Goal: Task Accomplishment & Management: Use online tool/utility

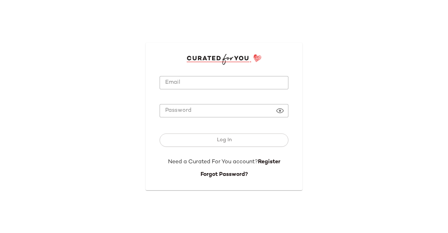
type input "**********"
click at [175, 87] on input "**********" at bounding box center [224, 83] width 129 height 14
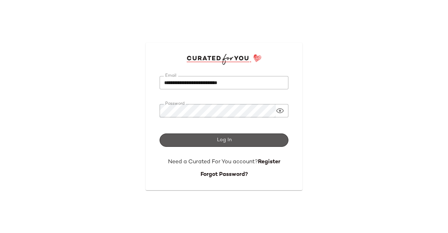
click at [236, 136] on button "Log In" at bounding box center [224, 139] width 129 height 13
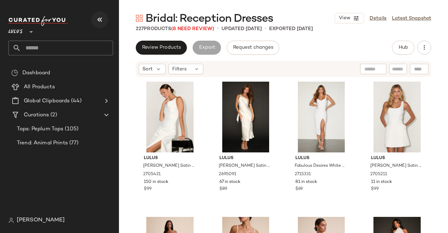
click at [102, 21] on icon "button" at bounding box center [100, 19] width 8 height 8
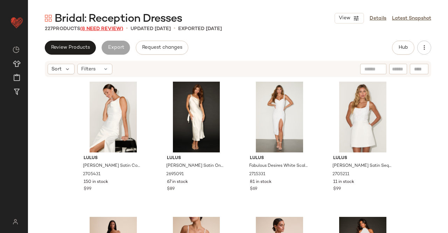
click at [101, 28] on span "(8 Need Review)" at bounding box center [101, 28] width 43 height 5
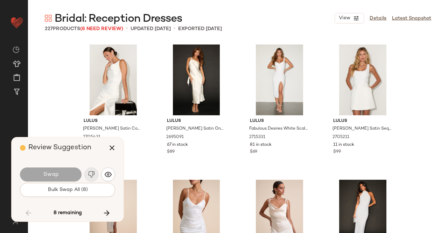
scroll to position [2568, 0]
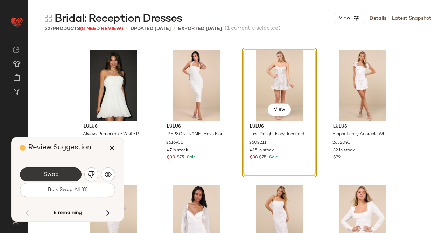
click at [62, 176] on button "Swap" at bounding box center [51, 174] width 62 height 14
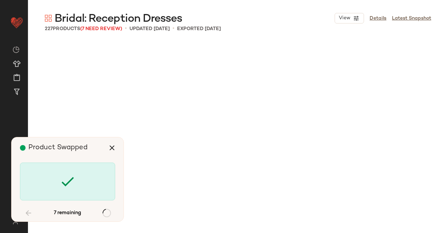
scroll to position [3380, 0]
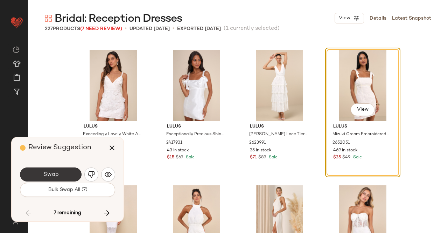
click at [63, 170] on button "Swap" at bounding box center [51, 174] width 62 height 14
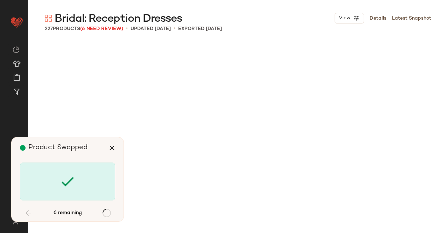
scroll to position [6218, 0]
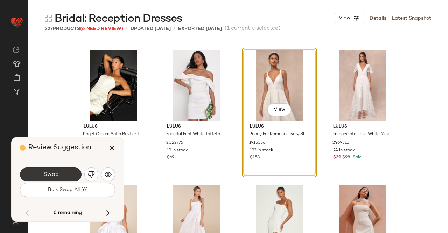
click at [53, 175] on span "Swap" at bounding box center [51, 174] width 16 height 7
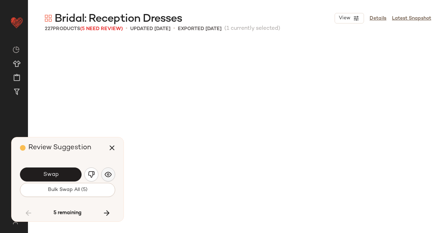
scroll to position [6624, 0]
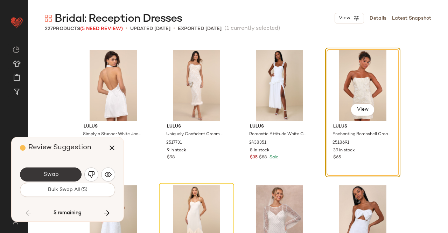
click at [64, 172] on button "Swap" at bounding box center [51, 174] width 62 height 14
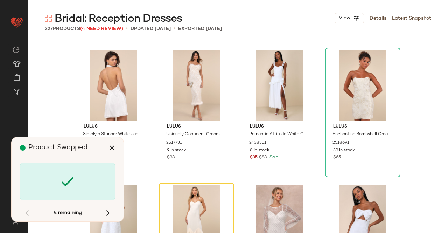
scroll to position [6759, 0]
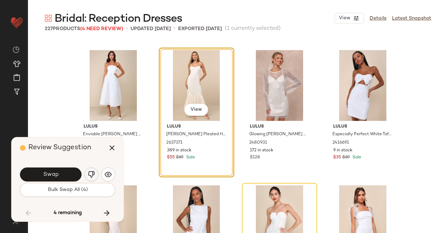
click at [95, 176] on button "button" at bounding box center [91, 174] width 14 height 14
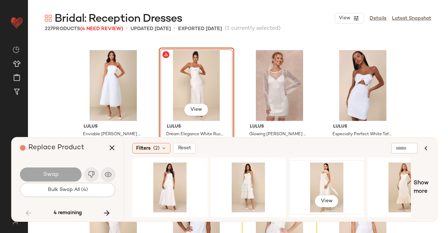
click at [326, 180] on div "View" at bounding box center [327, 187] width 70 height 50
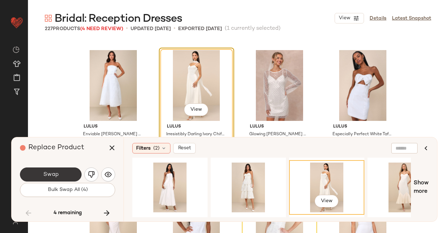
click at [49, 175] on span "Swap" at bounding box center [51, 174] width 16 height 7
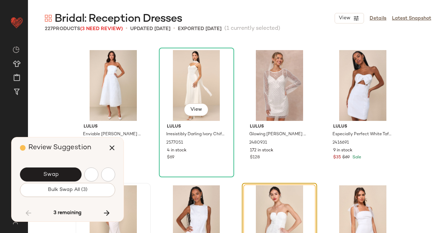
scroll to position [6894, 0]
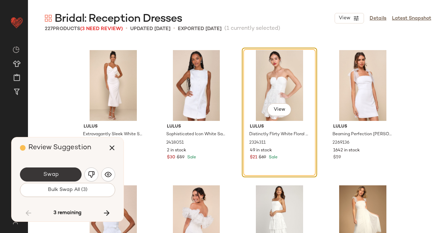
click at [64, 174] on button "Swap" at bounding box center [51, 174] width 62 height 14
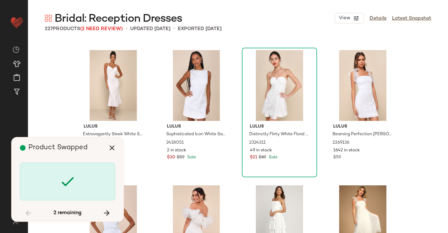
scroll to position [7165, 0]
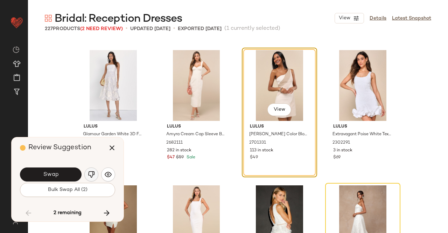
click at [94, 175] on img "button" at bounding box center [91, 174] width 7 height 7
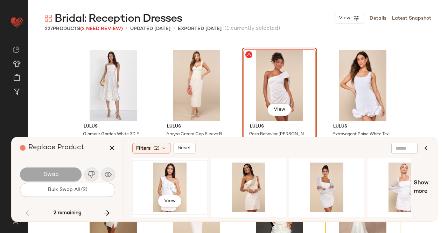
click at [174, 183] on div "View" at bounding box center [170, 187] width 70 height 50
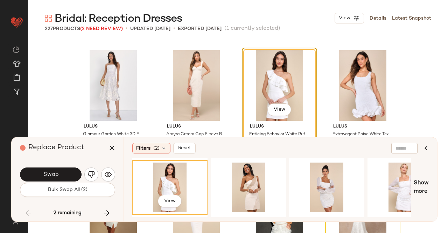
scroll to position [7235, 0]
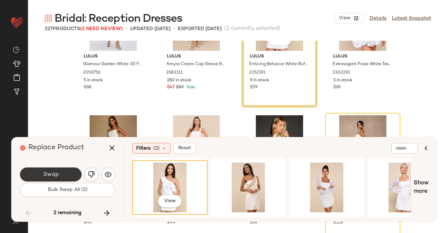
click at [48, 176] on span "Swap" at bounding box center [51, 174] width 16 height 7
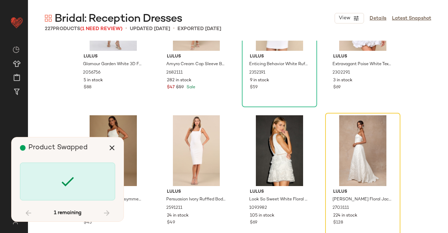
scroll to position [7300, 0]
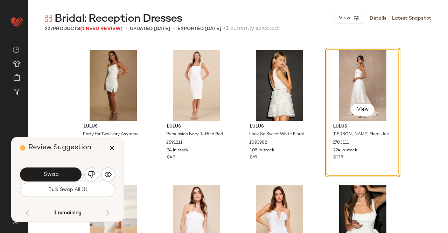
click at [94, 178] on img "button" at bounding box center [91, 174] width 7 height 7
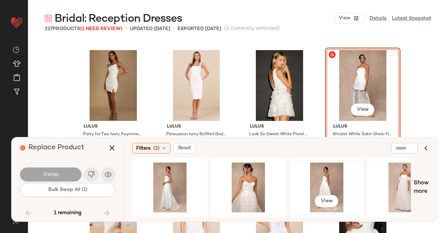
click at [337, 188] on div "View" at bounding box center [327, 187] width 70 height 50
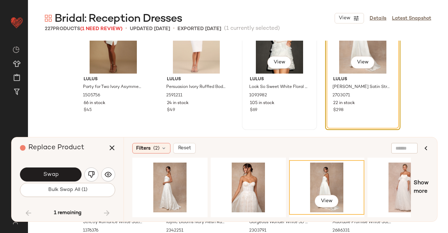
scroll to position [7370, 0]
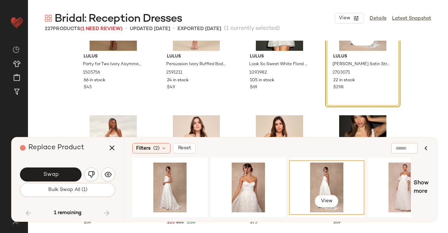
click at [36, 178] on button "Swap" at bounding box center [51, 174] width 62 height 14
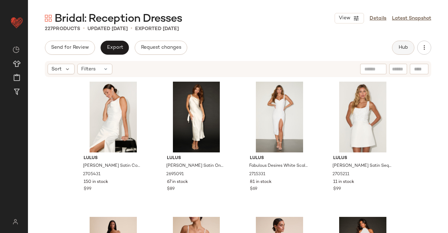
click at [399, 50] on span "Hub" at bounding box center [404, 48] width 10 height 6
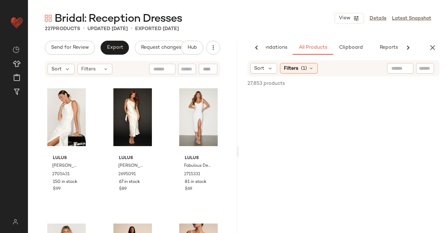
scroll to position [0, 44]
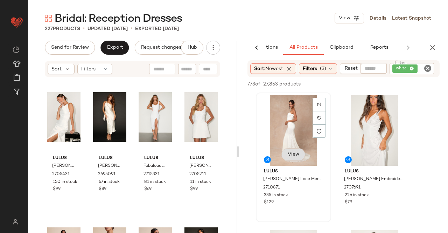
click at [290, 158] on button "View" at bounding box center [294, 154] width 24 height 13
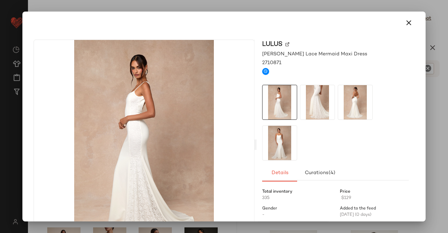
click at [314, 105] on img at bounding box center [317, 102] width 34 height 34
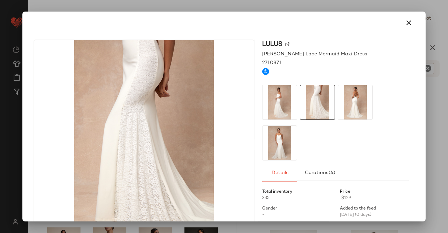
click at [448, 76] on div at bounding box center [224, 116] width 448 height 233
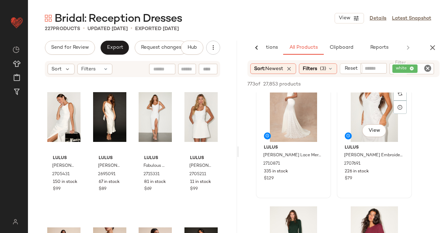
scroll to position [35, 0]
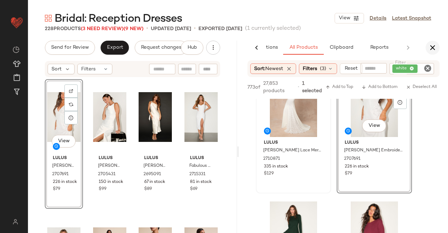
click at [434, 44] on icon "button" at bounding box center [433, 47] width 8 height 8
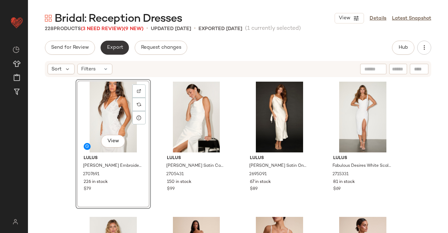
click at [114, 48] on span "Export" at bounding box center [114, 48] width 16 height 6
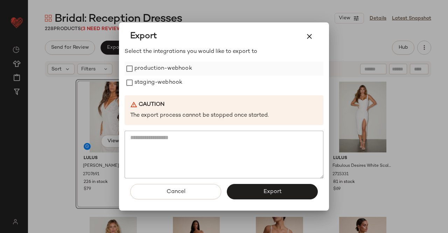
click at [175, 70] on label "production-webhook" at bounding box center [163, 69] width 58 height 14
click at [172, 80] on label "staging-webhook" at bounding box center [158, 83] width 48 height 14
click at [274, 195] on button "Export" at bounding box center [272, 191] width 91 height 15
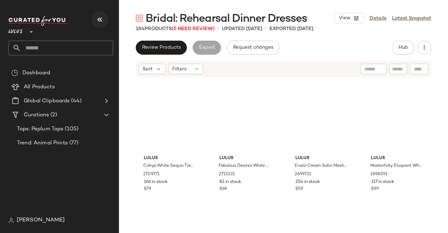
click at [101, 12] on button "button" at bounding box center [99, 19] width 17 height 17
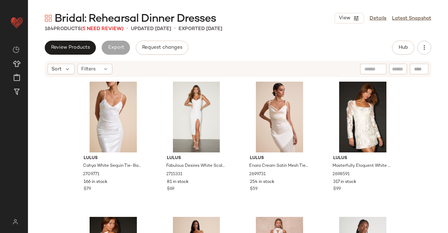
click at [106, 25] on span "Bridal: Rehearsal Dinner Dresses" at bounding box center [135, 19] width 161 height 14
click at [94, 29] on span "(5 Need Review)" at bounding box center [102, 28] width 43 height 5
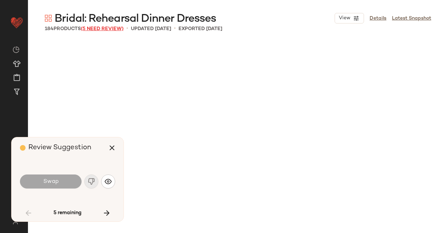
scroll to position [1217, 0]
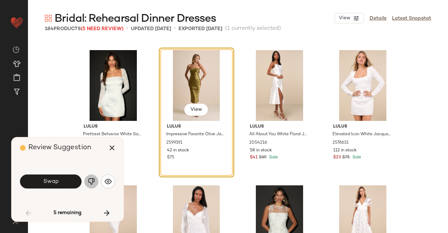
click at [90, 186] on button "button" at bounding box center [91, 181] width 14 height 14
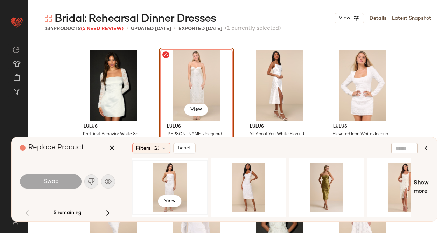
click at [182, 181] on div "View" at bounding box center [170, 187] width 70 height 50
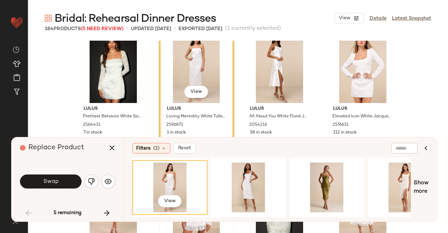
scroll to position [1287, 0]
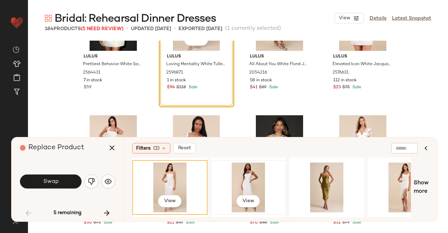
click at [258, 179] on div "View" at bounding box center [248, 187] width 70 height 50
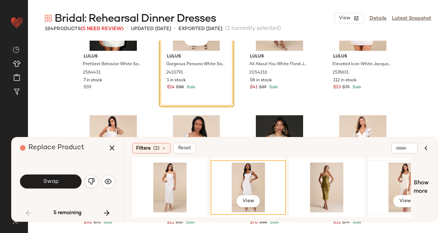
click at [399, 186] on div "View" at bounding box center [405, 187] width 70 height 50
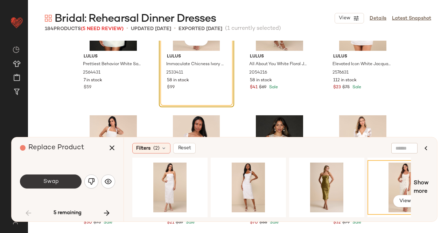
click at [51, 184] on span "Swap" at bounding box center [51, 181] width 16 height 7
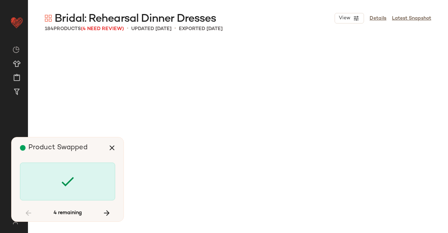
scroll to position [4867, 0]
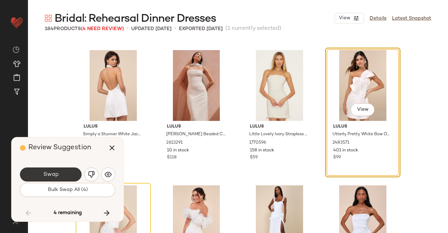
click at [69, 180] on button "Swap" at bounding box center [51, 174] width 62 height 14
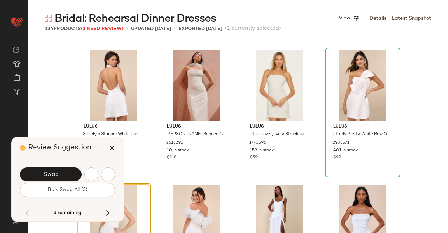
scroll to position [5002, 0]
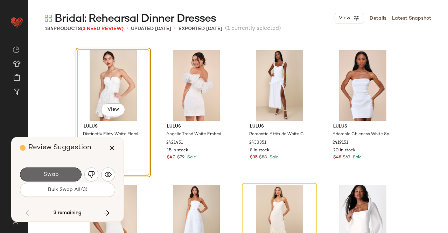
click at [65, 174] on button "Swap" at bounding box center [51, 174] width 62 height 14
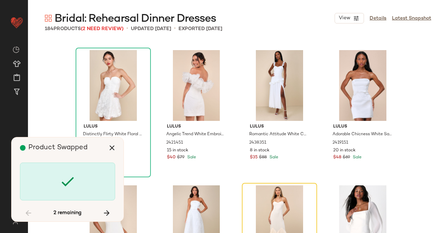
scroll to position [5137, 0]
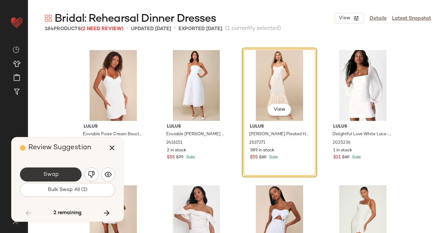
click at [67, 179] on button "Swap" at bounding box center [51, 174] width 62 height 14
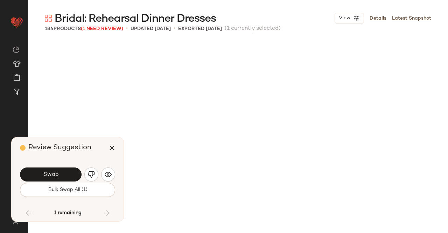
scroll to position [5407, 0]
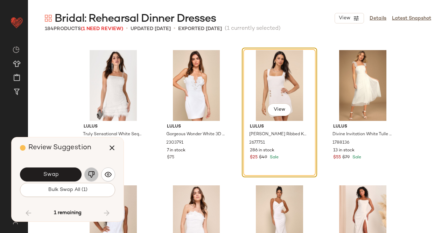
click at [95, 176] on button "button" at bounding box center [91, 174] width 14 height 14
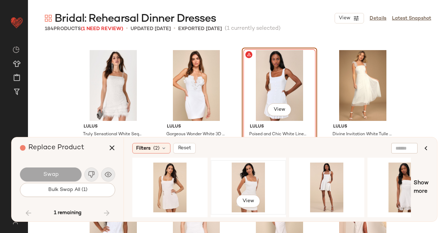
click at [249, 177] on div "View" at bounding box center [248, 187] width 70 height 50
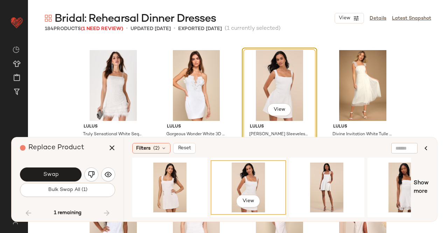
scroll to position [5477, 0]
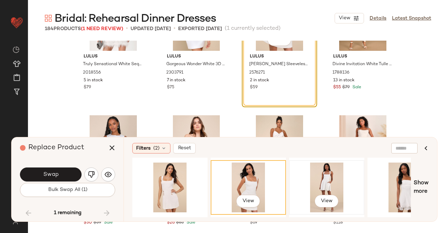
click at [318, 175] on div "View" at bounding box center [327, 187] width 70 height 50
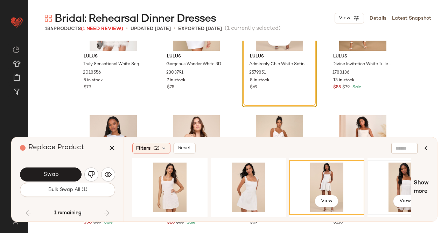
click at [406, 175] on div "View" at bounding box center [405, 187] width 70 height 50
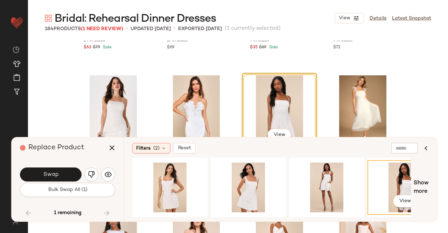
scroll to position [5407, 0]
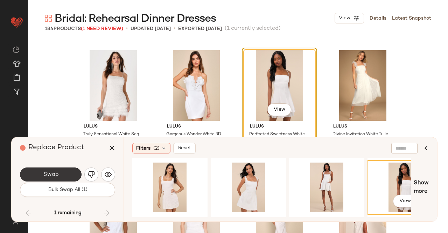
click at [65, 177] on button "Swap" at bounding box center [51, 174] width 62 height 14
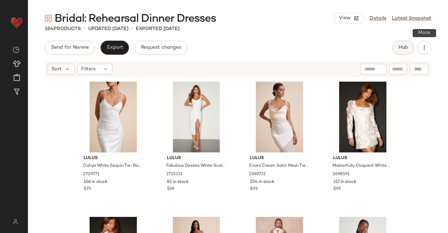
click at [406, 45] on span "Hub" at bounding box center [404, 48] width 10 height 6
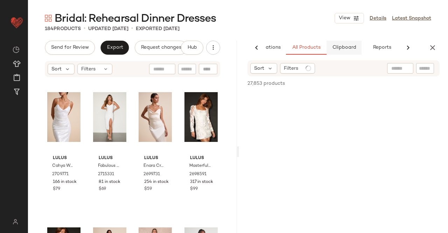
scroll to position [0, 44]
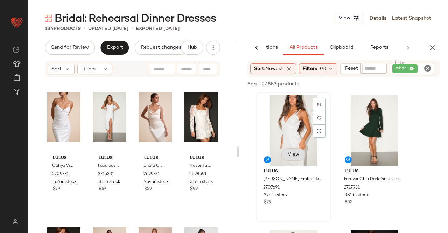
click at [295, 152] on span "View" at bounding box center [294, 155] width 12 height 6
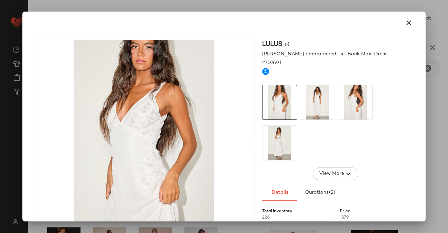
click at [323, 99] on img at bounding box center [317, 102] width 34 height 34
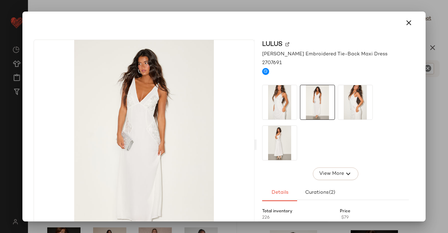
click at [354, 102] on img at bounding box center [355, 102] width 34 height 34
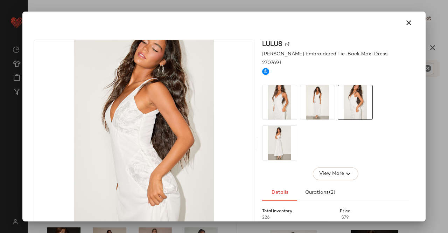
click at [401, 93] on div at bounding box center [335, 123] width 147 height 76
click at [448, 28] on div at bounding box center [224, 116] width 448 height 233
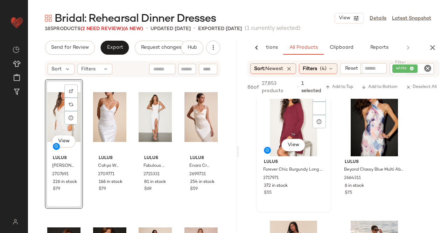
scroll to position [140, 0]
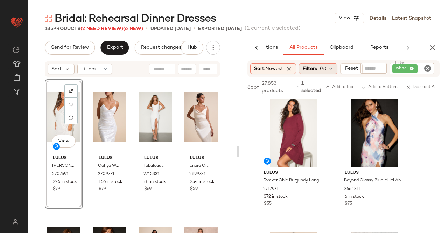
click at [321, 69] on span "(4)" at bounding box center [323, 68] width 7 height 7
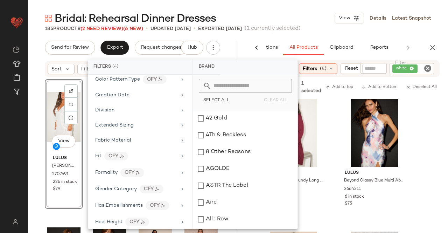
click at [324, 16] on div "Bridal: Rehearsal Dinner Dresses View Details Latest Snapshot" at bounding box center [238, 18] width 420 height 14
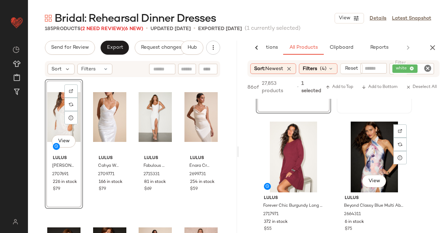
scroll to position [0, 0]
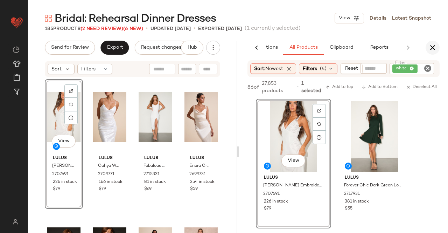
click at [433, 43] on icon "button" at bounding box center [433, 47] width 8 height 8
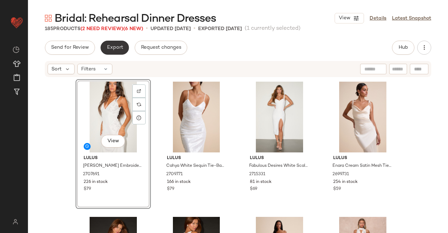
click at [118, 49] on span "Export" at bounding box center [114, 48] width 16 height 6
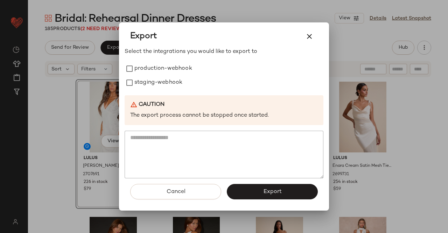
click at [160, 60] on div "Select the integrations you would like to export to production-webhook staging-…" at bounding box center [224, 113] width 199 height 131
click at [163, 71] on label "production-webhook" at bounding box center [163, 69] width 58 height 14
click at [159, 86] on label "staging-webhook" at bounding box center [158, 83] width 48 height 14
click at [309, 34] on icon "button" at bounding box center [309, 36] width 8 height 8
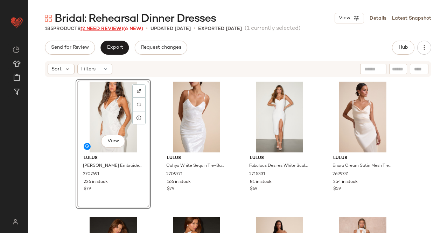
drag, startPoint x: 86, startPoint y: 30, endPoint x: 92, endPoint y: 30, distance: 6.3
click at [87, 30] on span "(2 Need Review)" at bounding box center [102, 28] width 43 height 5
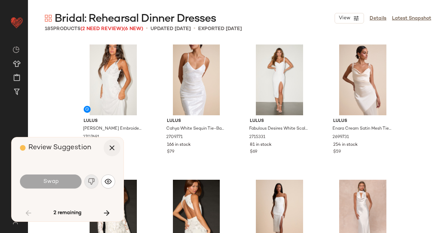
click at [115, 149] on icon "button" at bounding box center [112, 148] width 8 height 8
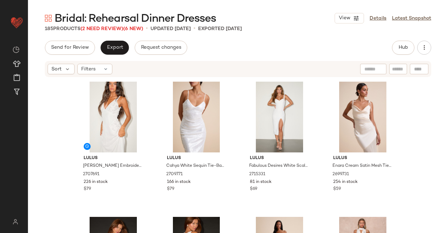
click at [109, 40] on div "Bridal: Rehearsal Dinner Dresses View Details Latest Snapshot 185 Products (2 N…" at bounding box center [238, 122] width 420 height 222
click at [110, 45] on span "Export" at bounding box center [114, 48] width 16 height 6
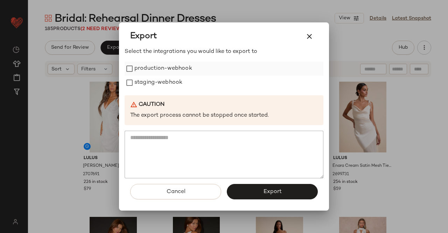
click at [170, 69] on label "production-webhook" at bounding box center [163, 69] width 58 height 14
click at [166, 85] on label "staging-webhook" at bounding box center [158, 83] width 48 height 14
click at [268, 187] on button "Export" at bounding box center [272, 191] width 91 height 15
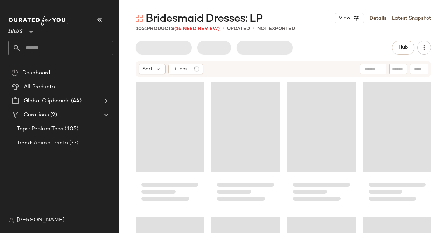
click at [107, 14] on div "Lulus **" at bounding box center [63, 35] width 110 height 43
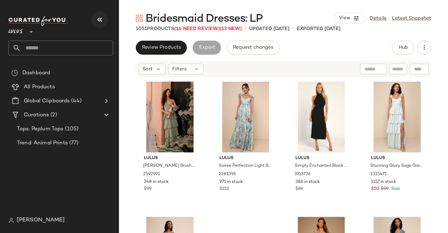
click at [91, 17] on div at bounding box center [60, 21] width 105 height 10
click at [100, 15] on icon "button" at bounding box center [100, 19] width 8 height 8
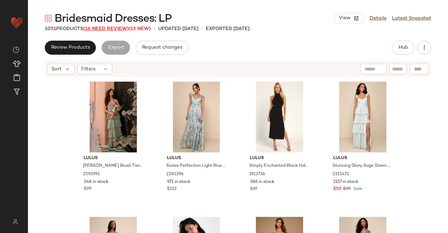
click at [97, 30] on span "(16 Need Review)" at bounding box center [106, 28] width 46 height 5
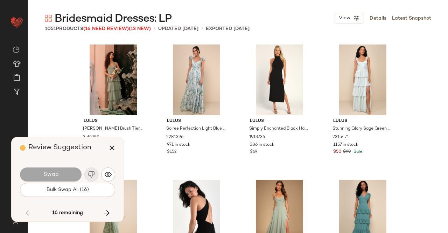
scroll to position [9868, 0]
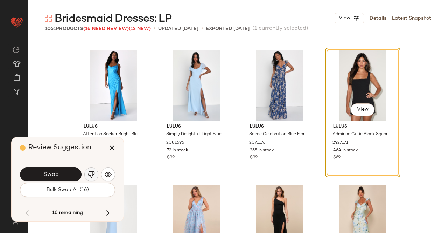
click at [96, 173] on button "button" at bounding box center [91, 174] width 14 height 14
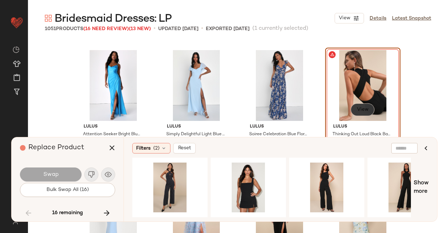
click at [365, 113] on button "View" at bounding box center [363, 109] width 24 height 13
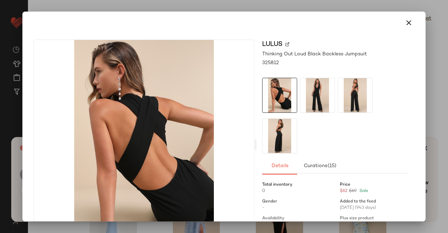
click at [323, 92] on img at bounding box center [317, 95] width 34 height 34
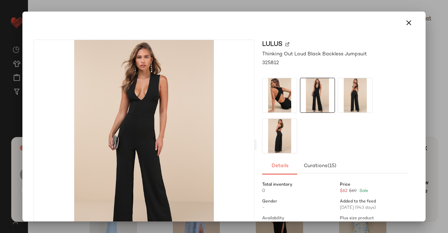
click at [448, 61] on div at bounding box center [224, 116] width 448 height 233
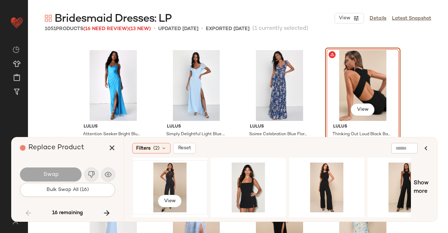
click at [166, 180] on div "View" at bounding box center [170, 187] width 70 height 50
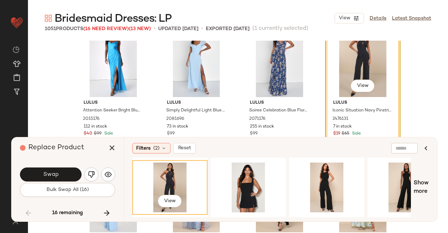
scroll to position [9903, 0]
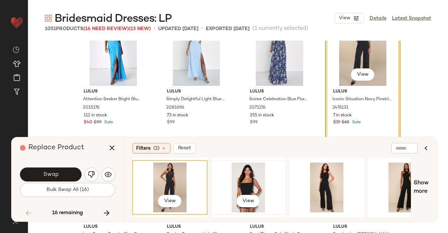
click at [233, 181] on div "View" at bounding box center [248, 187] width 70 height 50
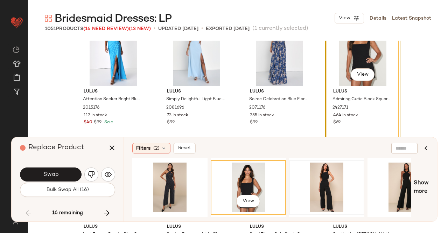
click at [299, 179] on div at bounding box center [327, 187] width 70 height 50
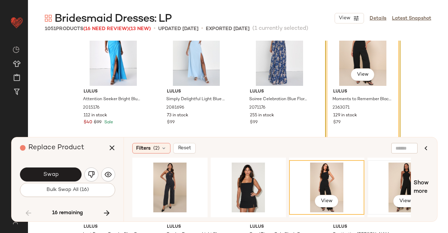
drag, startPoint x: 396, startPoint y: 183, endPoint x: 395, endPoint y: 177, distance: 6.0
click at [396, 182] on div "View" at bounding box center [405, 187] width 70 height 50
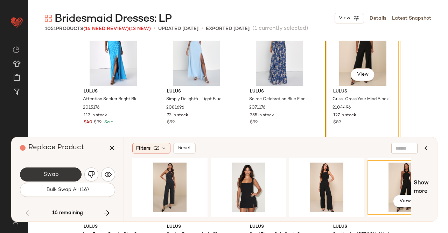
click at [50, 177] on span "Swap" at bounding box center [51, 174] width 16 height 7
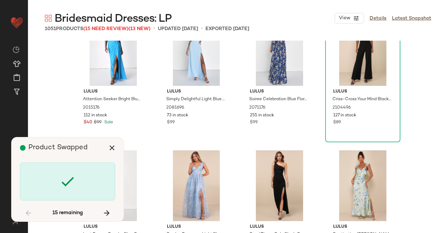
click at [238, 157] on div "Lulus Attention Seeker Bright Blue Cowl Neck Maxi Dress 2015176 112 in stock $4…" at bounding box center [238, 152] width 420 height 222
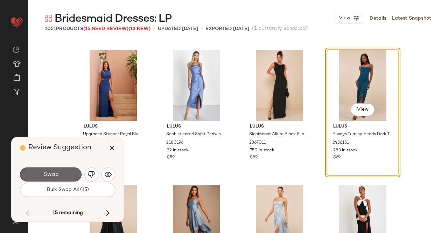
click at [62, 171] on button "Swap" at bounding box center [51, 174] width 62 height 14
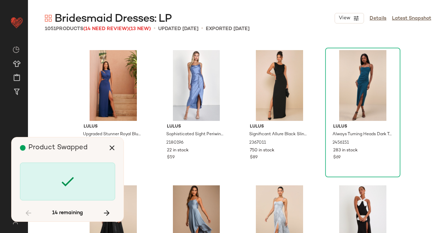
scroll to position [19331, 0]
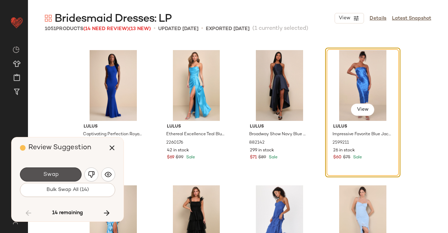
click at [61, 179] on button "Swap" at bounding box center [51, 174] width 62 height 14
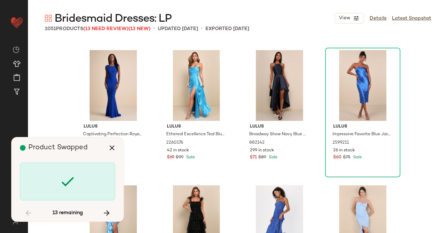
scroll to position [21629, 0]
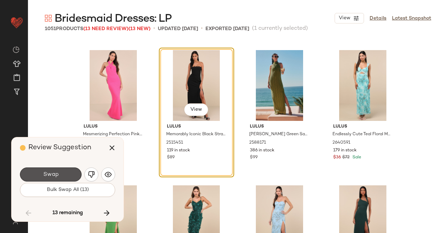
click at [61, 179] on button "Swap" at bounding box center [51, 174] width 62 height 14
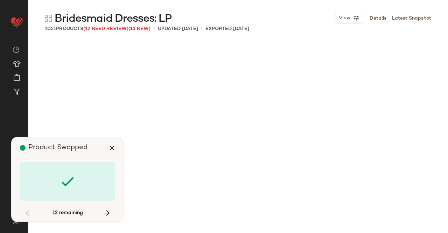
scroll to position [27036, 0]
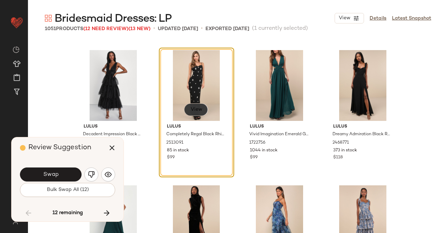
click at [191, 104] on button "View" at bounding box center [196, 109] width 24 height 13
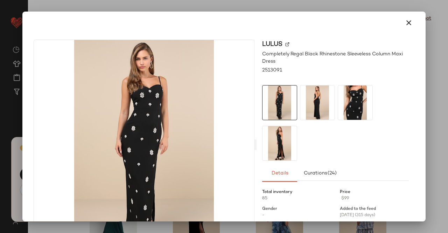
click at [303, 103] on img at bounding box center [317, 102] width 34 height 34
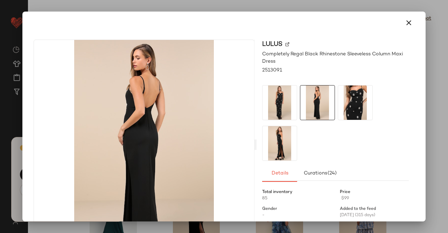
click at [386, 92] on div at bounding box center [335, 123] width 147 height 76
click at [444, 85] on div at bounding box center [224, 116] width 448 height 233
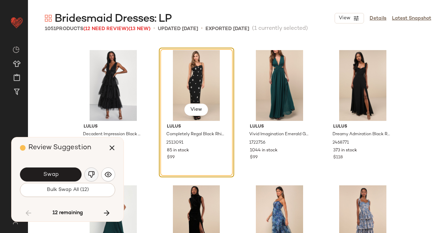
click at [92, 173] on img "button" at bounding box center [91, 174] width 7 height 7
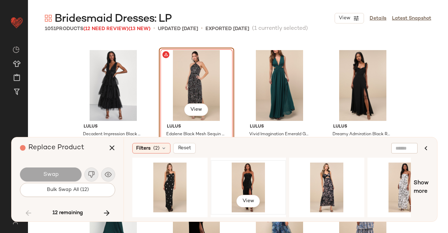
click at [246, 178] on div "View" at bounding box center [248, 187] width 70 height 50
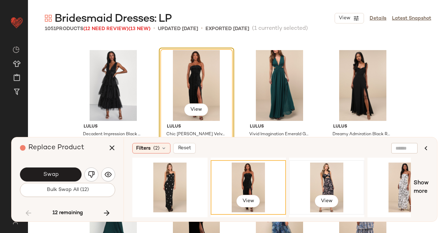
click at [334, 175] on div "View" at bounding box center [327, 187] width 70 height 50
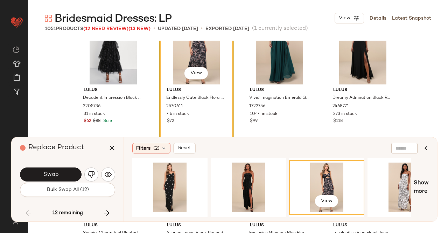
scroll to position [27106, 0]
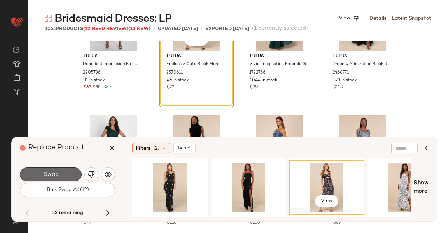
click at [53, 176] on span "Swap" at bounding box center [51, 174] width 16 height 7
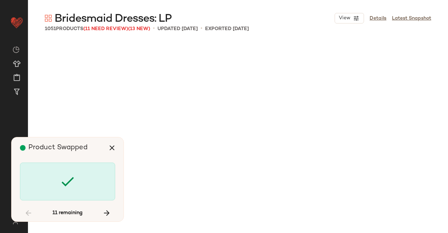
scroll to position [28388, 0]
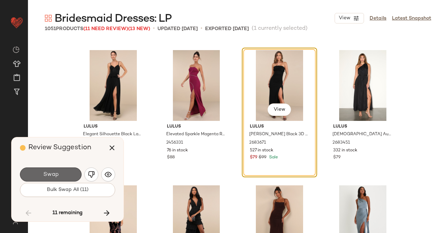
click at [53, 170] on button "Swap" at bounding box center [51, 174] width 62 height 14
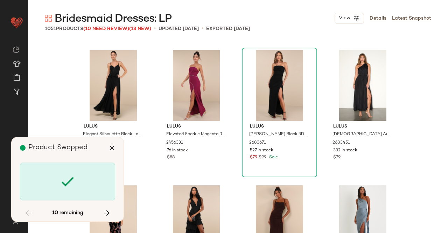
scroll to position [28794, 0]
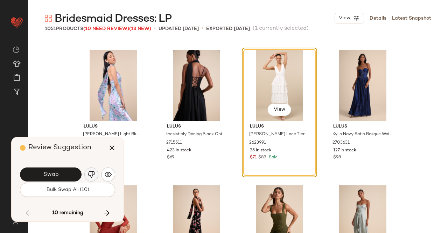
click at [87, 173] on button "button" at bounding box center [91, 174] width 14 height 14
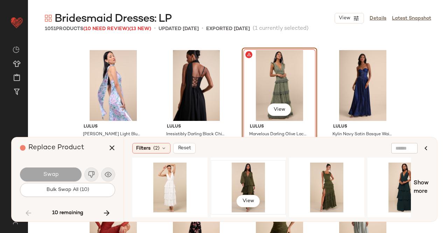
click at [244, 180] on div "View" at bounding box center [248, 187] width 70 height 50
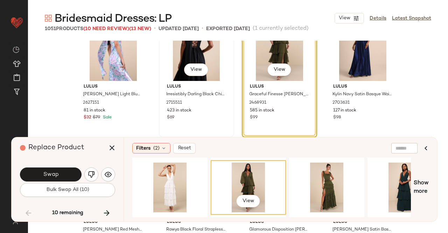
scroll to position [28864, 0]
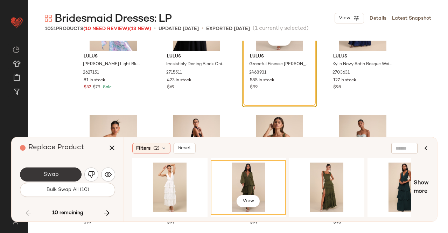
click at [59, 174] on button "Swap" at bounding box center [51, 174] width 62 height 14
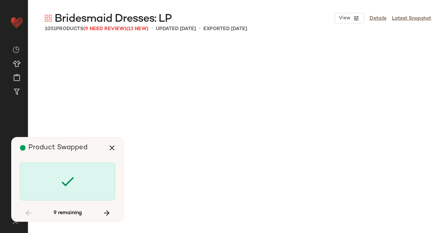
scroll to position [29334, 0]
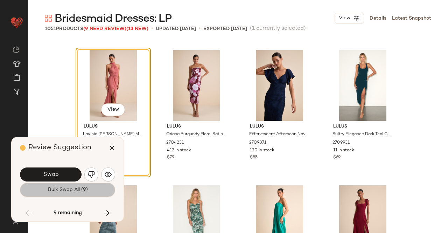
click at [55, 185] on button "Bulk Swap All (9)" at bounding box center [67, 190] width 95 height 14
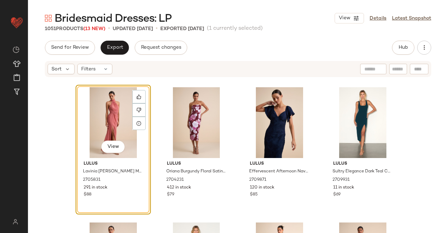
click at [96, 26] on span "(13 New)" at bounding box center [94, 28] width 22 height 5
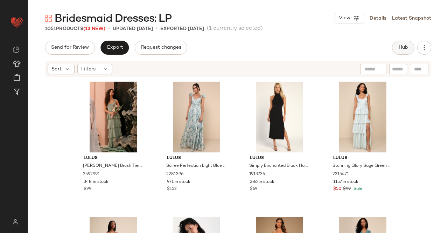
click at [404, 52] on button "Hub" at bounding box center [403, 48] width 22 height 14
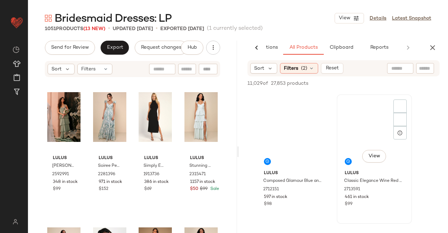
scroll to position [280, 0]
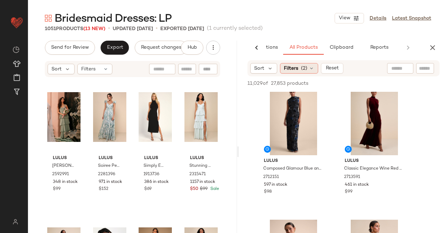
click at [286, 68] on span "Filters" at bounding box center [291, 68] width 14 height 7
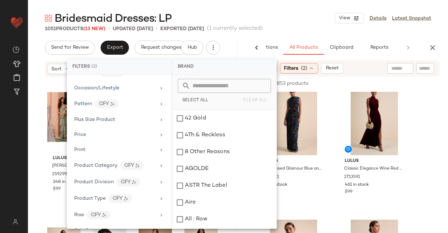
scroll to position [463, 0]
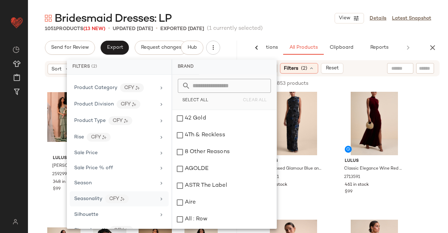
click at [133, 194] on div "Seasonality CFY" at bounding box center [115, 198] width 82 height 9
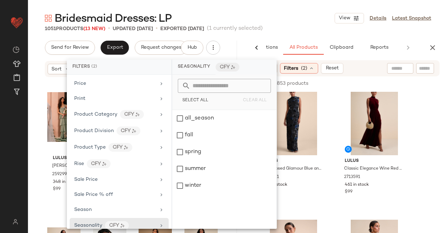
scroll to position [428, 0]
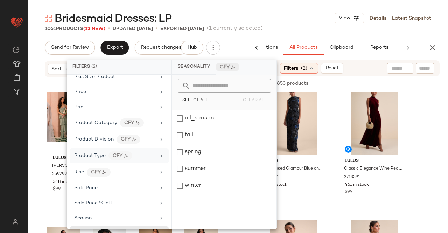
click at [159, 153] on icon at bounding box center [162, 156] width 6 height 6
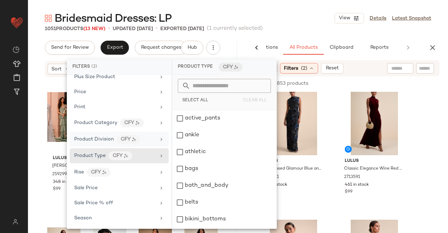
click at [141, 135] on div "Product Division CFY" at bounding box center [115, 139] width 82 height 9
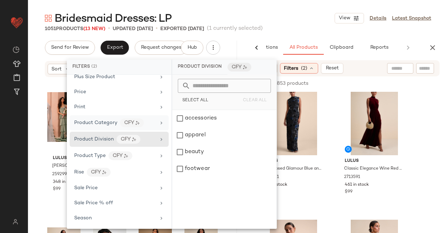
click at [147, 118] on div "Product Category CFY" at bounding box center [115, 122] width 82 height 9
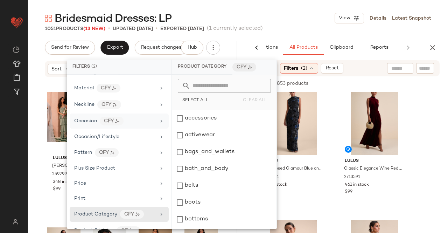
scroll to position [288, 0]
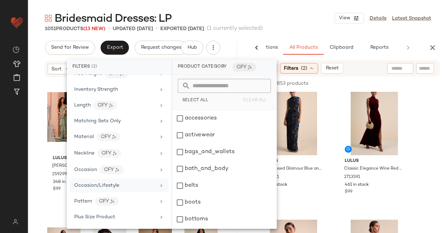
click at [130, 182] on div "Occasion/Lifestyle" at bounding box center [115, 185] width 82 height 7
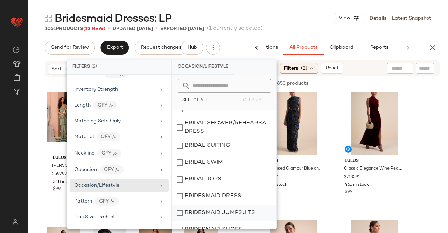
scroll to position [210, 0]
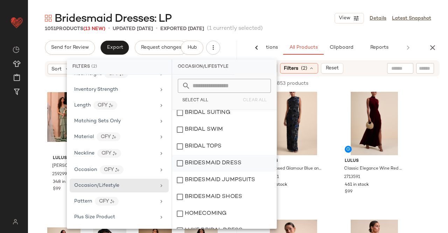
click at [203, 161] on div "BRIDESMAID DRESS" at bounding box center [224, 163] width 104 height 17
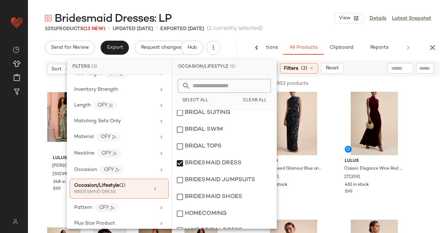
click at [291, 24] on div "Bridesmaid Dresses: LP View Details Latest Snapshot" at bounding box center [238, 18] width 420 height 14
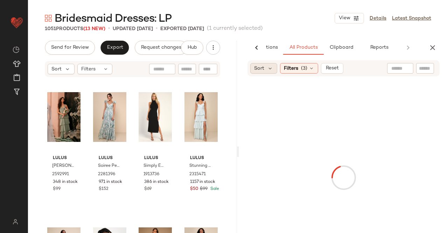
click at [262, 65] on span "Sort" at bounding box center [259, 68] width 10 height 7
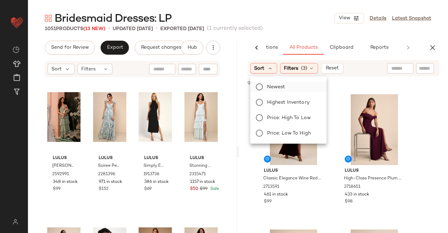
drag, startPoint x: 281, startPoint y: 82, endPoint x: 281, endPoint y: 86, distance: 4.2
click at [281, 84] on div "Newest Highest Inventory Price: High to Low Price: Low to High" at bounding box center [288, 110] width 78 height 62
click at [292, 35] on div "Bridesmaid Dresses: LP View Details Latest Snapshot 1051 Products (13 New) • up…" at bounding box center [238, 122] width 420 height 222
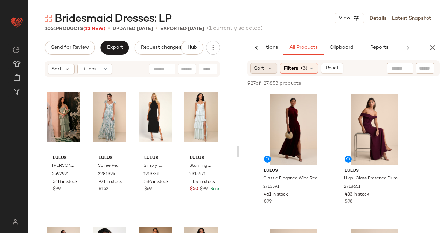
click at [253, 71] on div "Sort" at bounding box center [263, 68] width 27 height 11
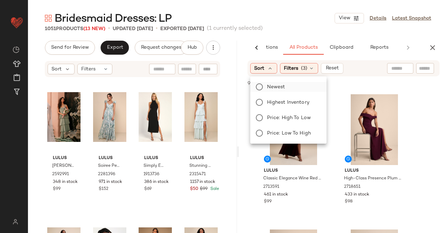
click at [276, 87] on span "Newest" at bounding box center [276, 86] width 18 height 7
click at [269, 14] on div "Bridesmaid Dresses: LP View Details Latest Snapshot" at bounding box center [238, 18] width 420 height 14
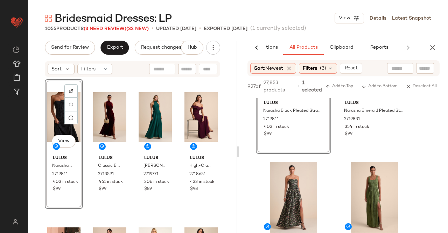
scroll to position [385, 0]
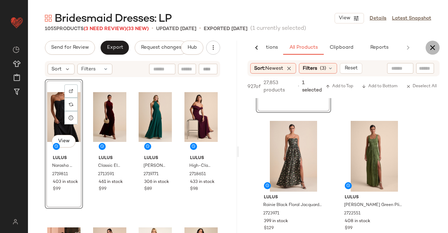
click at [438, 48] on button "button" at bounding box center [433, 48] width 14 height 14
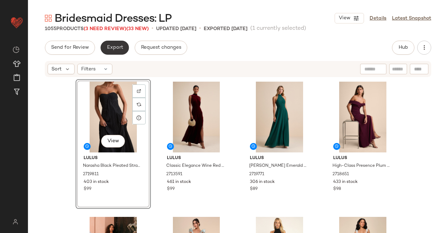
click at [115, 50] on span "Export" at bounding box center [114, 48] width 16 height 6
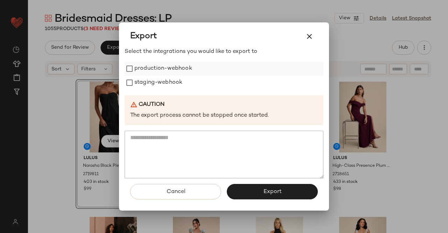
drag, startPoint x: 174, startPoint y: 56, endPoint x: 176, endPoint y: 66, distance: 10.3
click at [175, 58] on div "Select the integrations you would like to export to production-webhook staging-…" at bounding box center [224, 113] width 199 height 131
click at [174, 66] on label "production-webhook" at bounding box center [163, 69] width 58 height 14
click at [171, 82] on label "staging-webhook" at bounding box center [158, 83] width 48 height 14
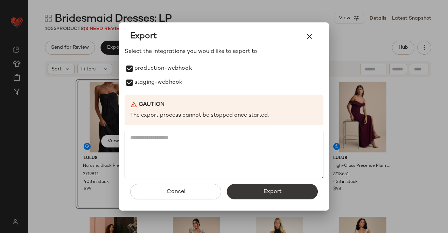
click at [271, 193] on span "Export" at bounding box center [272, 191] width 19 height 7
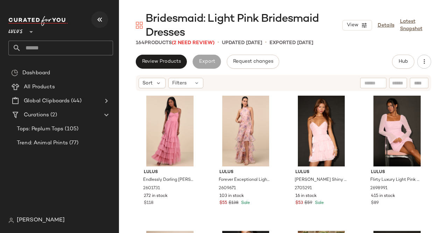
click at [105, 23] on button "button" at bounding box center [99, 19] width 17 height 17
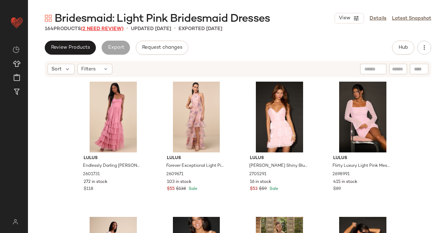
click at [108, 28] on span "(2 Need Review)" at bounding box center [102, 28] width 43 height 5
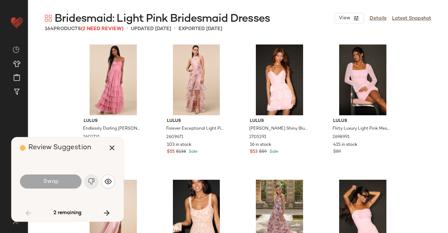
scroll to position [1622, 0]
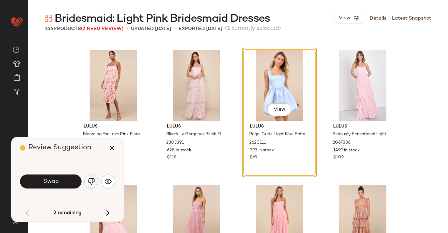
click at [88, 185] on img "button" at bounding box center [91, 181] width 7 height 7
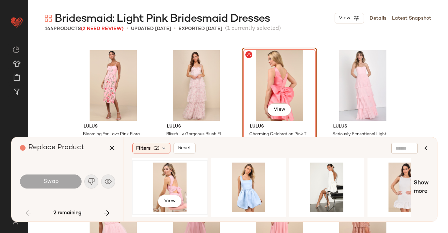
click at [147, 182] on div "View" at bounding box center [170, 187] width 70 height 50
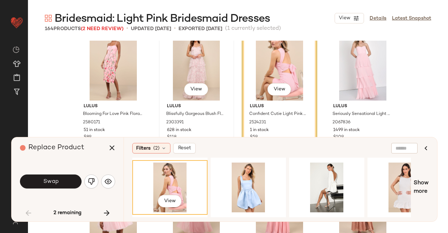
scroll to position [1657, 0]
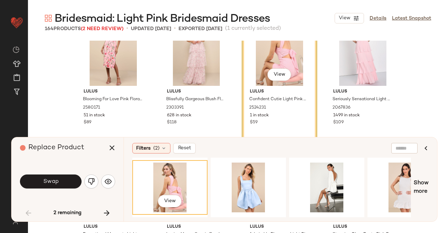
click at [182, 216] on div "View" at bounding box center [271, 188] width 279 height 60
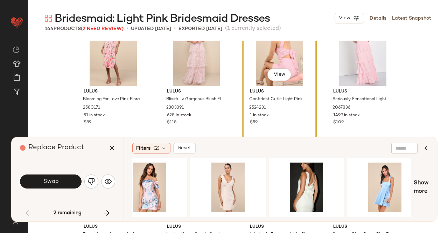
scroll to position [0, 1044]
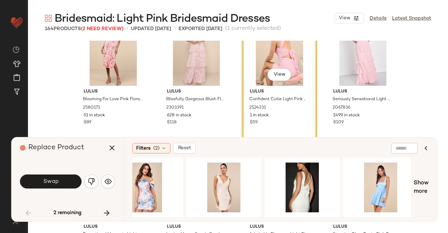
click at [92, 184] on img "button" at bounding box center [91, 181] width 7 height 7
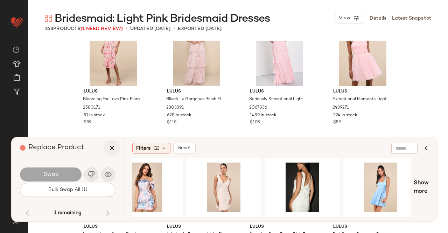
click at [112, 150] on icon "button" at bounding box center [112, 148] width 8 height 8
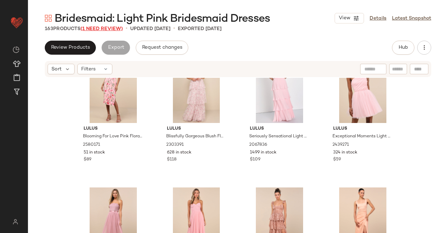
click at [109, 30] on span "(1 Need Review)" at bounding box center [102, 28] width 42 height 5
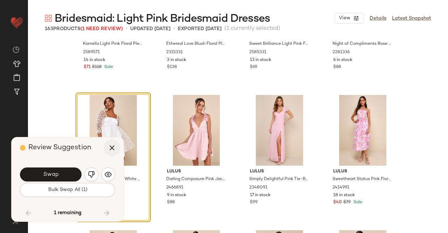
scroll to position [4902, 0]
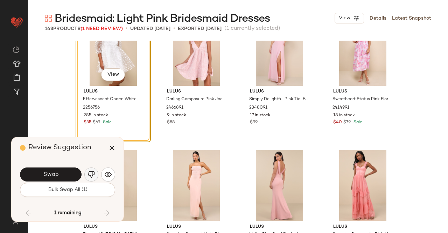
click at [85, 176] on button "button" at bounding box center [91, 174] width 14 height 14
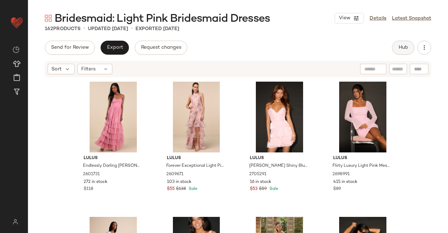
click at [397, 43] on button "Hub" at bounding box center [403, 48] width 22 height 14
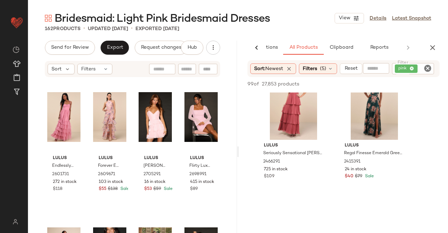
scroll to position [1226, 0]
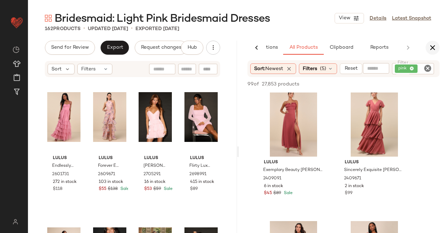
click at [432, 41] on button "button" at bounding box center [433, 48] width 14 height 14
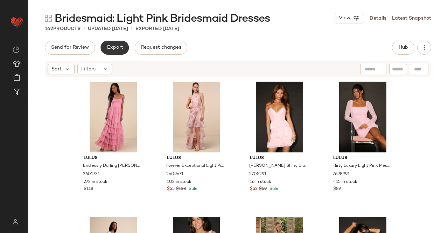
click at [113, 48] on span "Export" at bounding box center [114, 48] width 16 height 6
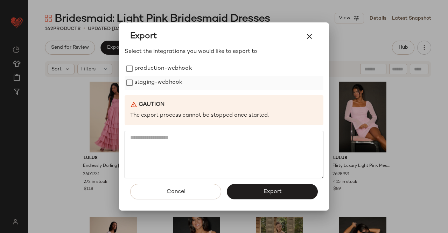
click at [161, 69] on label "production-webhook" at bounding box center [163, 69] width 58 height 14
click at [138, 91] on div "Select the integrations you would like to export to production-webhook staging-…" at bounding box center [224, 113] width 199 height 131
click at [142, 81] on label "staging-webhook" at bounding box center [158, 83] width 48 height 14
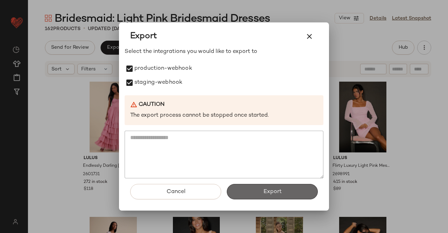
click at [283, 193] on button "Export" at bounding box center [272, 191] width 91 height 15
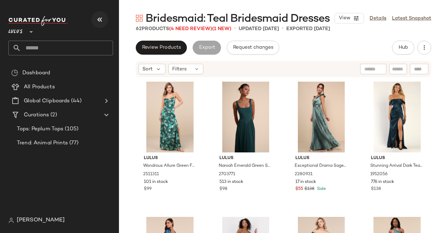
click at [100, 18] on icon "button" at bounding box center [100, 19] width 8 height 8
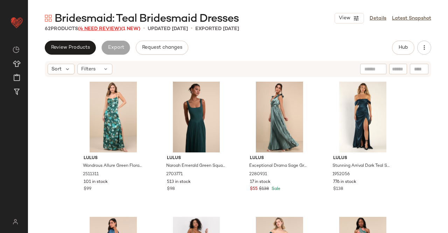
click at [104, 30] on span "(4 Need Review)" at bounding box center [99, 28] width 43 height 5
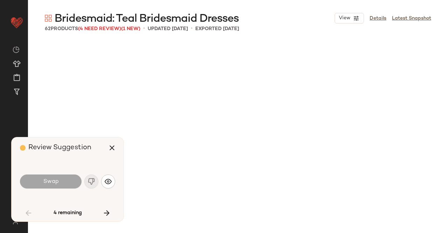
scroll to position [1622, 0]
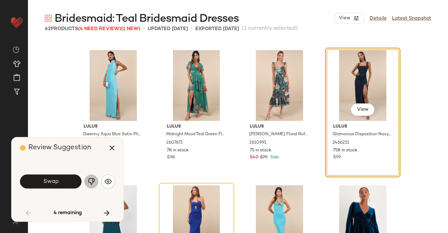
click at [93, 180] on img "button" at bounding box center [91, 181] width 7 height 7
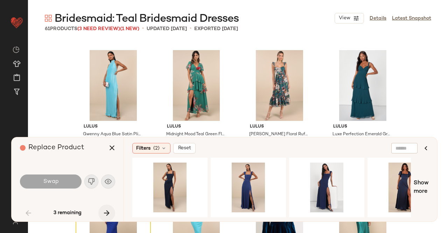
click at [114, 212] on button "button" at bounding box center [106, 213] width 17 height 17
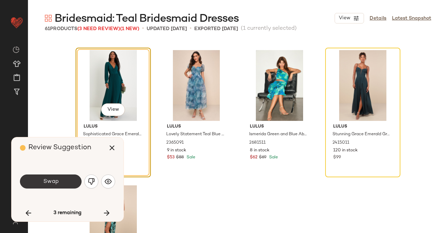
click at [50, 183] on span "Swap" at bounding box center [51, 181] width 16 height 7
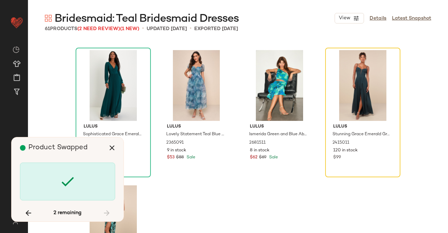
scroll to position [1757, 0]
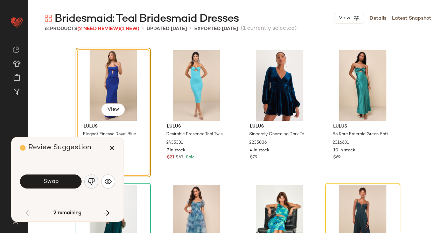
click at [88, 187] on button "button" at bounding box center [91, 181] width 14 height 14
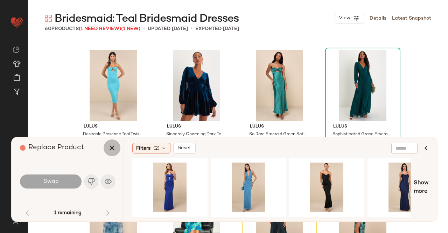
click at [110, 149] on icon "button" at bounding box center [112, 148] width 8 height 8
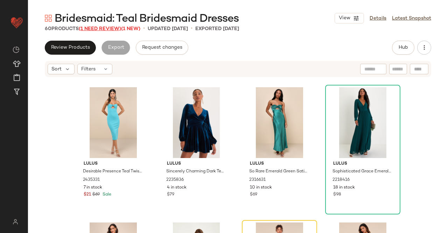
click at [107, 29] on span "(1 Need Review)" at bounding box center [100, 28] width 42 height 5
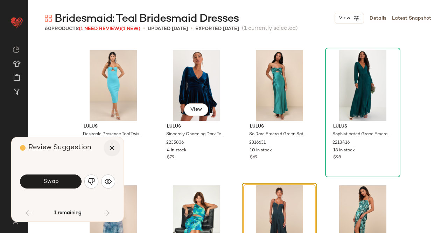
scroll to position [1807, 0]
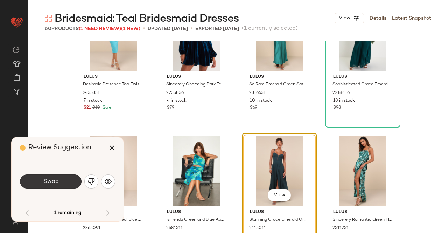
click at [65, 181] on button "Swap" at bounding box center [51, 181] width 62 height 14
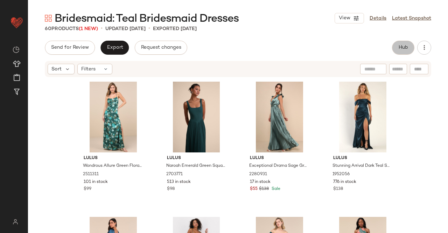
click at [397, 45] on button "Hub" at bounding box center [403, 48] width 22 height 14
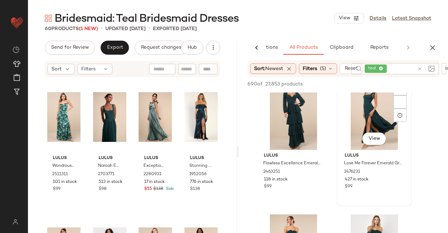
scroll to position [140, 0]
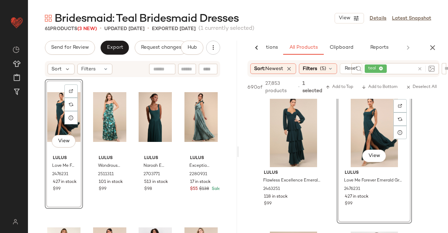
click at [431, 47] on icon "button" at bounding box center [433, 47] width 8 height 8
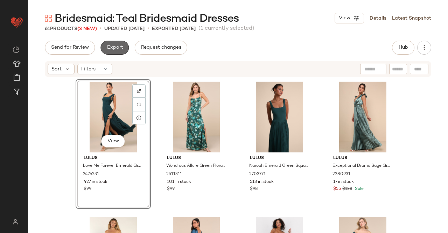
click at [112, 53] on button "Export" at bounding box center [115, 48] width 28 height 14
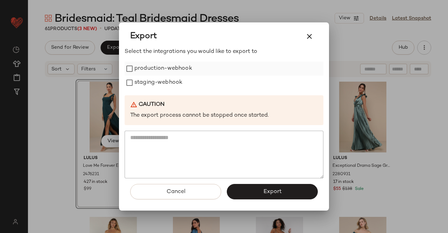
drag, startPoint x: 145, startPoint y: 71, endPoint x: 150, endPoint y: 76, distance: 5.9
click at [146, 72] on label "production-webhook" at bounding box center [163, 69] width 58 height 14
drag, startPoint x: 151, startPoint y: 80, endPoint x: 209, endPoint y: 114, distance: 67.5
click at [151, 80] on label "staging-webhook" at bounding box center [158, 83] width 48 height 14
drag, startPoint x: 275, startPoint y: 194, endPoint x: 276, endPoint y: 187, distance: 7.0
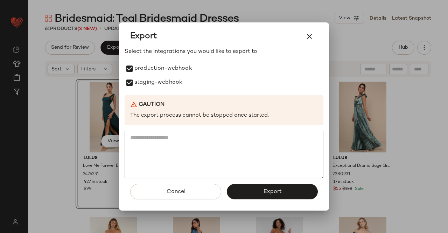
click at [275, 194] on span "Export" at bounding box center [272, 191] width 19 height 7
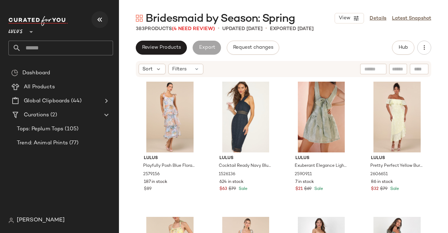
click at [102, 19] on icon "button" at bounding box center [100, 19] width 8 height 8
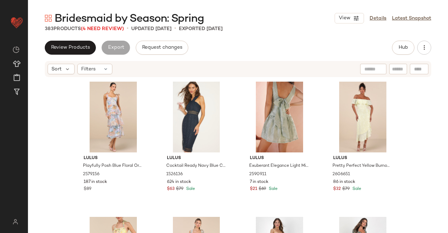
click at [122, 33] on div "Bridesmaid by Season: Spring View Details Latest Snapshot 383 Products (4 Need …" at bounding box center [238, 122] width 420 height 222
click at [106, 30] on span "(4 Need Review)" at bounding box center [102, 28] width 43 height 5
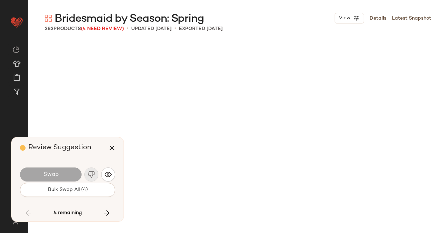
scroll to position [11626, 0]
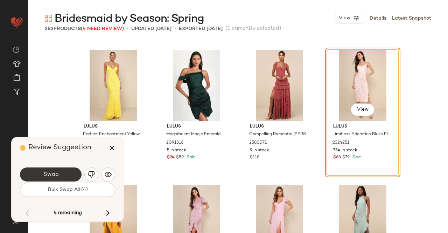
click at [61, 175] on button "Swap" at bounding box center [51, 174] width 62 height 14
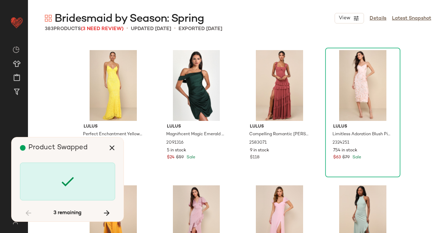
scroll to position [12302, 0]
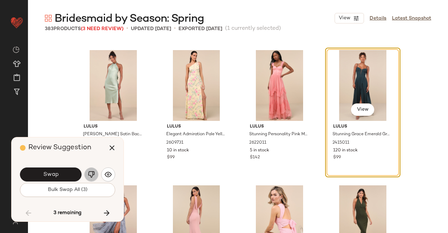
click at [92, 178] on button "button" at bounding box center [91, 174] width 14 height 14
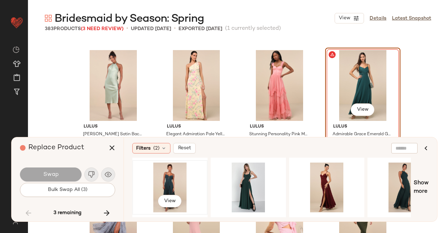
click at [163, 185] on div "View" at bounding box center [170, 187] width 70 height 50
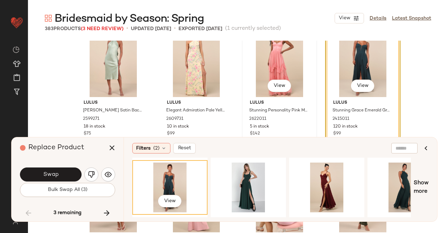
scroll to position [12337, 0]
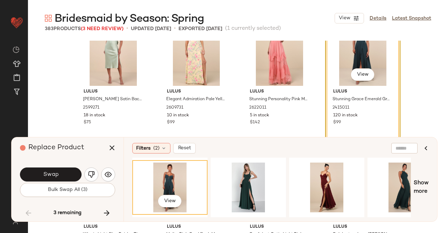
click at [48, 173] on span "Swap" at bounding box center [51, 174] width 16 height 7
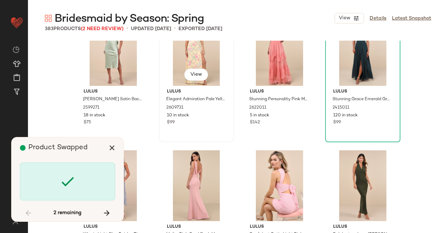
scroll to position [12572, 0]
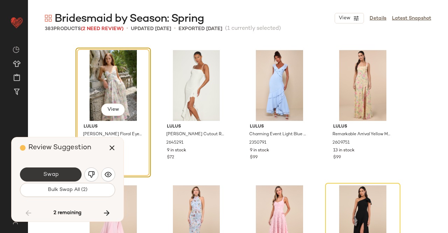
click at [52, 169] on button "Swap" at bounding box center [51, 174] width 62 height 14
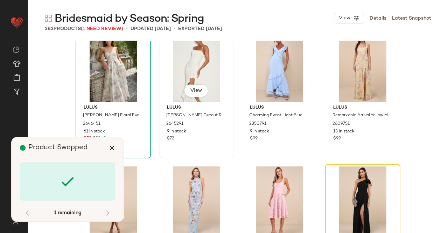
scroll to position [12607, 0]
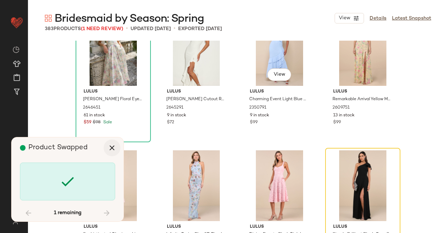
scroll to position [12707, 0]
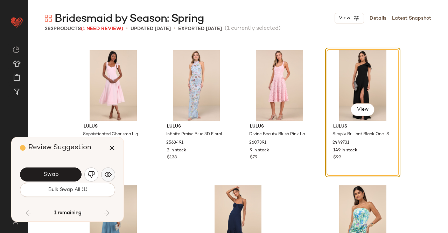
click at [109, 175] on img "button" at bounding box center [108, 174] width 7 height 7
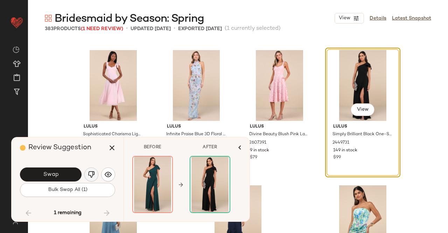
click at [93, 175] on img "button" at bounding box center [91, 174] width 7 height 7
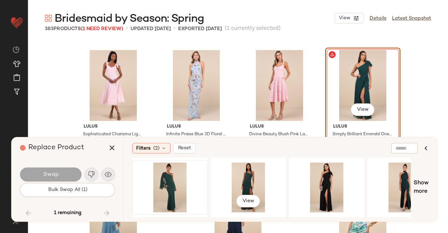
click at [182, 178] on div at bounding box center [170, 187] width 70 height 50
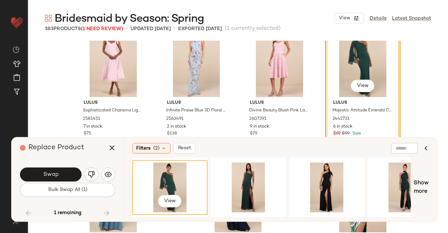
scroll to position [12742, 0]
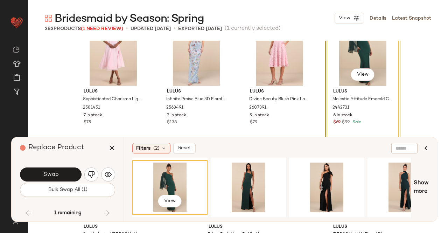
click at [46, 172] on span "Swap" at bounding box center [51, 174] width 16 height 7
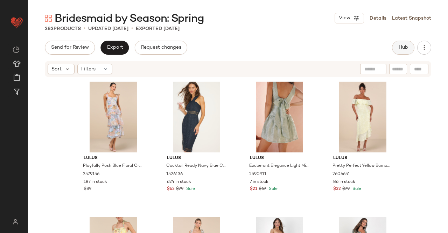
click at [395, 49] on button "Hub" at bounding box center [403, 48] width 22 height 14
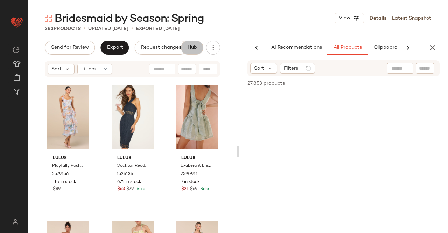
scroll to position [0, 44]
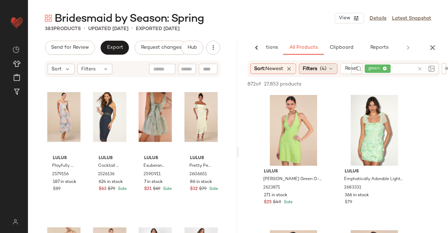
click at [305, 69] on span "Filters" at bounding box center [310, 68] width 14 height 7
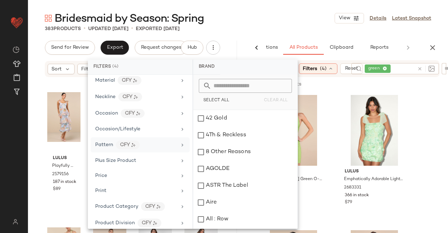
scroll to position [350, 0]
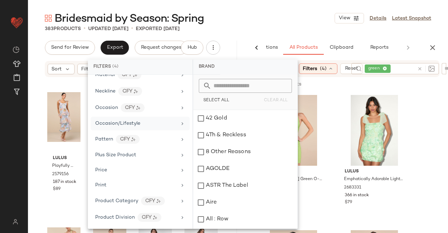
click at [153, 120] on div "Occasion/Lifestyle" at bounding box center [136, 123] width 82 height 7
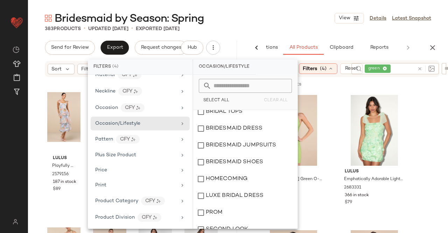
scroll to position [245, 0]
click at [248, 125] on div "BRIDESMAID DRESS" at bounding box center [245, 128] width 104 height 17
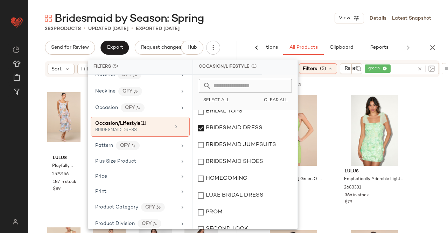
click at [293, 21] on div "Bridesmaid by Season: Spring View Details Latest Snapshot" at bounding box center [238, 18] width 420 height 14
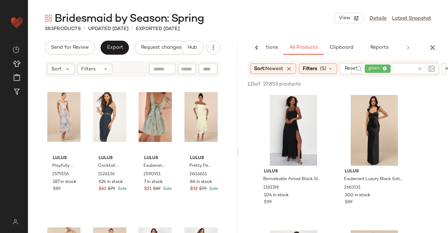
click at [382, 67] on span "green" at bounding box center [375, 68] width 14 height 6
click at [385, 67] on icon at bounding box center [385, 69] width 5 height 5
click at [267, 30] on div "383 Products • updated Aug 29th • Exported Aug 29th" at bounding box center [238, 28] width 420 height 7
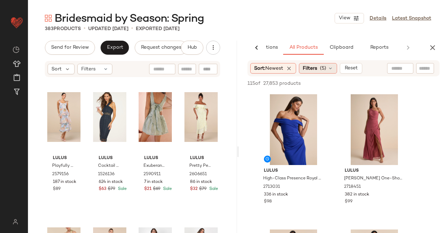
click at [311, 65] on span "Filters" at bounding box center [310, 68] width 14 height 7
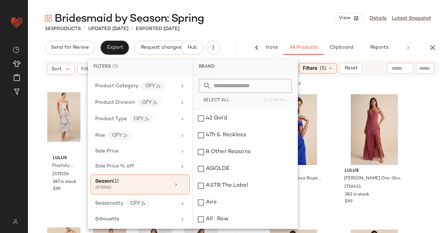
scroll to position [490, 0]
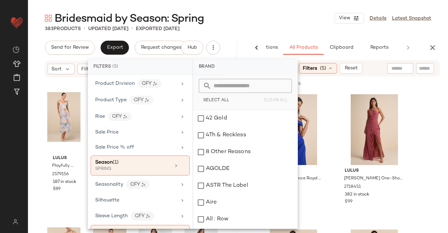
click at [324, 25] on div "383 Products • updated Aug 29th • Exported Aug 29th" at bounding box center [238, 28] width 420 height 7
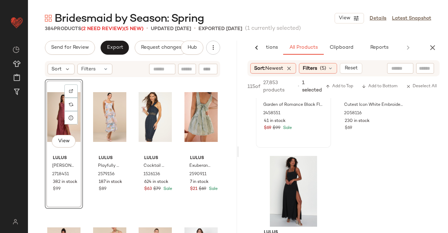
scroll to position [595, 0]
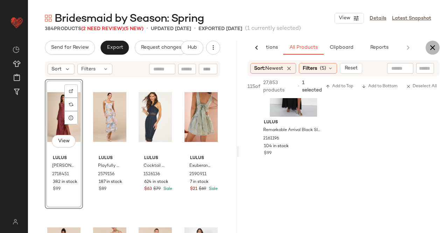
click at [428, 49] on button "button" at bounding box center [433, 48] width 14 height 14
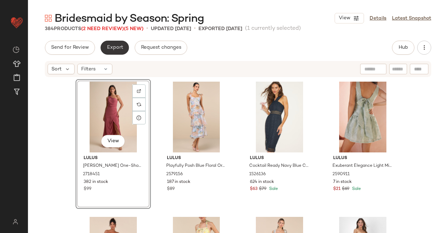
click at [111, 50] on span "Export" at bounding box center [114, 48] width 16 height 6
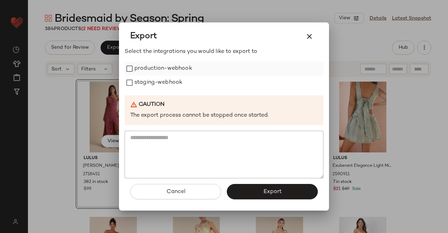
click at [182, 69] on label "production-webhook" at bounding box center [163, 69] width 58 height 14
drag, startPoint x: 171, startPoint y: 90, endPoint x: 179, endPoint y: 108, distance: 20.1
click at [172, 89] on div "Select the integrations you would like to export to production-webhook staging-…" at bounding box center [224, 113] width 199 height 131
click at [170, 90] on div "Select the integrations you would like to export to production-webhook staging-…" at bounding box center [224, 113] width 199 height 131
click at [164, 86] on label "staging-webhook" at bounding box center [158, 83] width 48 height 14
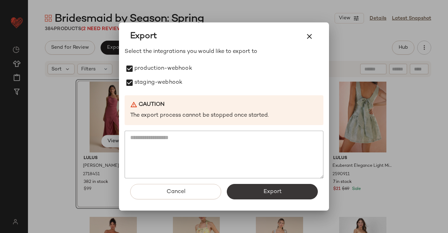
click at [282, 191] on button "Export" at bounding box center [272, 191] width 91 height 15
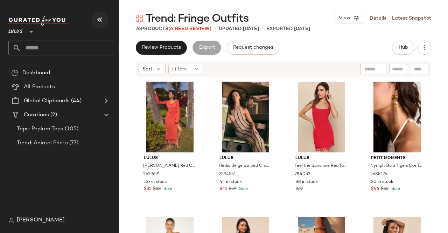
click at [102, 20] on icon "button" at bounding box center [100, 19] width 8 height 8
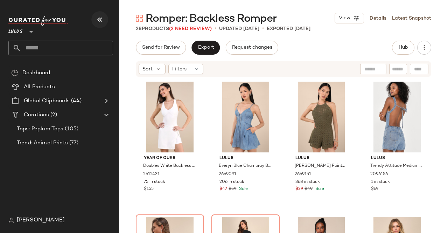
click at [99, 23] on icon "button" at bounding box center [100, 19] width 8 height 8
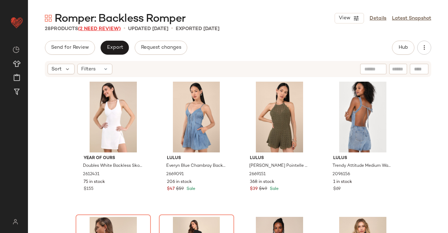
click at [100, 29] on span "(2 Need Review)" at bounding box center [99, 28] width 43 height 5
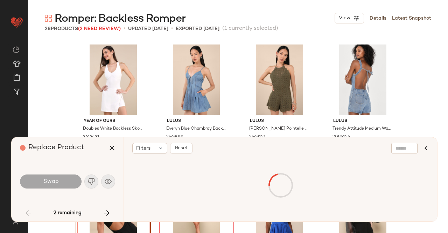
scroll to position [141, 0]
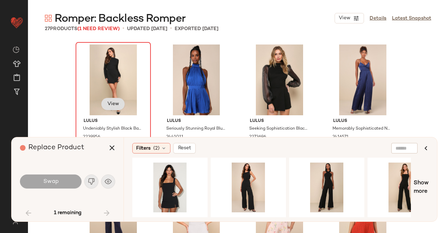
click at [110, 106] on span "View" at bounding box center [113, 104] width 12 height 6
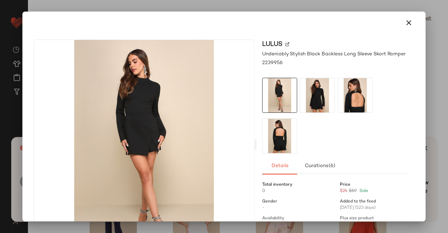
click at [304, 85] on img at bounding box center [317, 95] width 34 height 34
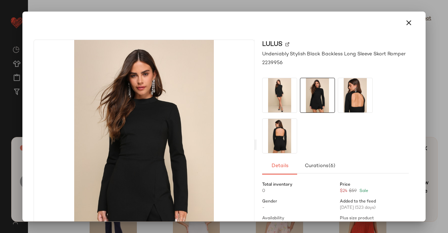
click at [363, 90] on img at bounding box center [355, 95] width 34 height 34
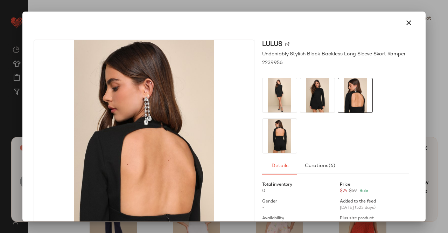
click at [293, 137] on img at bounding box center [280, 136] width 34 height 34
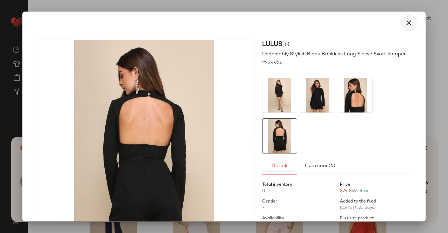
click at [405, 24] on icon "button" at bounding box center [409, 23] width 8 height 8
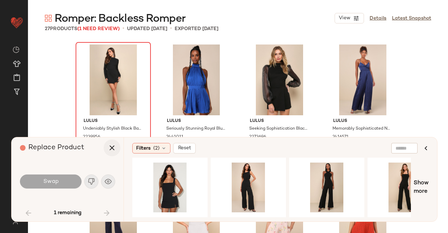
click at [109, 143] on button "button" at bounding box center [112, 147] width 17 height 17
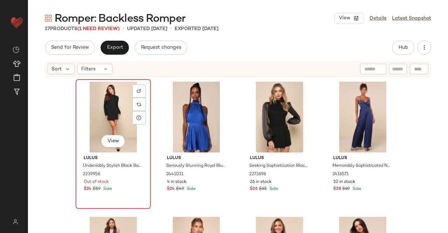
click at [120, 113] on div "View" at bounding box center [113, 117] width 70 height 71
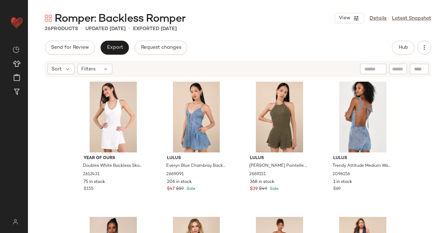
click at [417, 48] on div "Hub" at bounding box center [411, 48] width 39 height 14
click at [410, 47] on button "Hub" at bounding box center [403, 48] width 22 height 14
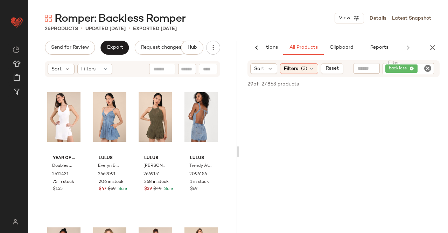
scroll to position [385, 0]
click at [431, 53] on button "button" at bounding box center [433, 48] width 14 height 14
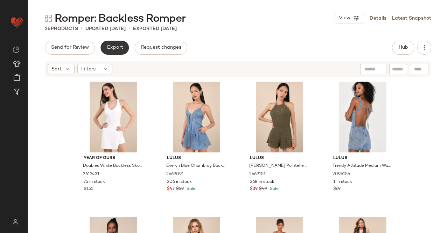
drag, startPoint x: 118, startPoint y: 39, endPoint x: 118, endPoint y: 49, distance: 10.5
click at [118, 40] on div "Romper: Backless Romper View Details Latest Snapshot 26 Products • updated Sep …" at bounding box center [238, 122] width 420 height 222
click at [118, 49] on span "Export" at bounding box center [114, 48] width 16 height 6
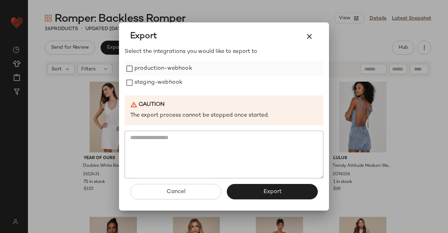
click at [165, 71] on label "production-webhook" at bounding box center [163, 69] width 58 height 14
drag, startPoint x: 156, startPoint y: 83, endPoint x: 165, endPoint y: 122, distance: 39.8
click at [156, 83] on label "staging-webhook" at bounding box center [158, 83] width 48 height 14
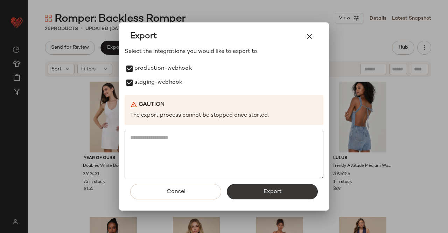
click at [262, 189] on button "Export" at bounding box center [272, 191] width 91 height 15
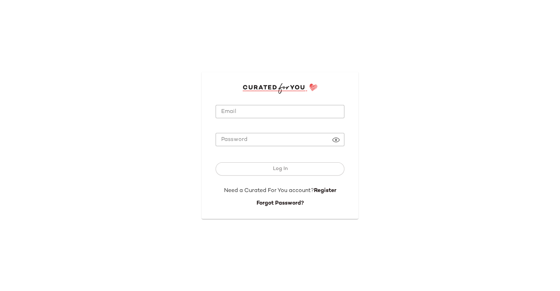
type input "**********"
click at [273, 173] on button "Log In" at bounding box center [280, 168] width 129 height 13
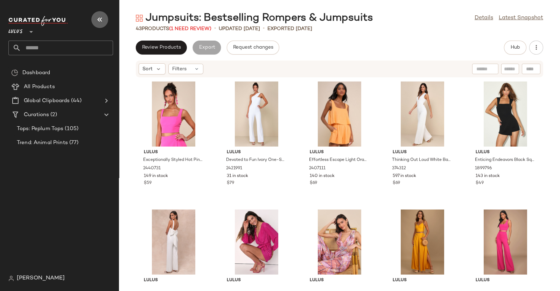
click at [92, 15] on button "button" at bounding box center [99, 19] width 17 height 17
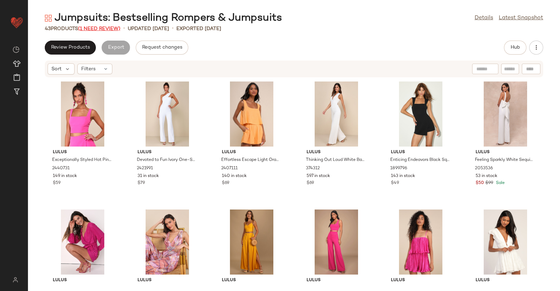
click at [118, 27] on span "(1 Need Review)" at bounding box center [99, 28] width 42 height 5
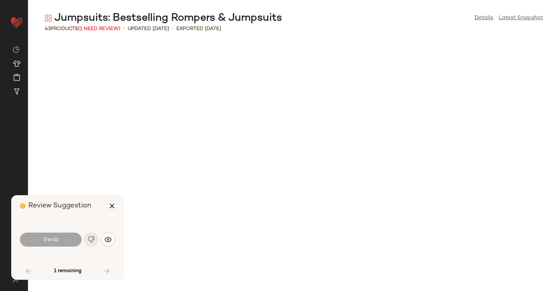
scroll to position [641, 0]
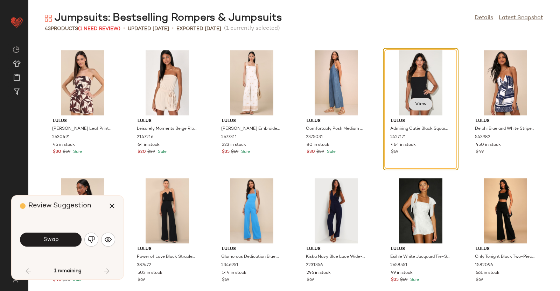
click at [415, 104] on span "View" at bounding box center [421, 105] width 12 height 6
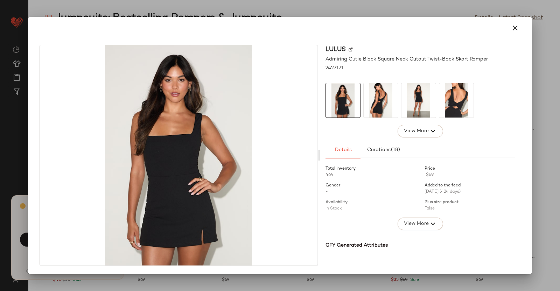
click at [356, 165] on div at bounding box center [421, 188] width 190 height 57
click at [560, 115] on div at bounding box center [280, 145] width 560 height 291
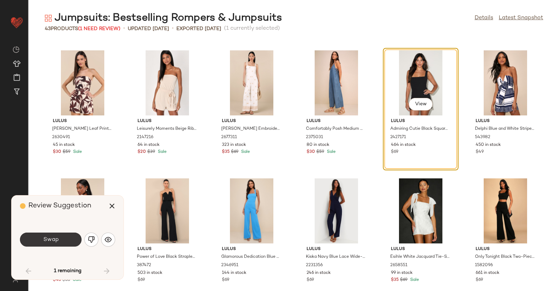
click at [60, 236] on button "Swap" at bounding box center [51, 240] width 62 height 14
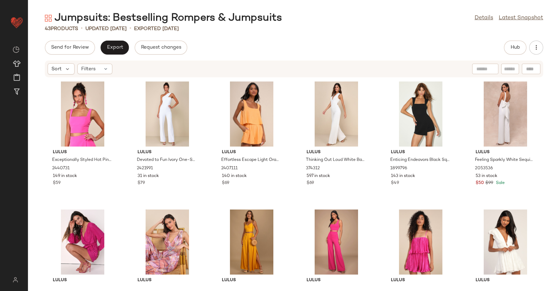
click at [530, 43] on div "Hub" at bounding box center [523, 48] width 39 height 14
click at [518, 54] on button "Hub" at bounding box center [515, 48] width 22 height 14
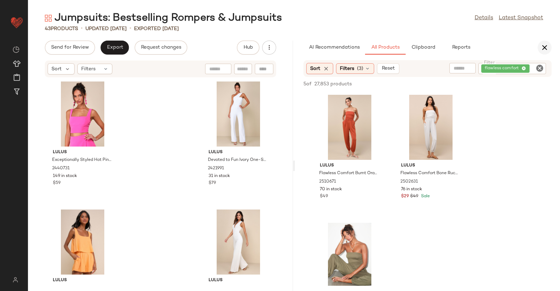
click at [546, 49] on icon "button" at bounding box center [545, 47] width 8 height 8
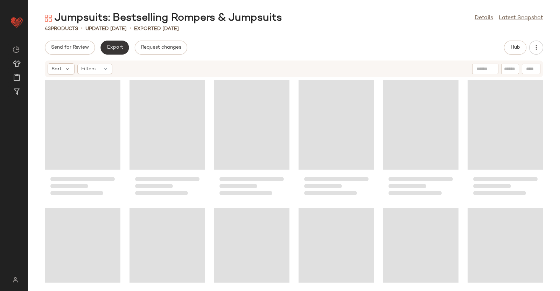
click at [111, 50] on span "Export" at bounding box center [114, 48] width 16 height 6
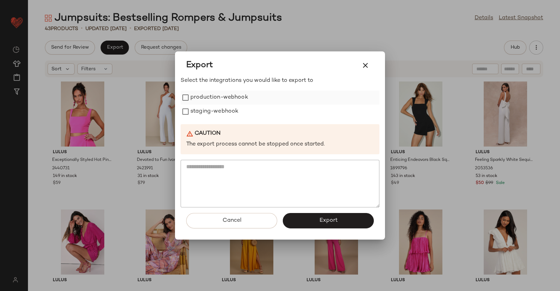
click at [203, 101] on label "production-webhook" at bounding box center [220, 98] width 58 height 14
click at [202, 115] on label "staging-webhook" at bounding box center [215, 112] width 48 height 14
click at [330, 227] on button "Export" at bounding box center [328, 220] width 91 height 15
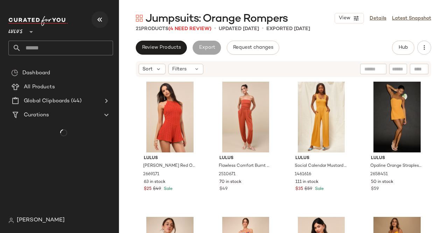
click at [97, 20] on icon "button" at bounding box center [100, 19] width 8 height 8
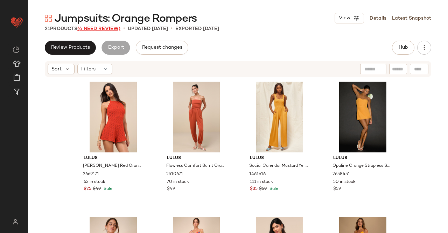
click at [102, 28] on span "(4 Need Review)" at bounding box center [98, 28] width 43 height 5
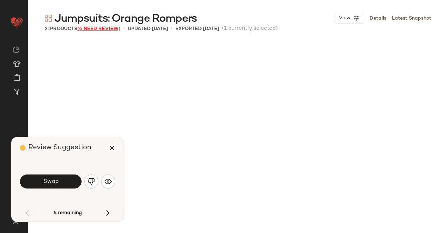
scroll to position [276, 0]
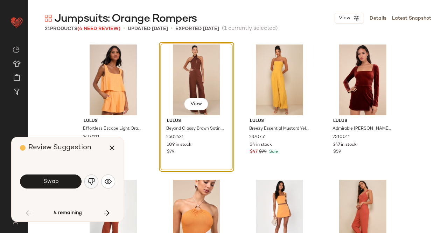
click at [89, 183] on img "button" at bounding box center [91, 181] width 7 height 7
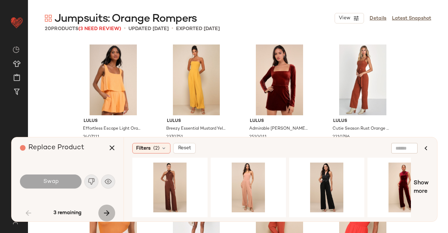
click at [108, 214] on icon "button" at bounding box center [107, 213] width 8 height 8
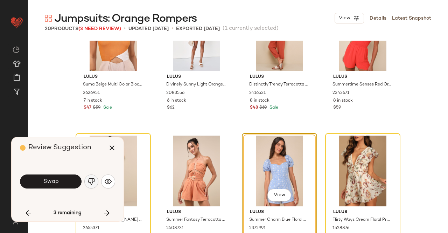
click at [88, 180] on img "button" at bounding box center [91, 181] width 7 height 7
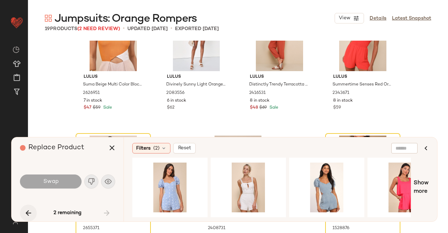
click at [25, 207] on button "button" at bounding box center [28, 213] width 17 height 17
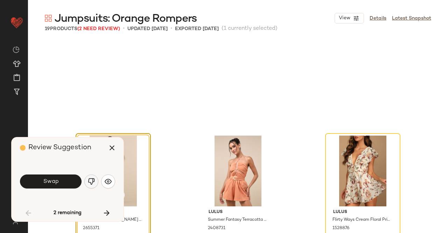
click at [95, 186] on button "button" at bounding box center [91, 181] width 14 height 14
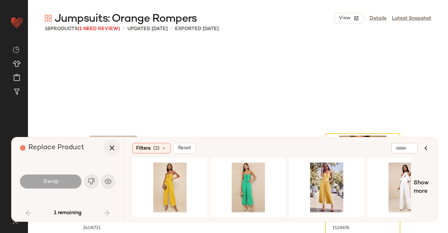
click at [108, 150] on icon "button" at bounding box center [112, 148] width 8 height 8
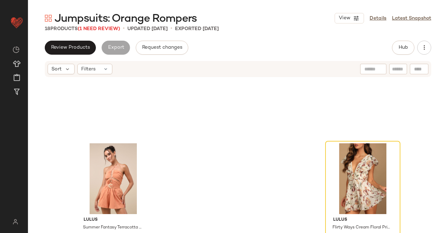
scroll to position [501, 0]
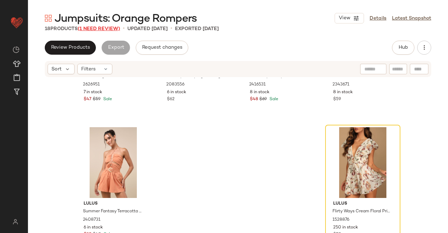
click at [99, 28] on span "(1 Need Review)" at bounding box center [99, 28] width 42 height 5
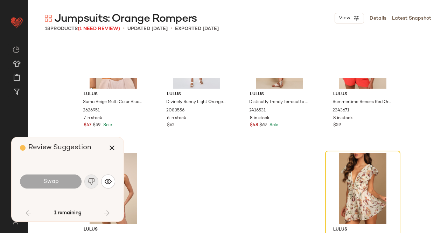
scroll to position [455, 0]
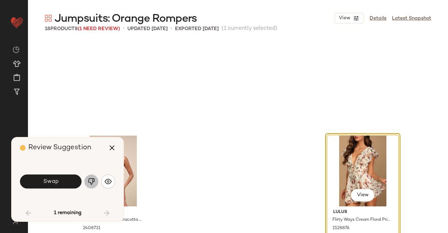
click at [93, 180] on img "button" at bounding box center [91, 181] width 7 height 7
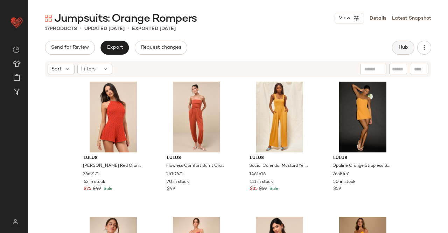
click at [408, 52] on button "Hub" at bounding box center [403, 48] width 22 height 14
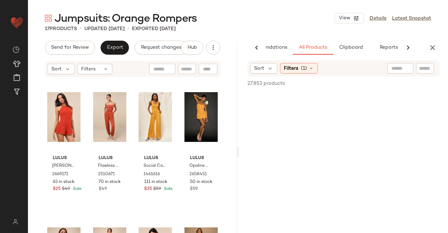
scroll to position [0, 44]
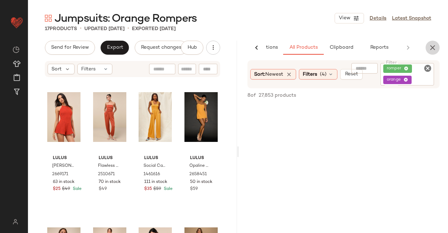
click at [433, 42] on button "button" at bounding box center [433, 48] width 14 height 14
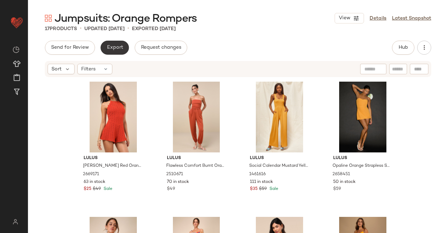
click at [119, 49] on span "Export" at bounding box center [114, 48] width 16 height 6
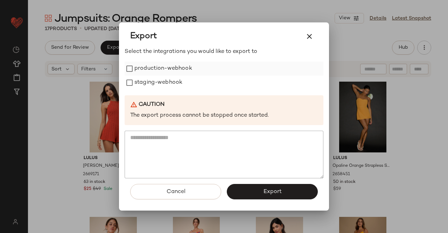
click at [172, 72] on label "production-webhook" at bounding box center [163, 69] width 58 height 14
drag, startPoint x: 166, startPoint y: 79, endPoint x: 259, endPoint y: 154, distance: 119.3
click at [165, 79] on label "staging-webhook" at bounding box center [158, 83] width 48 height 14
click at [271, 191] on span "Export" at bounding box center [272, 191] width 19 height 7
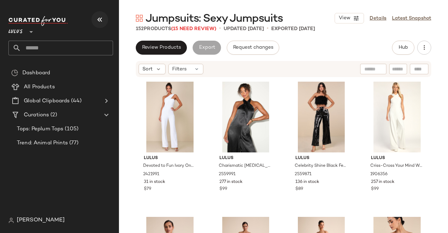
click at [102, 18] on icon "button" at bounding box center [100, 19] width 8 height 8
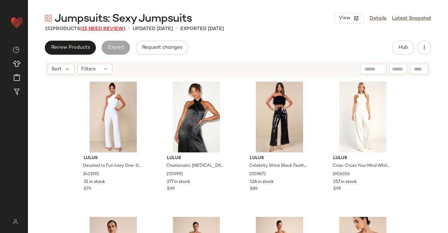
click at [111, 30] on span "(15 Need Review)" at bounding box center [102, 28] width 45 height 5
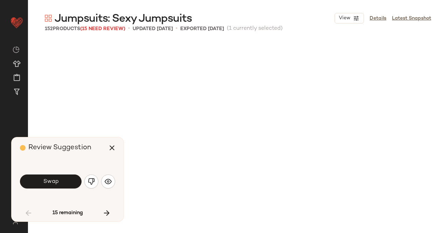
scroll to position [276, 0]
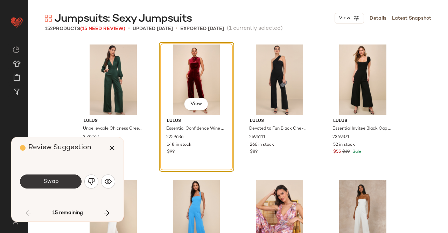
click at [42, 184] on button "Swap" at bounding box center [51, 181] width 62 height 14
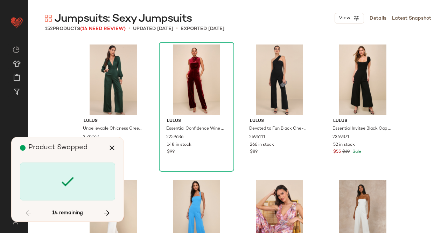
scroll to position [1081, 0]
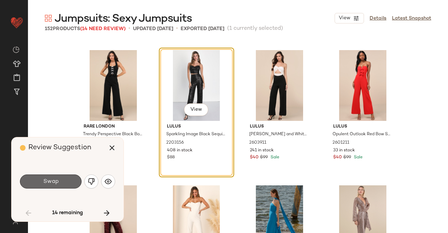
click at [58, 181] on button "Swap" at bounding box center [51, 181] width 62 height 14
click at [58, 181] on div "Swap" at bounding box center [51, 181] width 62 height 14
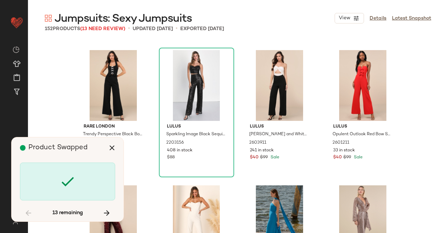
scroll to position [1487, 0]
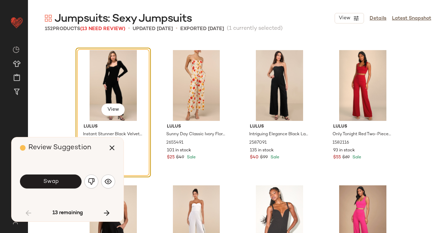
click at [408, 58] on div "View Lulus Instant Stunner Black Velvet Backless Jumpsuit 2566051 147 in stock …" at bounding box center [238, 152] width 420 height 222
click at [109, 109] on span "View" at bounding box center [113, 110] width 12 height 6
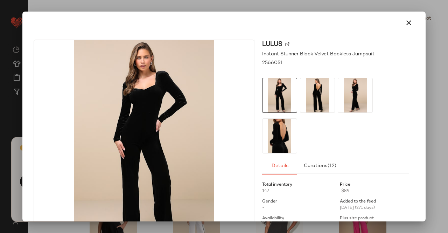
click at [317, 102] on img at bounding box center [317, 95] width 34 height 34
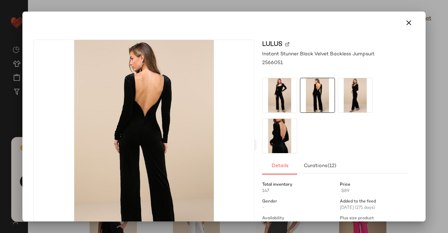
click at [370, 96] on img at bounding box center [355, 95] width 34 height 34
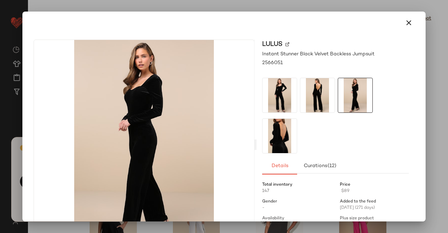
drag, startPoint x: 448, startPoint y: 79, endPoint x: 415, endPoint y: 87, distance: 33.4
click at [448, 79] on div at bounding box center [224, 116] width 448 height 233
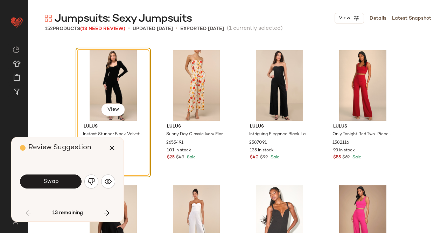
click at [57, 176] on button "Swap" at bounding box center [51, 181] width 62 height 14
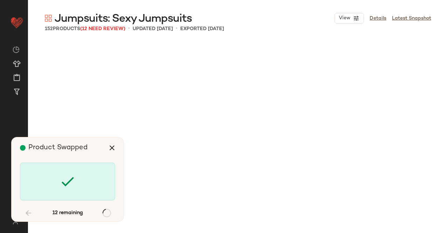
scroll to position [2433, 0]
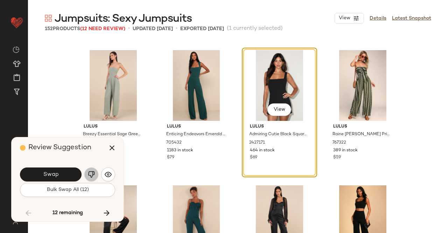
click at [87, 173] on button "button" at bounding box center [91, 174] width 14 height 14
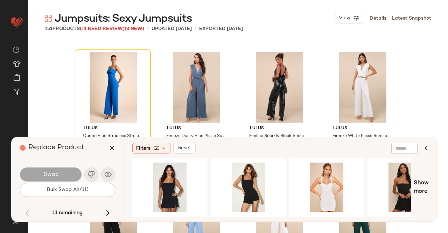
scroll to position [2678, 0]
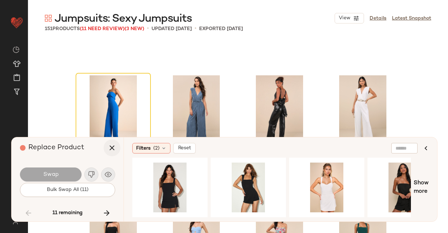
click at [112, 148] on icon "button" at bounding box center [112, 148] width 8 height 8
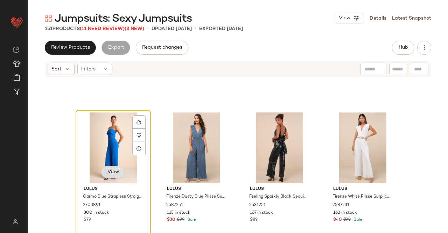
click at [112, 170] on span "View" at bounding box center [113, 172] width 12 height 6
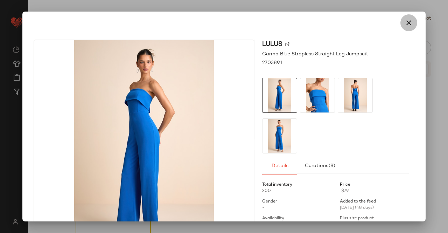
click at [410, 21] on button "button" at bounding box center [409, 22] width 17 height 17
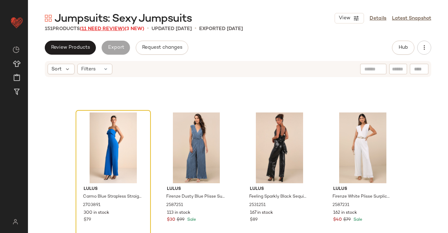
click at [109, 28] on span "(11 Need Review)" at bounding box center [102, 28] width 45 height 5
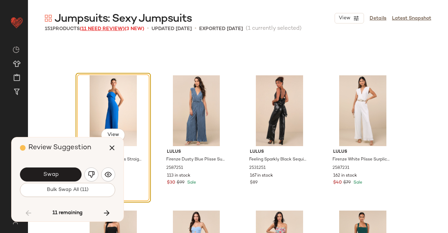
scroll to position [2704, 0]
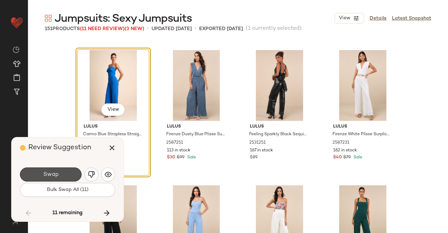
click at [58, 174] on span "Swap" at bounding box center [51, 174] width 16 height 7
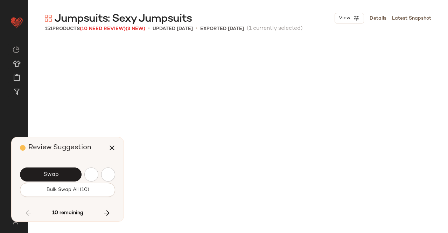
scroll to position [3109, 0]
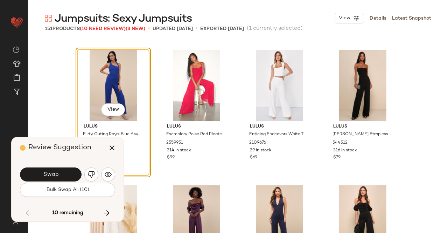
click at [53, 176] on span "Swap" at bounding box center [51, 174] width 16 height 7
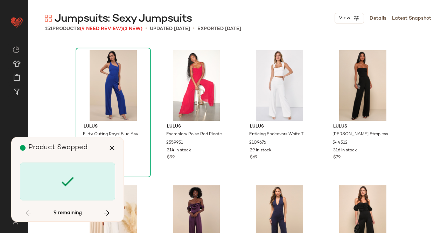
scroll to position [3515, 0]
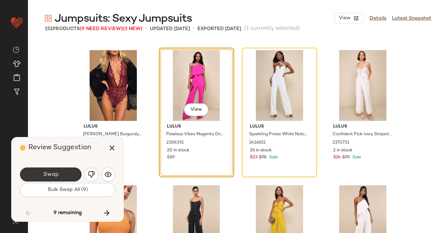
click at [45, 174] on span "Swap" at bounding box center [51, 174] width 16 height 7
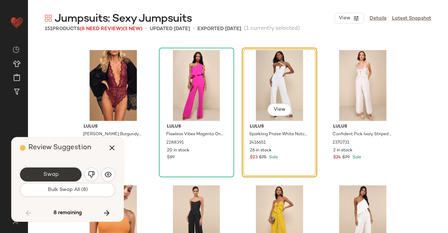
click at [64, 174] on button "Swap" at bounding box center [51, 174] width 62 height 14
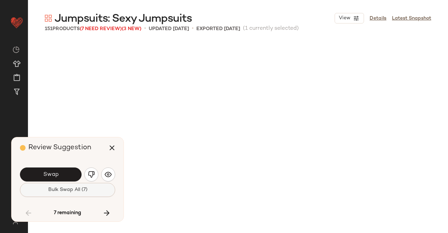
scroll to position [3920, 0]
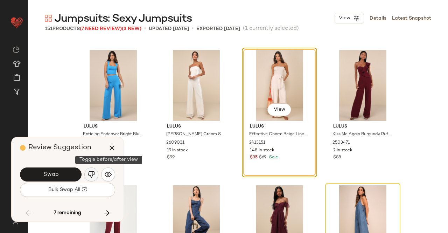
click at [92, 174] on img "button" at bounding box center [91, 174] width 7 height 7
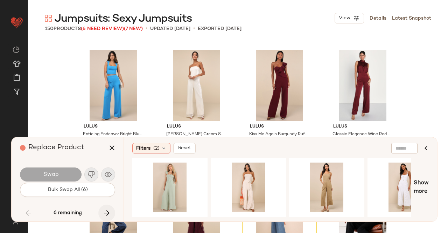
click at [103, 214] on icon "button" at bounding box center [107, 213] width 8 height 8
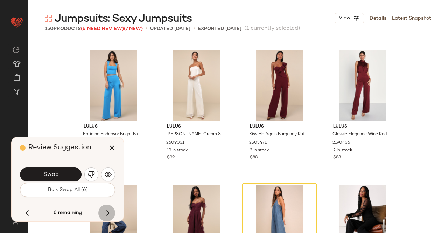
scroll to position [4191, 0]
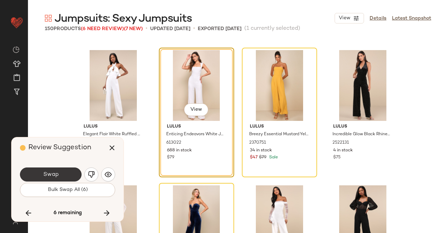
click at [59, 173] on button "Swap" at bounding box center [51, 174] width 62 height 14
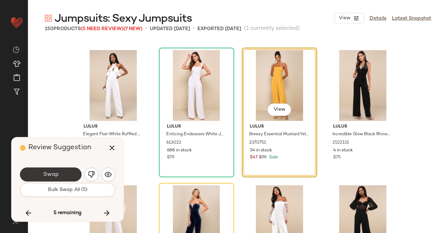
click at [64, 175] on button "Swap" at bounding box center [51, 174] width 62 height 14
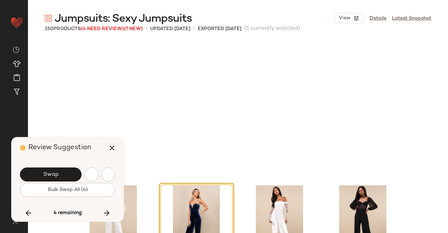
scroll to position [4326, 0]
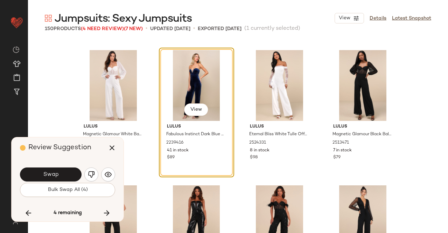
click at [62, 176] on button "Swap" at bounding box center [51, 174] width 62 height 14
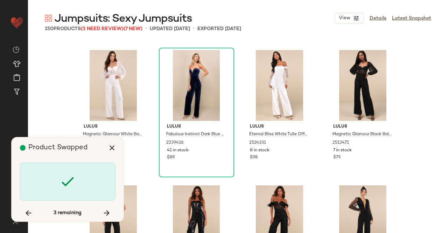
scroll to position [4731, 0]
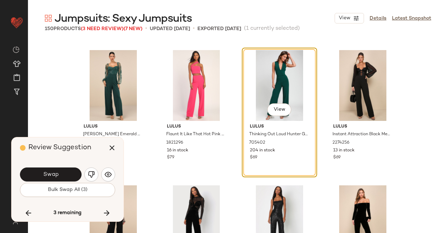
click at [62, 176] on button "Swap" at bounding box center [51, 174] width 62 height 14
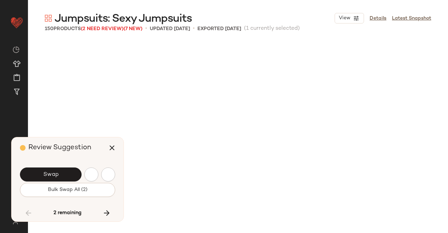
scroll to position [4055, 0]
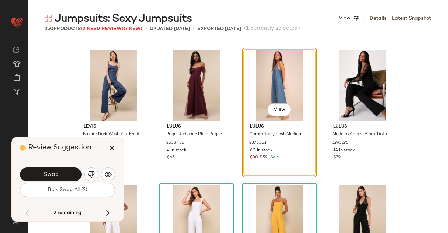
click at [88, 174] on button "button" at bounding box center [91, 174] width 14 height 14
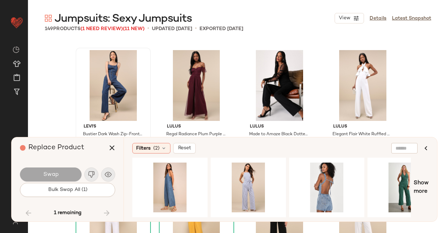
click at [114, 148] on icon "button" at bounding box center [112, 148] width 8 height 8
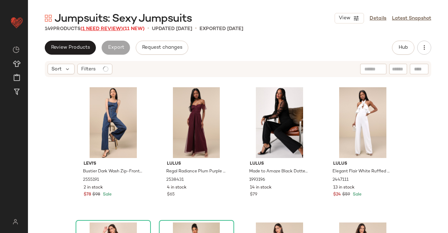
click at [109, 27] on span "(1 Need Review)" at bounding box center [102, 28] width 42 height 5
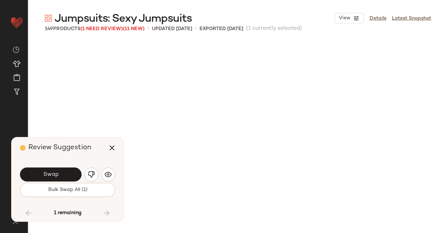
scroll to position [4867, 0]
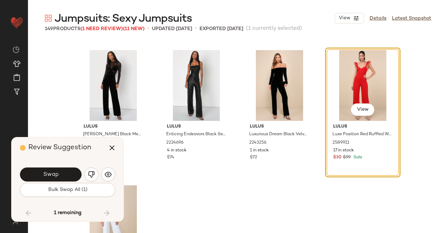
click at [54, 171] on button "Swap" at bounding box center [51, 174] width 62 height 14
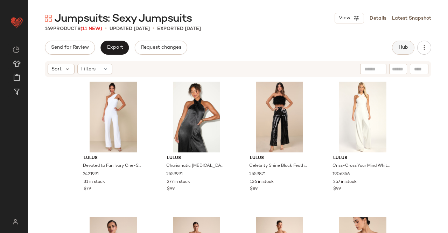
click at [395, 48] on button "Hub" at bounding box center [403, 48] width 22 height 14
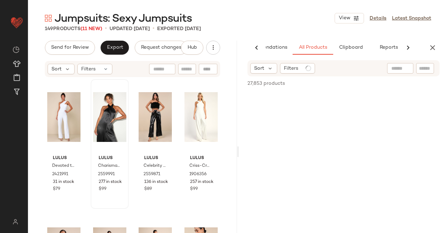
scroll to position [0, 44]
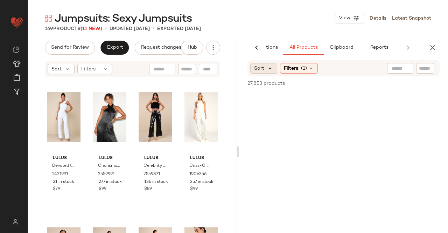
click at [270, 68] on div "Sort" at bounding box center [263, 68] width 27 height 11
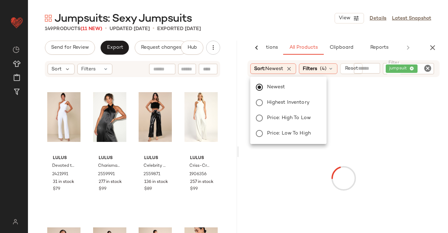
click at [270, 21] on div "Jumpsuits: Sexy Jumpsuits View Details Latest Snapshot" at bounding box center [238, 18] width 420 height 14
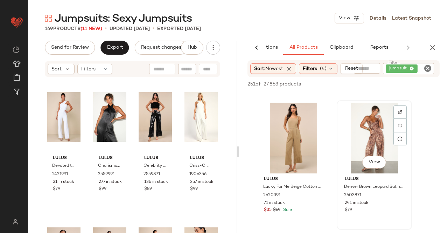
scroll to position [1051, 0]
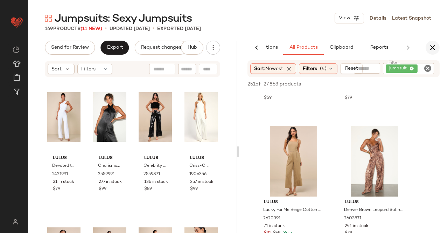
click at [435, 52] on button "button" at bounding box center [433, 48] width 14 height 14
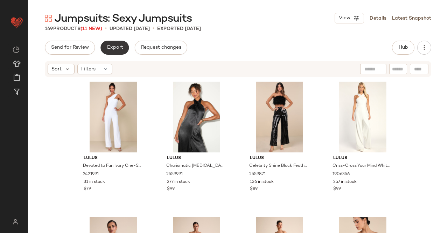
click at [120, 46] on span "Export" at bounding box center [114, 48] width 16 height 6
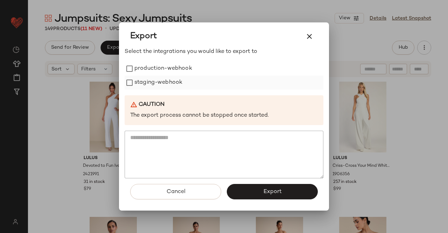
click at [160, 76] on label "staging-webhook" at bounding box center [158, 83] width 48 height 14
click at [160, 68] on label "production-webhook" at bounding box center [163, 69] width 58 height 14
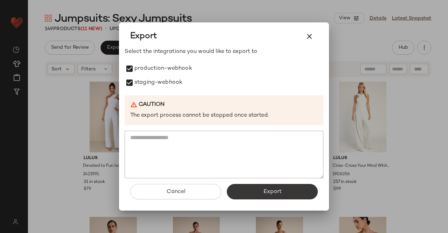
click at [253, 191] on button "Export" at bounding box center [272, 191] width 91 height 15
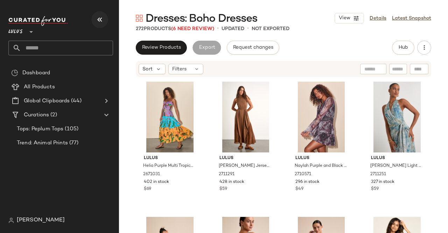
click at [99, 21] on icon "button" at bounding box center [100, 19] width 8 height 8
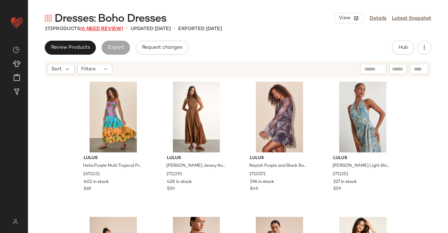
click at [102, 30] on span "(6 Need Review)" at bounding box center [101, 28] width 43 height 5
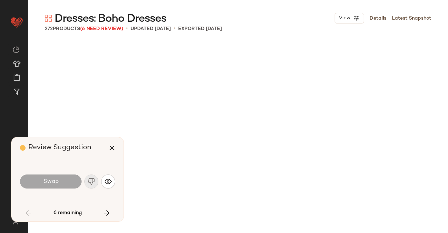
scroll to position [676, 0]
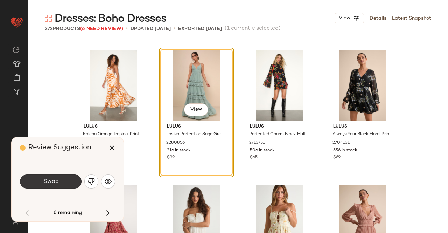
click at [59, 181] on button "Swap" at bounding box center [51, 181] width 62 height 14
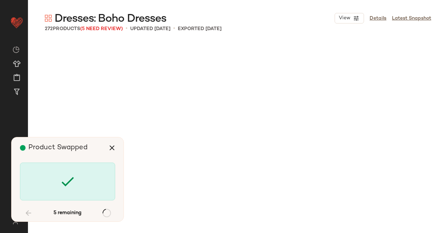
scroll to position [1757, 0]
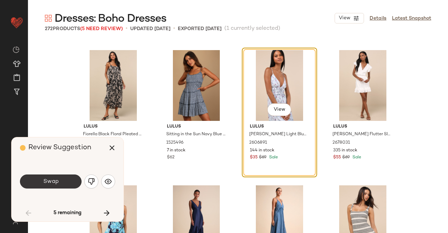
click at [50, 182] on span "Swap" at bounding box center [51, 181] width 16 height 7
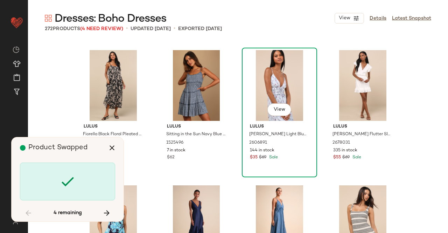
scroll to position [5407, 0]
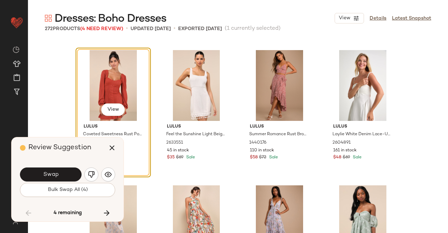
drag, startPoint x: 67, startPoint y: 171, endPoint x: 57, endPoint y: 177, distance: 11.7
click at [67, 171] on button "Swap" at bounding box center [51, 174] width 62 height 14
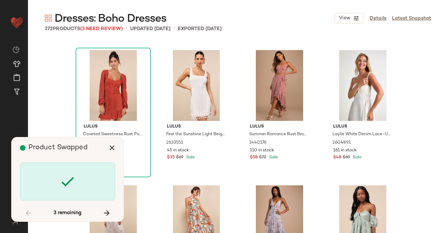
scroll to position [7841, 0]
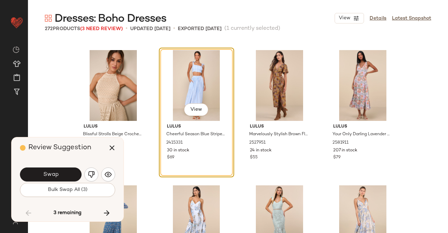
drag, startPoint x: 60, startPoint y: 177, endPoint x: 55, endPoint y: 175, distance: 4.7
click at [60, 177] on button "Swap" at bounding box center [51, 174] width 62 height 14
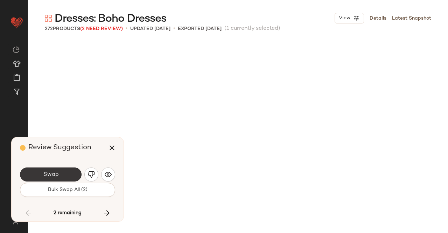
scroll to position [8111, 0]
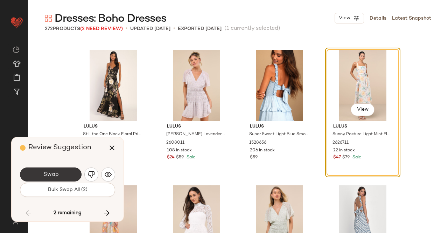
click at [62, 173] on button "Swap" at bounding box center [51, 174] width 62 height 14
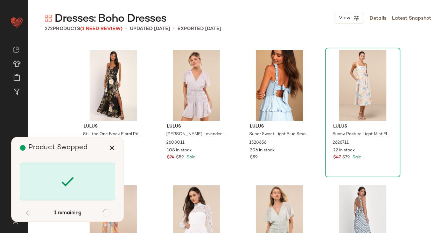
scroll to position [8787, 0]
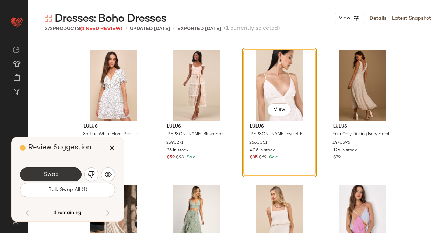
click at [72, 171] on button "Swap" at bounding box center [51, 174] width 62 height 14
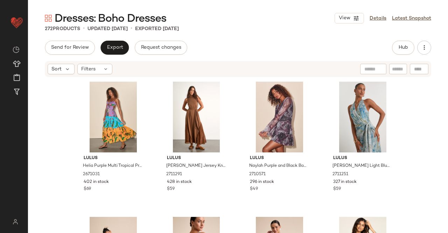
click at [409, 39] on div "Dresses: Boho Dresses View Details Latest Snapshot 272 Products • updated Aug 2…" at bounding box center [238, 122] width 420 height 222
click at [407, 43] on button "Hub" at bounding box center [403, 48] width 22 height 14
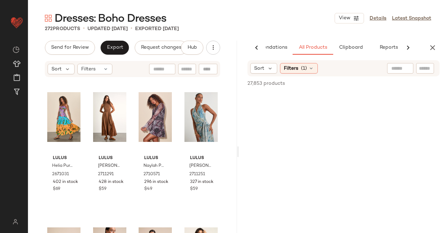
scroll to position [0, 44]
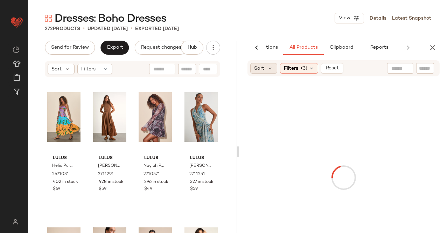
click at [252, 69] on div "Sort" at bounding box center [263, 68] width 27 height 11
click at [256, 69] on span "Sort" at bounding box center [259, 68] width 10 height 7
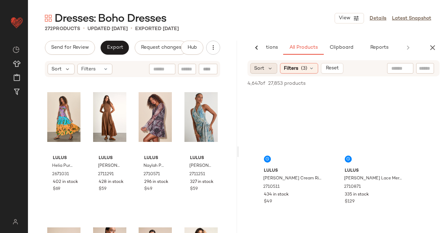
click at [262, 66] on span "Sort" at bounding box center [259, 68] width 10 height 7
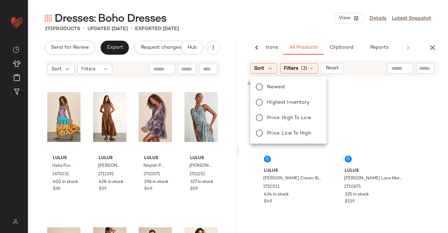
click at [282, 89] on span "Newest" at bounding box center [276, 86] width 18 height 7
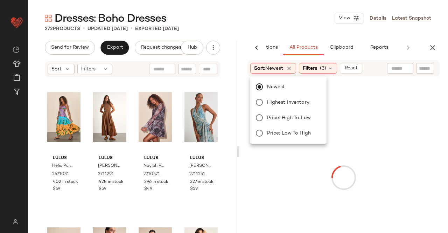
click at [261, 16] on div "Dresses: Boho Dresses View Details Latest Snapshot" at bounding box center [238, 18] width 420 height 14
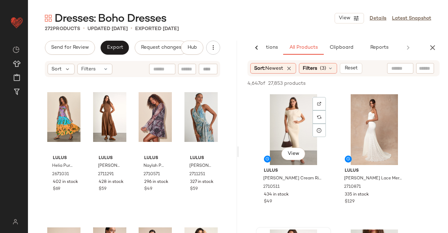
scroll to position [118, 0]
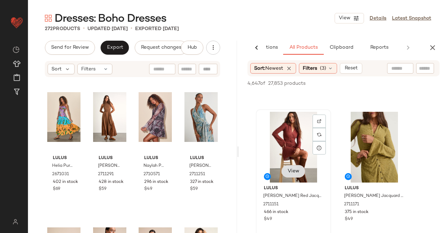
click at [296, 168] on span "View" at bounding box center [294, 171] width 12 height 6
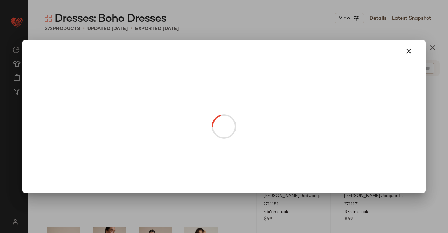
scroll to position [140, 0]
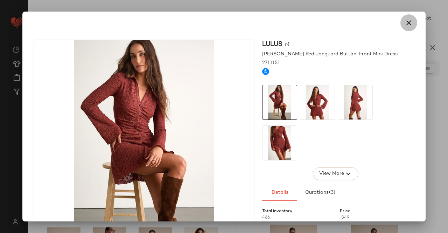
click at [406, 19] on icon "button" at bounding box center [409, 23] width 8 height 8
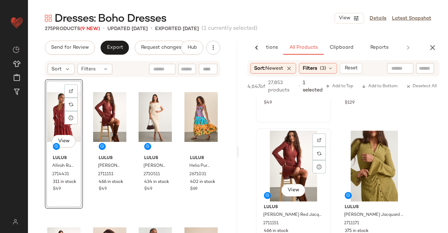
scroll to position [0, 0]
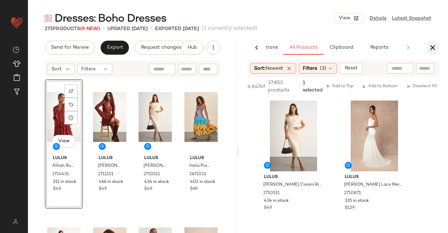
click at [433, 46] on icon "button" at bounding box center [433, 47] width 8 height 8
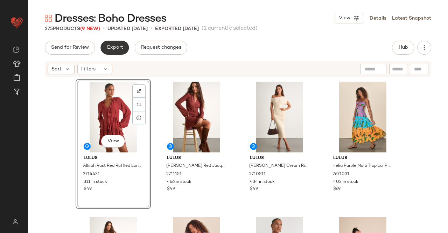
click at [110, 42] on button "Export" at bounding box center [115, 48] width 28 height 14
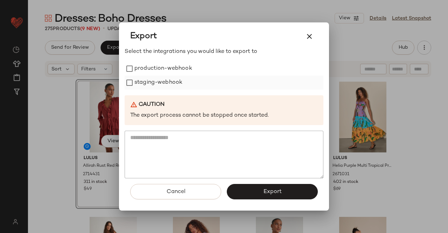
drag, startPoint x: 163, startPoint y: 63, endPoint x: 157, endPoint y: 82, distance: 19.9
click at [163, 64] on label "production-webhook" at bounding box center [163, 69] width 58 height 14
click at [157, 82] on label "staging-webhook" at bounding box center [158, 83] width 48 height 14
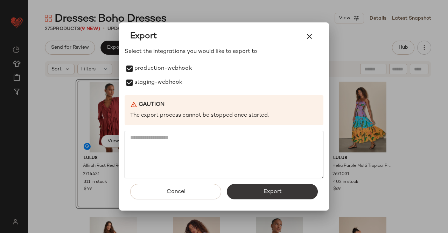
click at [278, 195] on span "Export" at bounding box center [272, 191] width 19 height 7
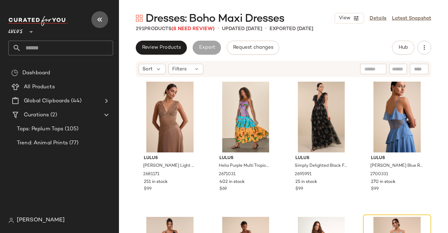
click at [95, 18] on button "button" at bounding box center [99, 19] width 17 height 17
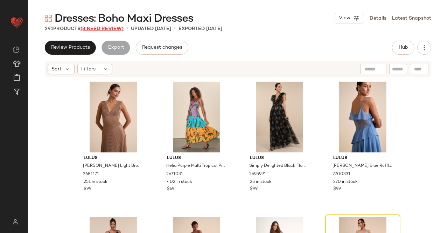
click at [95, 29] on span "(8 Need Review)" at bounding box center [102, 28] width 43 height 5
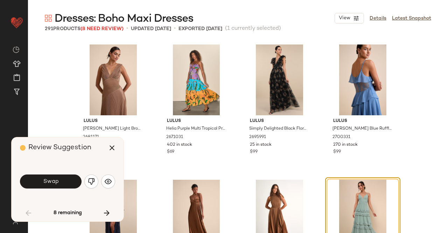
scroll to position [141, 0]
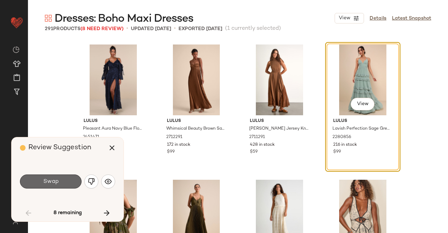
click at [44, 183] on span "Swap" at bounding box center [51, 181] width 16 height 7
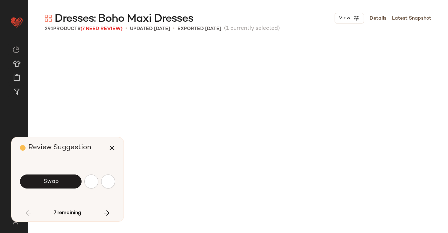
scroll to position [406, 0]
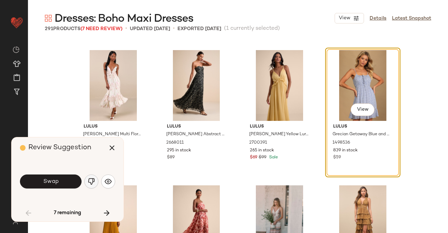
click at [87, 184] on button "button" at bounding box center [91, 181] width 14 height 14
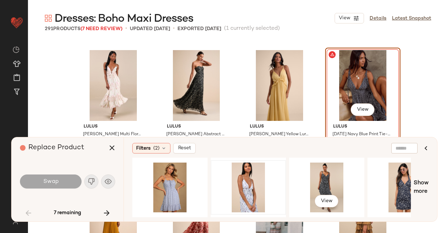
drag, startPoint x: 321, startPoint y: 174, endPoint x: 277, endPoint y: 190, distance: 46.3
click at [321, 174] on div "View" at bounding box center [327, 187] width 70 height 50
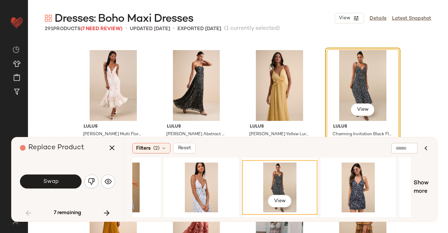
scroll to position [0, 49]
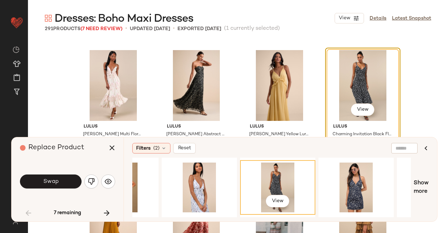
drag, startPoint x: 213, startPoint y: 217, endPoint x: 225, endPoint y: 215, distance: 12.4
click at [225, 215] on div "Filters (2) Reset View Show more" at bounding box center [281, 179] width 314 height 84
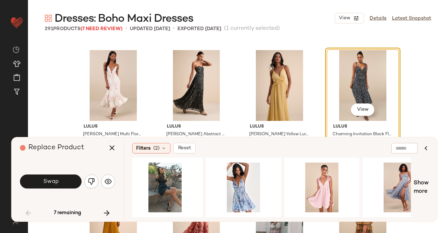
scroll to position [0, 502]
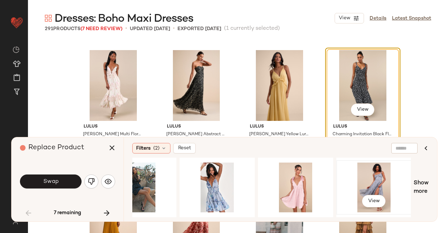
click at [371, 178] on div "View" at bounding box center [374, 187] width 70 height 50
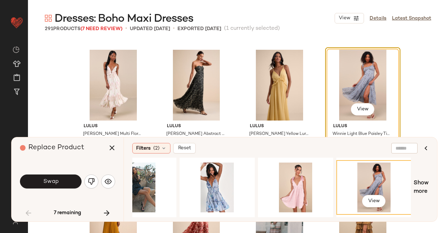
scroll to position [406, 0]
click at [41, 187] on button "Swap" at bounding box center [51, 181] width 62 height 14
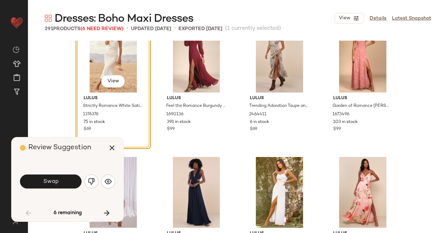
scroll to position [2468, 0]
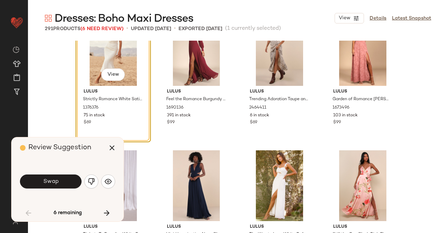
click at [65, 187] on button "Swap" at bounding box center [51, 181] width 62 height 14
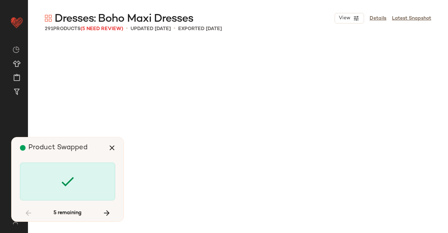
scroll to position [3785, 0]
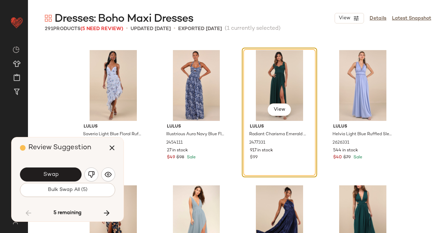
click at [65, 174] on button "Swap" at bounding box center [51, 174] width 62 height 14
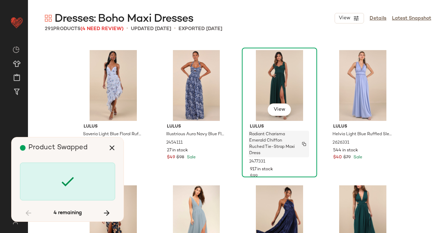
scroll to position [5813, 0]
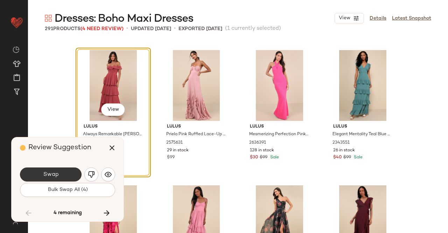
click at [55, 177] on span "Swap" at bounding box center [51, 174] width 16 height 7
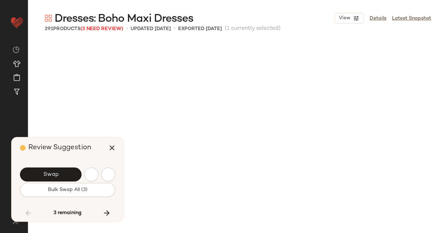
scroll to position [6759, 0]
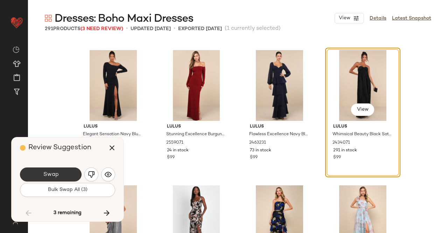
click at [67, 178] on button "Swap" at bounding box center [51, 174] width 62 height 14
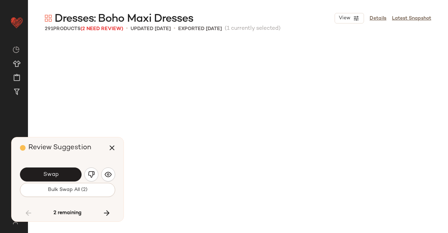
scroll to position [7165, 0]
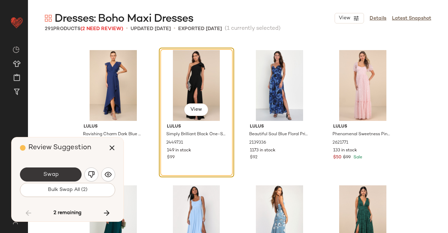
click at [50, 173] on span "Swap" at bounding box center [51, 174] width 16 height 7
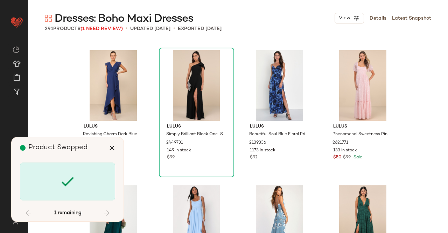
scroll to position [9598, 0]
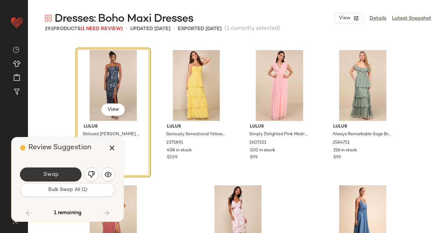
click at [60, 171] on button "Swap" at bounding box center [51, 174] width 62 height 14
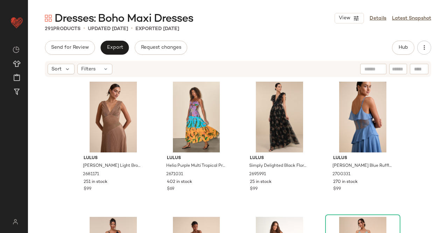
click at [415, 47] on div "Hub" at bounding box center [411, 48] width 39 height 14
click at [407, 47] on span "Hub" at bounding box center [404, 48] width 10 height 6
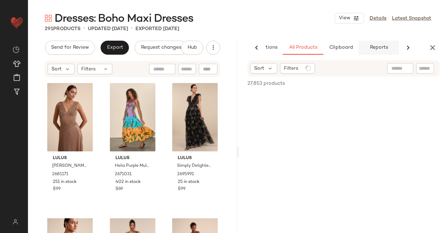
scroll to position [0, 44]
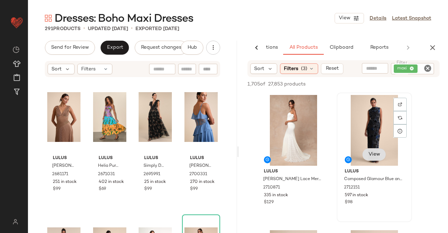
click at [372, 151] on button "View" at bounding box center [374, 154] width 24 height 13
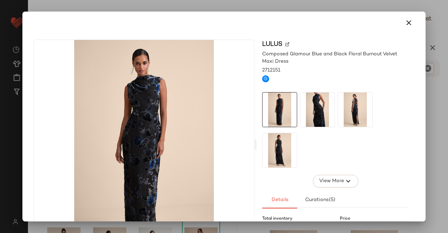
click at [325, 96] on img at bounding box center [317, 109] width 34 height 34
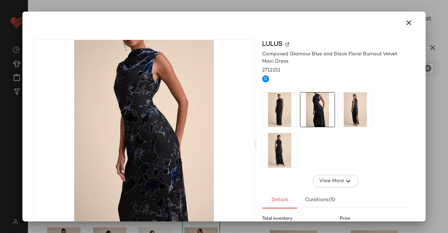
click at [344, 106] on img at bounding box center [355, 109] width 34 height 34
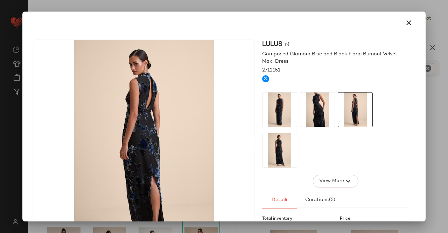
click at [448, 104] on div at bounding box center [224, 116] width 448 height 233
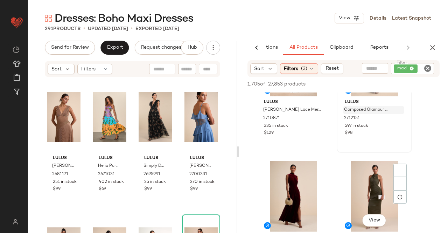
scroll to position [105, 0]
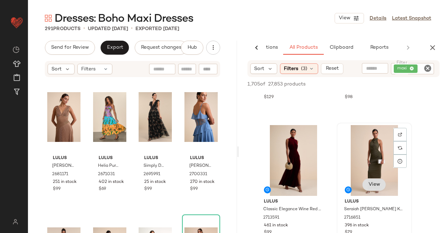
click at [383, 187] on button "View" at bounding box center [374, 184] width 24 height 13
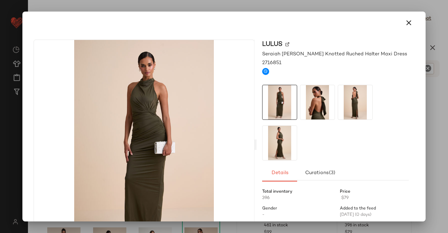
click at [314, 98] on img at bounding box center [317, 102] width 34 height 34
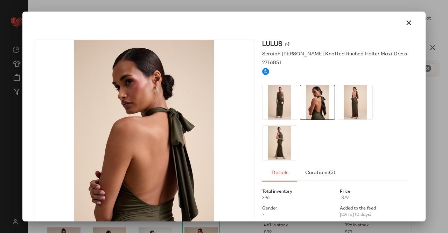
click at [350, 101] on img at bounding box center [355, 102] width 34 height 34
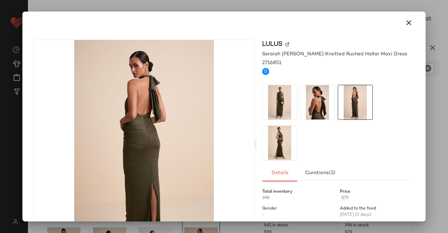
click at [448, 112] on div at bounding box center [224, 116] width 448 height 233
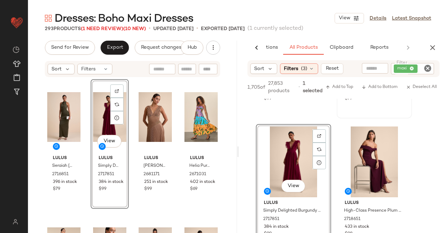
scroll to position [385, 0]
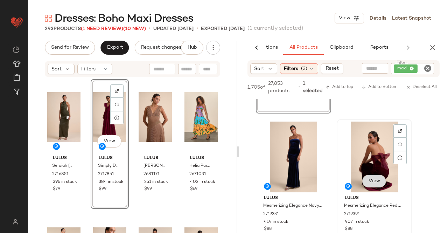
click at [373, 178] on button "View" at bounding box center [374, 181] width 24 height 13
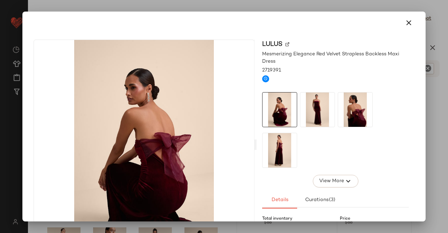
click at [312, 100] on img at bounding box center [317, 109] width 34 height 34
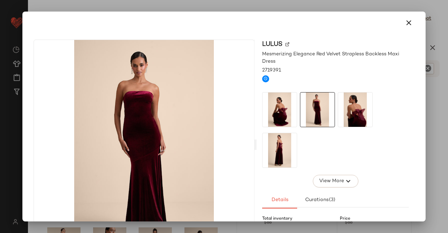
click at [353, 108] on img at bounding box center [355, 109] width 34 height 34
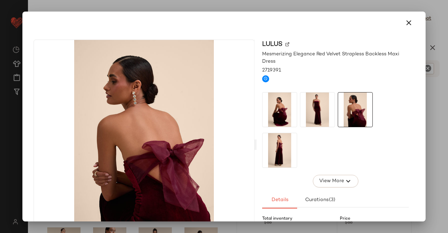
click at [277, 158] on img at bounding box center [280, 150] width 34 height 34
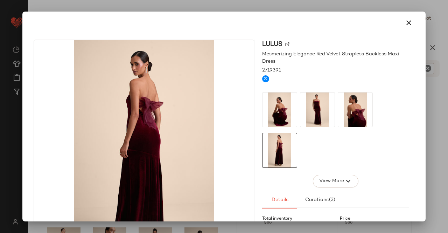
click at [448, 121] on div at bounding box center [224, 116] width 448 height 233
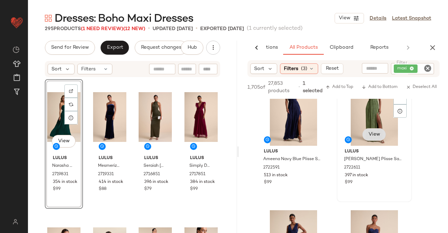
scroll to position [1086, 0]
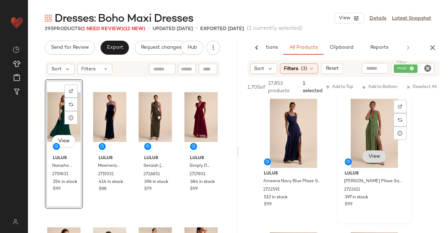
click at [369, 159] on div "View" at bounding box center [374, 132] width 70 height 71
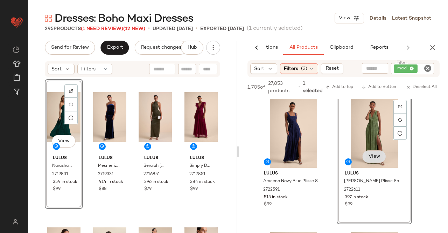
click at [372, 155] on span "View" at bounding box center [374, 157] width 12 height 6
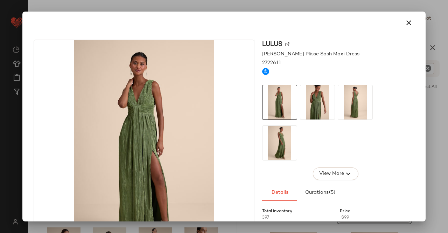
click at [338, 106] on div at bounding box center [355, 102] width 35 height 35
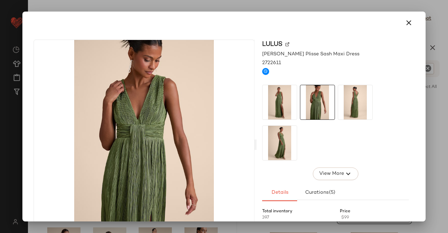
click at [338, 102] on img at bounding box center [355, 102] width 34 height 34
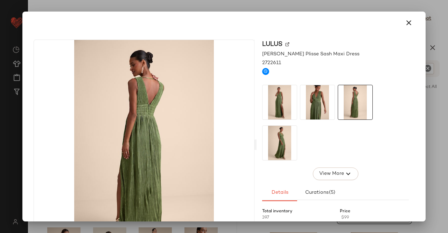
drag, startPoint x: 413, startPoint y: 97, endPoint x: 426, endPoint y: 97, distance: 13.0
click at [413, 97] on div "Lulus Melitta Olive Green Plisse Sash Maxi Dress 2722611 View More Details Cura…" at bounding box center [224, 146] width 398 height 224
click at [444, 101] on div at bounding box center [224, 116] width 448 height 233
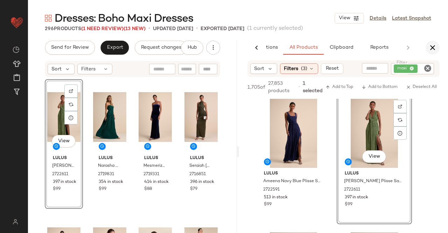
click at [437, 47] on button "button" at bounding box center [433, 48] width 14 height 14
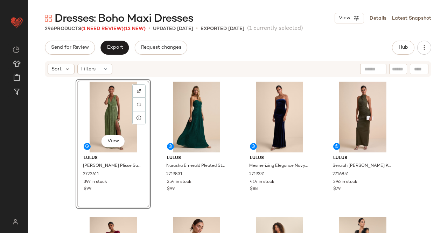
click at [111, 24] on span "Dresses: Boho Maxi Dresses" at bounding box center [124, 19] width 139 height 14
click at [111, 32] on span "(1 Need Review)" at bounding box center [102, 28] width 42 height 5
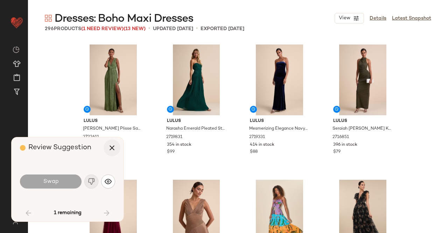
click at [107, 150] on button "button" at bounding box center [112, 147] width 17 height 17
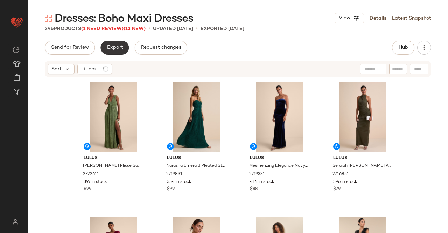
click at [111, 47] on span "Export" at bounding box center [114, 48] width 16 height 6
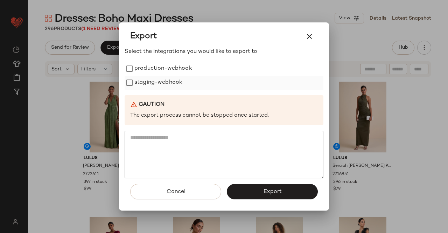
click at [154, 78] on label "staging-webhook" at bounding box center [158, 83] width 48 height 14
drag, startPoint x: 156, startPoint y: 67, endPoint x: 177, endPoint y: 98, distance: 37.7
click at [156, 67] on label "production-webhook" at bounding box center [163, 69] width 58 height 14
click at [260, 187] on button "Export" at bounding box center [272, 191] width 91 height 15
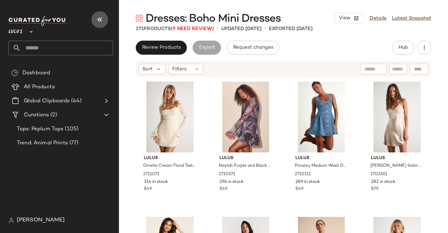
click at [102, 16] on icon "button" at bounding box center [100, 19] width 8 height 8
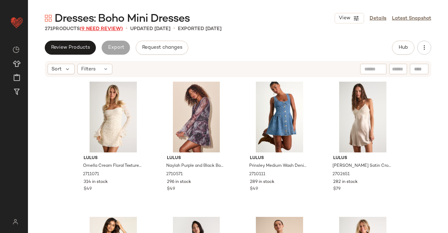
click at [109, 28] on span "(9 Need Review)" at bounding box center [101, 28] width 43 height 5
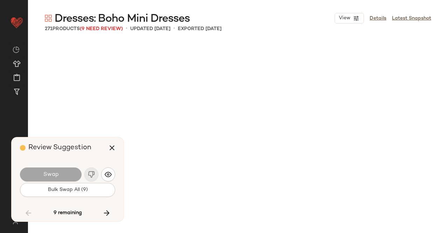
scroll to position [2839, 0]
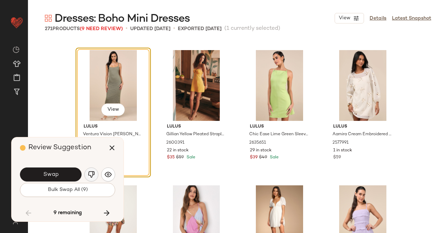
click at [87, 172] on button "button" at bounding box center [91, 174] width 14 height 14
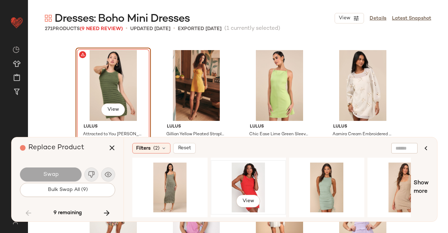
click at [241, 177] on div "View" at bounding box center [248, 187] width 70 height 50
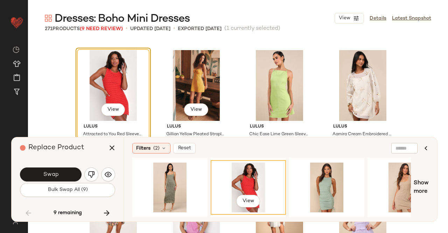
scroll to position [2909, 0]
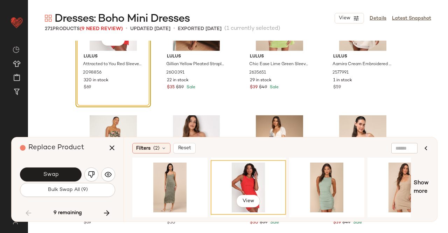
click at [56, 170] on button "Swap" at bounding box center [51, 174] width 62 height 14
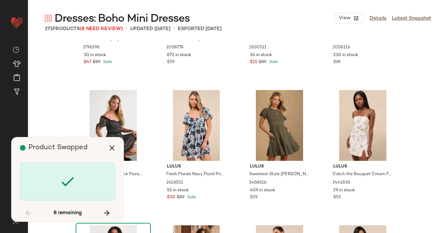
scroll to position [4055, 0]
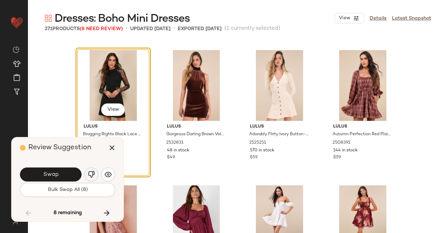
click at [96, 176] on button "button" at bounding box center [91, 174] width 14 height 14
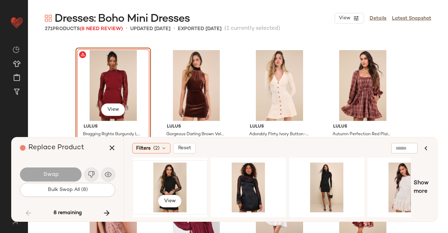
click at [167, 175] on div "View" at bounding box center [170, 187] width 70 height 50
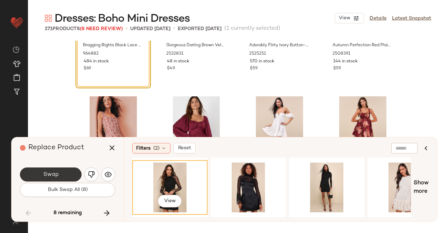
scroll to position [4161, 0]
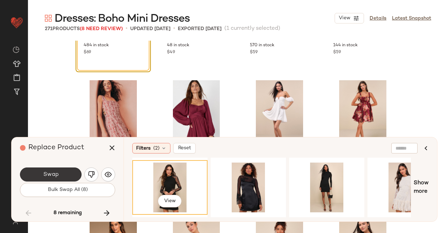
click at [61, 173] on button "Swap" at bounding box center [51, 174] width 62 height 14
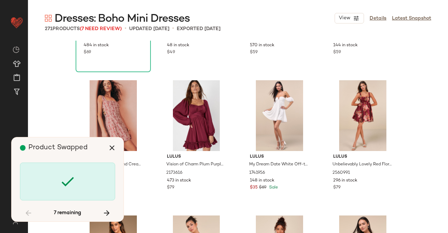
scroll to position [5002, 0]
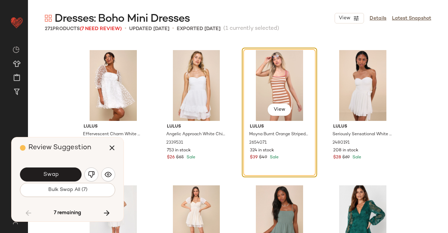
click at [62, 171] on button "Swap" at bounding box center [51, 174] width 62 height 14
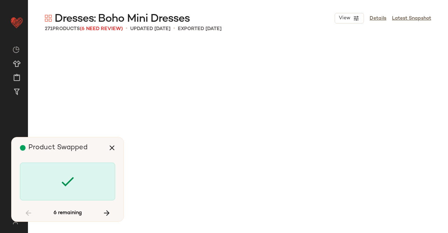
scroll to position [5678, 0]
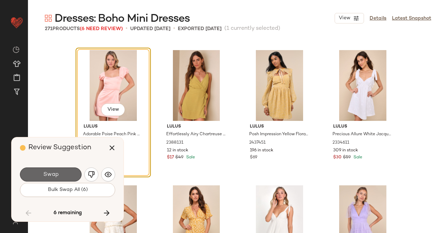
click at [62, 171] on button "Swap" at bounding box center [51, 174] width 62 height 14
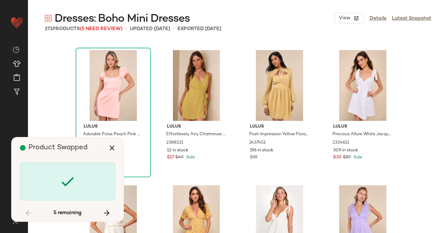
scroll to position [6218, 0]
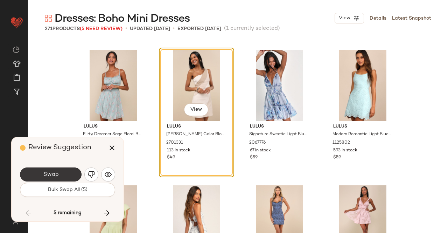
click at [69, 176] on button "Swap" at bounding box center [51, 174] width 62 height 14
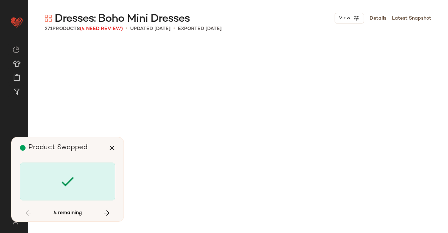
scroll to position [7165, 0]
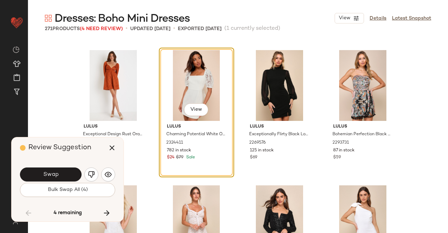
click at [69, 179] on button "Swap" at bounding box center [51, 174] width 62 height 14
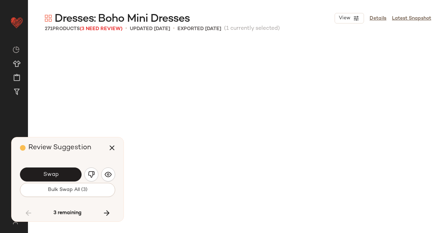
scroll to position [7435, 0]
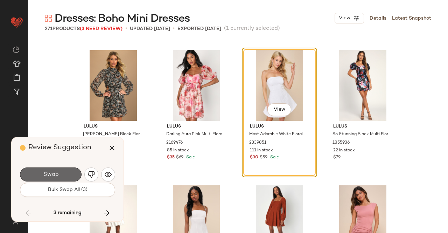
click at [62, 174] on button "Swap" at bounding box center [51, 174] width 62 height 14
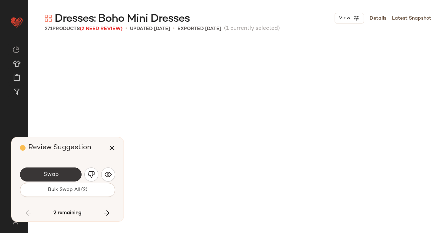
scroll to position [7841, 0]
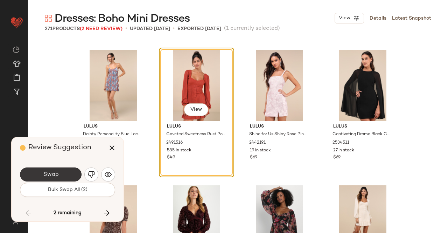
click at [68, 172] on button "Swap" at bounding box center [51, 174] width 62 height 14
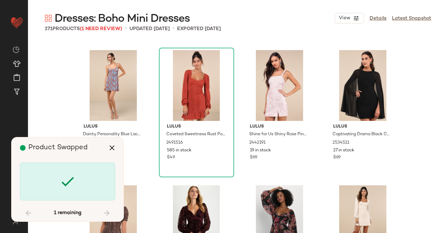
scroll to position [8381, 0]
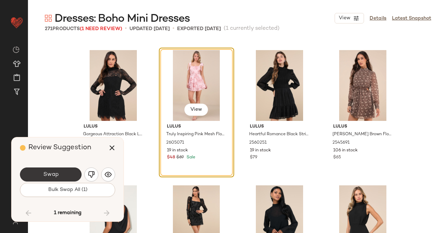
click at [64, 177] on button "Swap" at bounding box center [51, 174] width 62 height 14
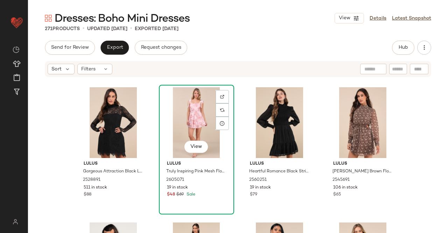
click at [193, 108] on div "View" at bounding box center [196, 122] width 70 height 71
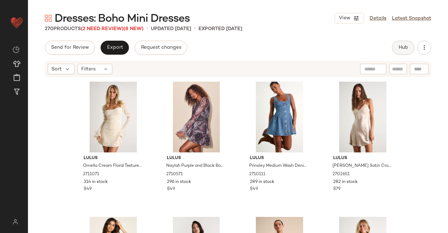
drag, startPoint x: 408, startPoint y: 39, endPoint x: 407, endPoint y: 46, distance: 7.4
click at [408, 44] on div "Dresses: Boho Mini Dresses View Details Latest Snapshot 270 Products (2 Need Re…" at bounding box center [238, 122] width 420 height 222
click at [407, 46] on span "Hub" at bounding box center [404, 48] width 10 height 6
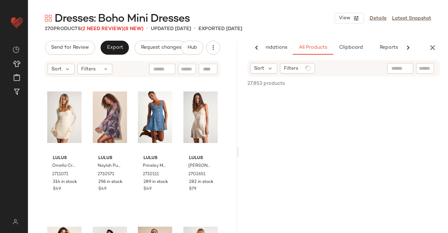
scroll to position [0, 44]
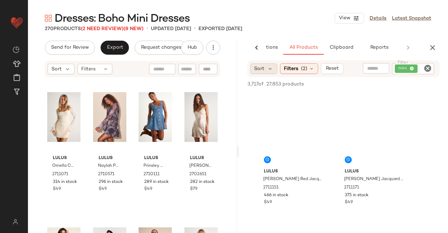
click at [263, 70] on span "Sort" at bounding box center [259, 68] width 10 height 7
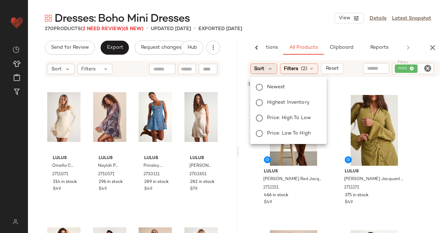
drag, startPoint x: 283, startPoint y: 87, endPoint x: 282, endPoint y: 70, distance: 17.2
click at [283, 87] on span "Newest" at bounding box center [276, 86] width 18 height 7
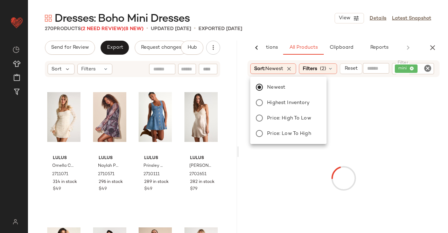
click at [285, 22] on div "Dresses: Boho Mini Dresses View Details Latest Snapshot" at bounding box center [238, 18] width 420 height 14
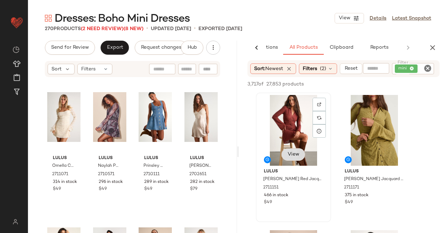
click at [291, 157] on span "View" at bounding box center [294, 155] width 12 height 6
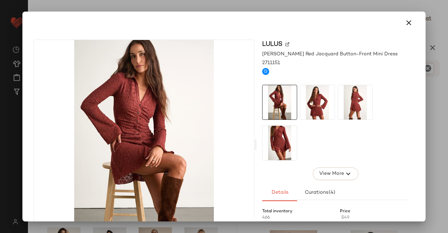
click at [361, 100] on img at bounding box center [355, 102] width 34 height 34
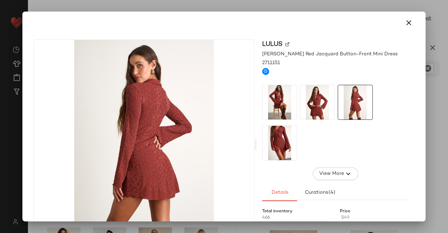
click at [308, 110] on img at bounding box center [317, 102] width 34 height 34
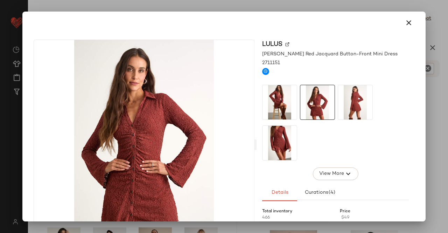
click at [448, 95] on div at bounding box center [224, 116] width 448 height 233
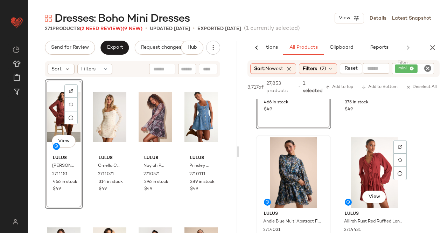
scroll to position [140, 0]
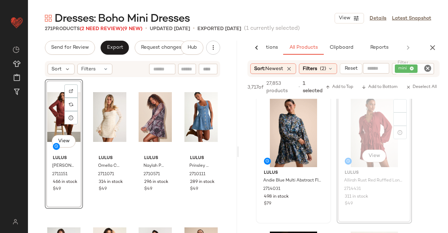
drag, startPoint x: 124, startPoint y: 140, endPoint x: 312, endPoint y: 131, distance: 188.6
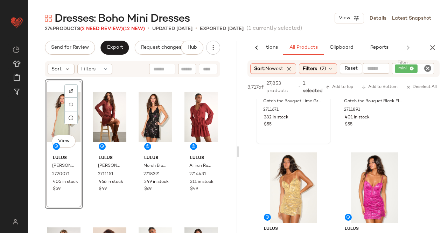
scroll to position [1331, 0]
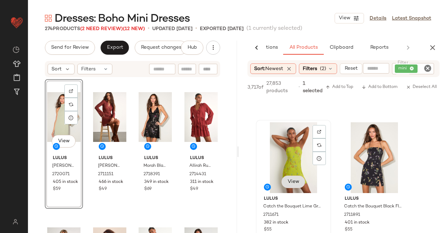
click at [297, 181] on button "View" at bounding box center [294, 181] width 24 height 13
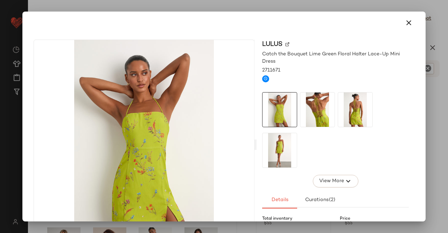
click at [304, 111] on img at bounding box center [317, 109] width 34 height 34
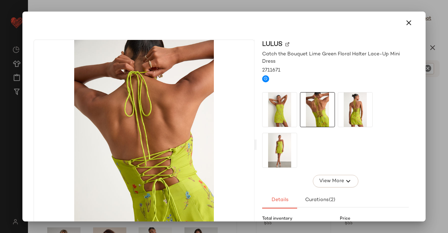
drag, startPoint x: 371, startPoint y: 104, endPoint x: 366, endPoint y: 107, distance: 6.4
click at [372, 104] on div at bounding box center [335, 130] width 147 height 76
click at [360, 111] on img at bounding box center [355, 109] width 34 height 34
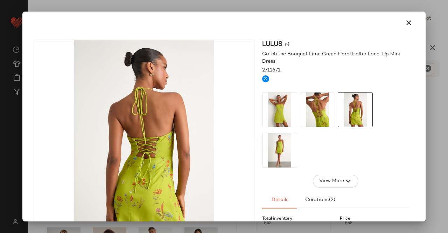
drag, startPoint x: 270, startPoint y: 157, endPoint x: 279, endPoint y: 157, distance: 9.1
click at [271, 157] on img at bounding box center [280, 150] width 34 height 34
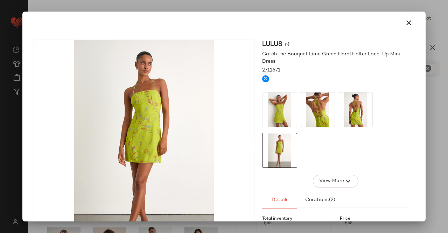
click at [448, 86] on div at bounding box center [224, 116] width 448 height 233
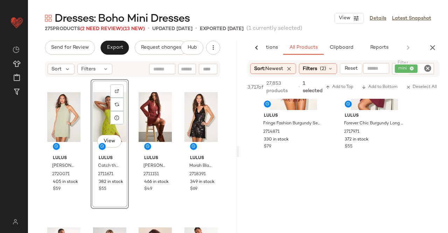
scroll to position [1751, 0]
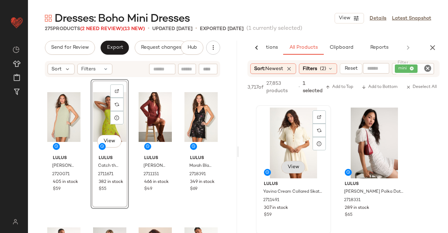
click at [286, 168] on div "View" at bounding box center [294, 168] width 24 height 14
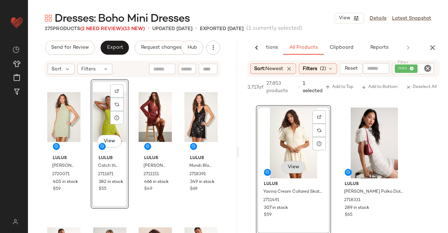
click at [291, 168] on span "View" at bounding box center [294, 167] width 12 height 6
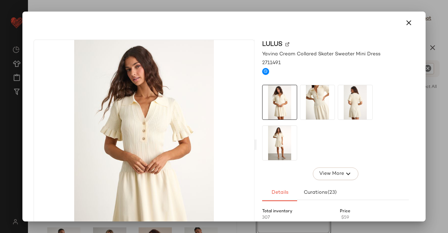
click at [314, 95] on img at bounding box center [317, 102] width 34 height 34
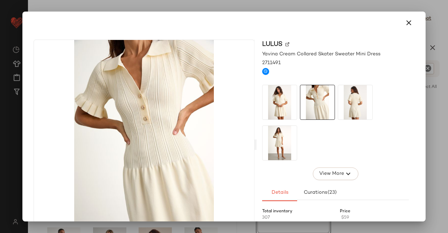
click at [352, 104] on img at bounding box center [355, 102] width 34 height 34
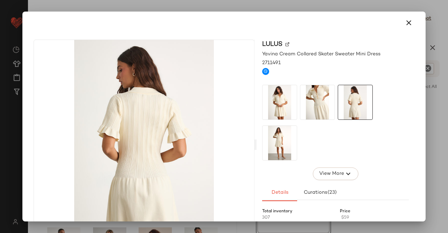
click at [263, 157] on img at bounding box center [280, 143] width 34 height 34
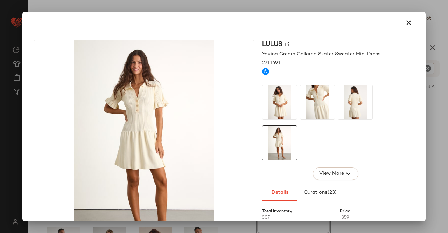
click at [448, 106] on div at bounding box center [224, 116] width 448 height 233
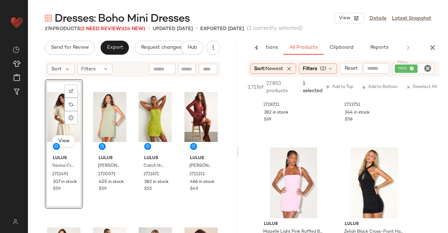
scroll to position [2732, 0]
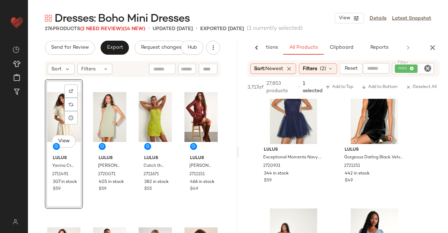
click at [439, 42] on div "AI Recommendations All Products Clipboard Reports" at bounding box center [343, 48] width 209 height 14
click at [439, 43] on div "AI Recommendations All Products Clipboard Reports" at bounding box center [343, 48] width 209 height 14
click at [436, 45] on icon "button" at bounding box center [433, 47] width 8 height 8
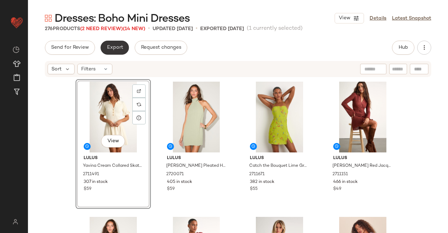
click at [121, 47] on span "Export" at bounding box center [114, 48] width 16 height 6
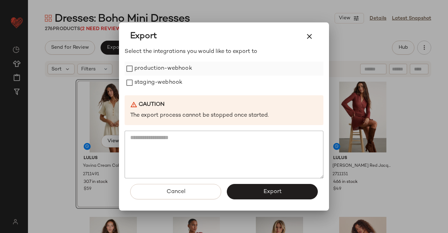
drag, startPoint x: 171, startPoint y: 79, endPoint x: 175, endPoint y: 67, distance: 12.8
click at [172, 79] on label "staging-webhook" at bounding box center [158, 83] width 48 height 14
click at [176, 65] on label "production-webhook" at bounding box center [163, 69] width 58 height 14
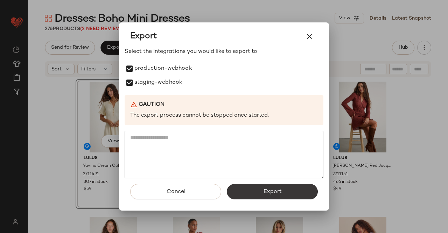
click at [276, 193] on span "Export" at bounding box center [272, 191] width 19 height 7
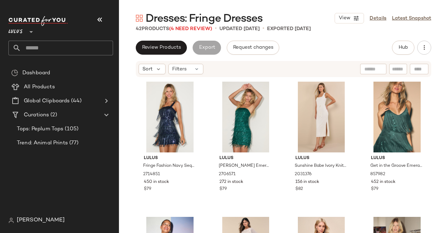
click at [101, 18] on icon "button" at bounding box center [100, 19] width 8 height 8
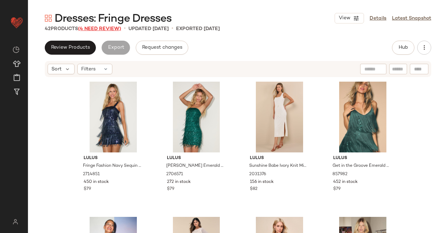
click at [106, 28] on span "(4 Need Review)" at bounding box center [99, 28] width 43 height 5
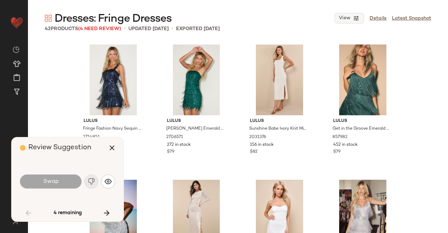
scroll to position [1217, 0]
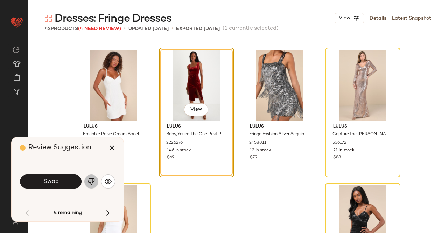
click at [91, 187] on button "button" at bounding box center [91, 181] width 14 height 14
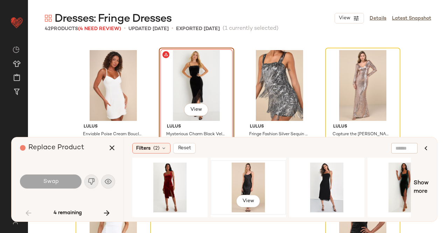
click at [251, 174] on div "View" at bounding box center [248, 187] width 70 height 50
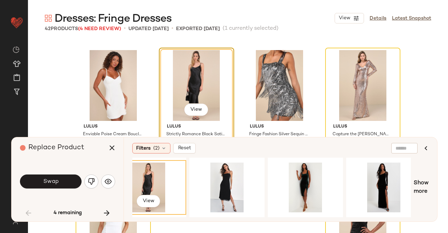
scroll to position [0, 502]
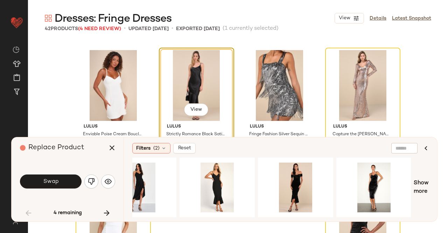
click at [431, 190] on div "Filters (2) Reset View Show more" at bounding box center [281, 179] width 314 height 84
click at [417, 189] on span "Show more" at bounding box center [421, 187] width 15 height 17
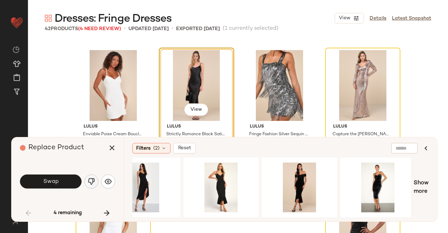
click at [88, 177] on button "button" at bounding box center [91, 181] width 14 height 14
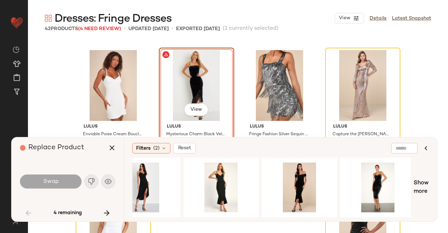
click at [201, 75] on div "View" at bounding box center [196, 85] width 70 height 71
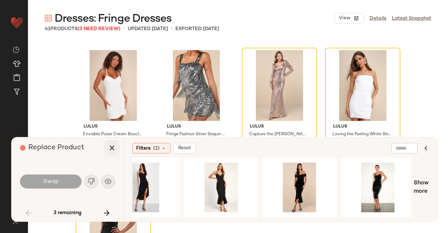
click at [114, 150] on icon "button" at bounding box center [112, 148] width 8 height 8
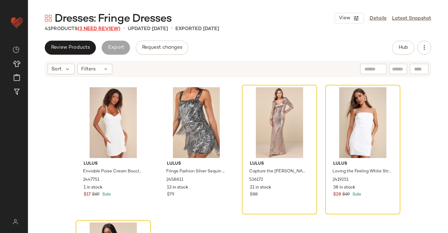
click at [98, 30] on span "(3 Need Review)" at bounding box center [99, 28] width 43 height 5
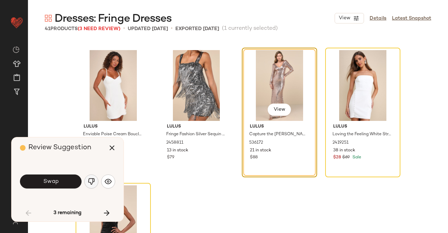
click at [91, 181] on img "button" at bounding box center [91, 181] width 7 height 7
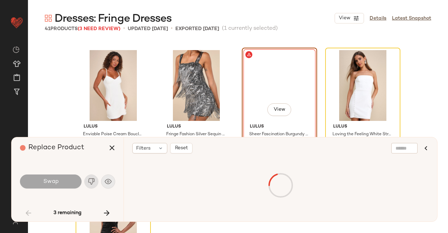
scroll to position [1131, 0]
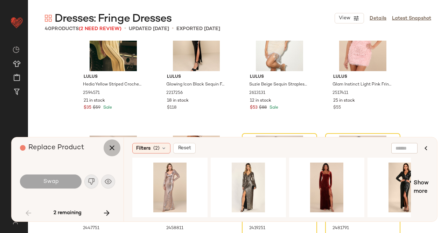
click at [115, 148] on icon "button" at bounding box center [112, 148] width 8 height 8
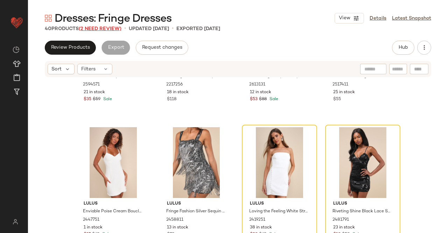
click at [117, 30] on span "(2 Need Review)" at bounding box center [100, 28] width 43 height 5
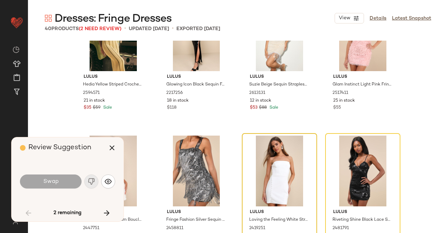
scroll to position [1131, 0]
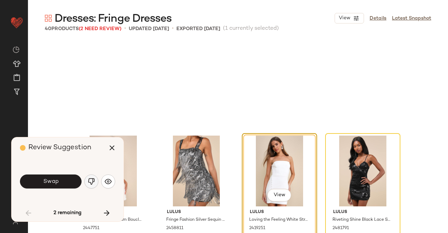
click at [88, 181] on img "button" at bounding box center [91, 181] width 7 height 7
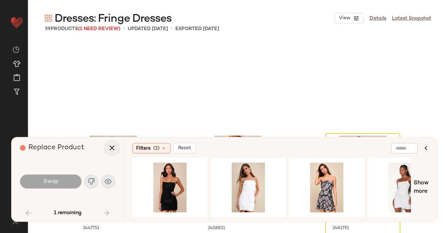
click at [116, 147] on icon "button" at bounding box center [112, 148] width 8 height 8
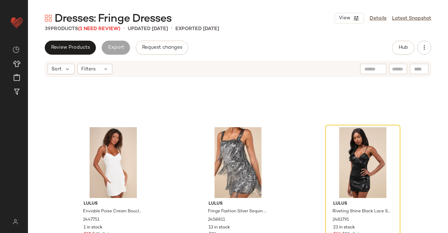
click at [100, 25] on span "Dresses: Fringe Dresses" at bounding box center [113, 19] width 117 height 14
click at [102, 27] on span "(1 Need Review)" at bounding box center [99, 28] width 42 height 5
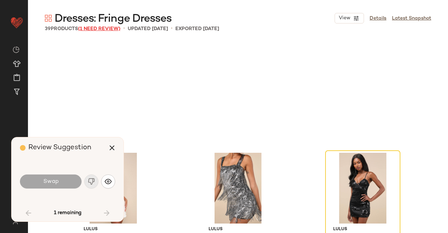
scroll to position [1131, 0]
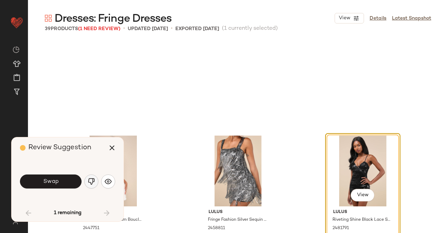
click at [89, 184] on img "button" at bounding box center [91, 181] width 7 height 7
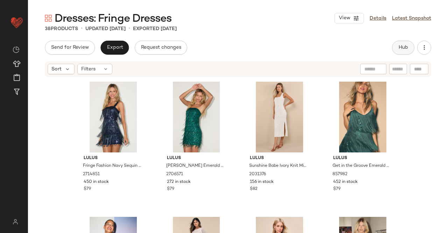
click at [409, 44] on button "Hub" at bounding box center [403, 48] width 22 height 14
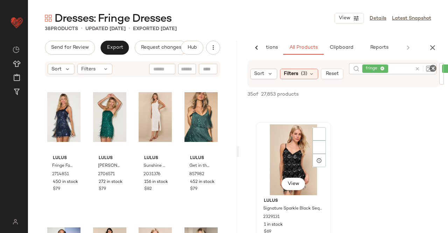
scroll to position [140, 0]
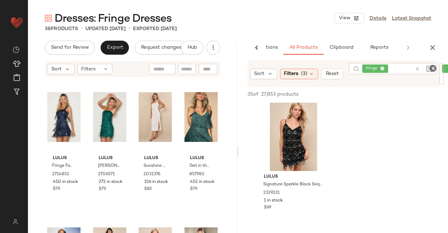
click at [383, 70] on icon at bounding box center [382, 69] width 5 height 5
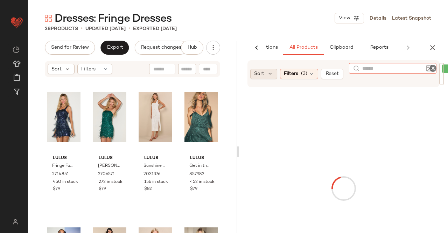
click at [264, 74] on div "Sort" at bounding box center [263, 74] width 27 height 11
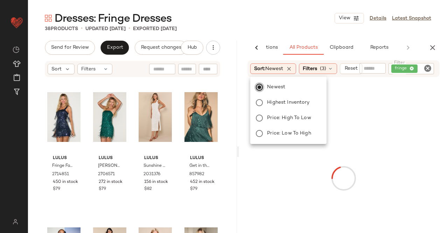
click at [284, 33] on div "Dresses: Fringe Dresses View Details Latest Snapshot 38 Products • updated [DAT…" at bounding box center [238, 122] width 420 height 222
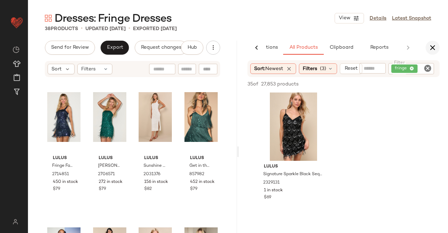
click at [433, 49] on icon "button" at bounding box center [433, 47] width 8 height 8
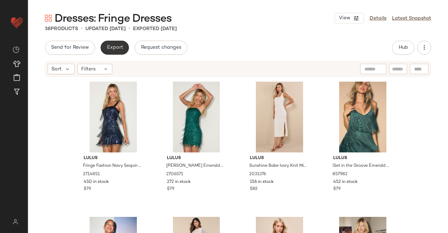
click at [119, 45] on span "Export" at bounding box center [114, 48] width 16 height 6
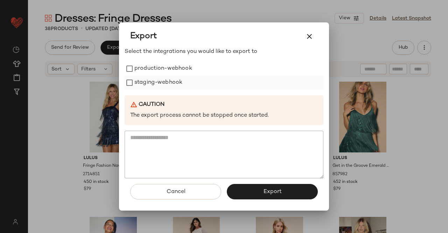
drag, startPoint x: 152, startPoint y: 75, endPoint x: 149, endPoint y: 81, distance: 6.3
click at [152, 76] on label "staging-webhook" at bounding box center [158, 83] width 48 height 14
click at [149, 82] on label "staging-webhook" at bounding box center [158, 83] width 48 height 14
click at [154, 68] on label "production-webhook" at bounding box center [163, 69] width 58 height 14
drag, startPoint x: 151, startPoint y: 80, endPoint x: 217, endPoint y: 160, distance: 104.2
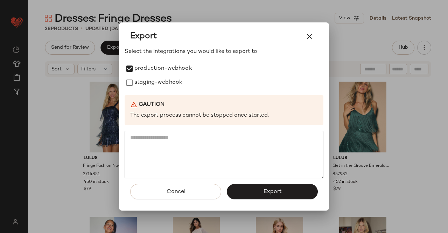
click at [151, 80] on label "staging-webhook" at bounding box center [158, 83] width 48 height 14
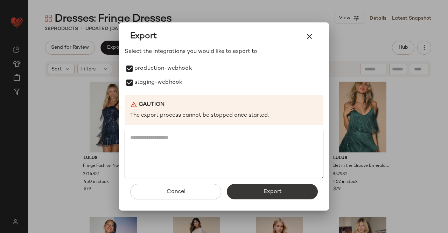
click at [249, 192] on button "Export" at bounding box center [272, 191] width 91 height 15
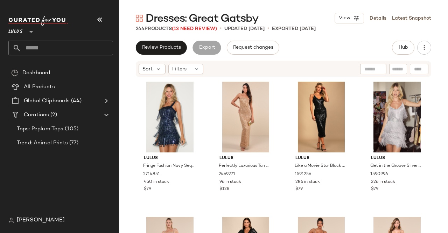
drag, startPoint x: 105, startPoint y: 15, endPoint x: 109, endPoint y: 12, distance: 5.1
click at [105, 16] on button "button" at bounding box center [99, 19] width 17 height 17
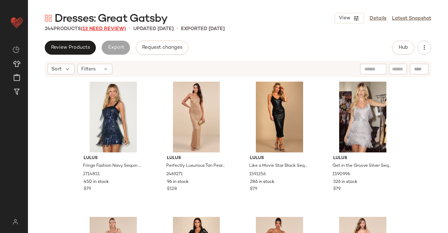
click at [109, 30] on span "(13 Need Review)" at bounding box center [103, 28] width 45 height 5
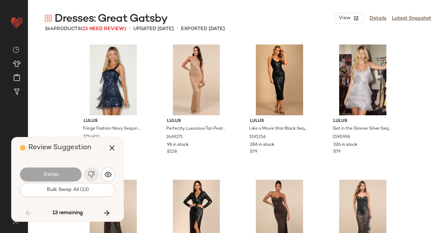
scroll to position [3380, 0]
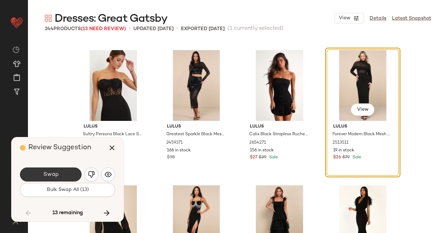
click at [68, 169] on button "Swap" at bounding box center [51, 174] width 62 height 14
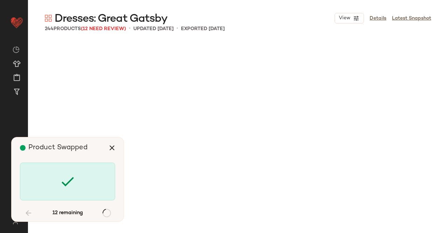
scroll to position [5948, 0]
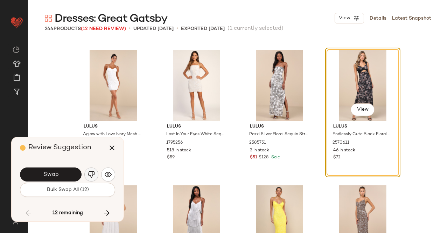
click at [91, 178] on img "button" at bounding box center [91, 174] width 7 height 7
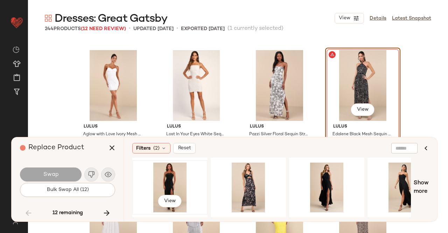
click at [171, 183] on div "View" at bounding box center [170, 187] width 70 height 50
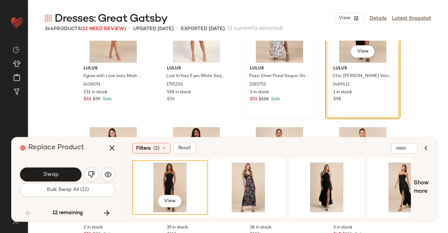
scroll to position [5983, 0]
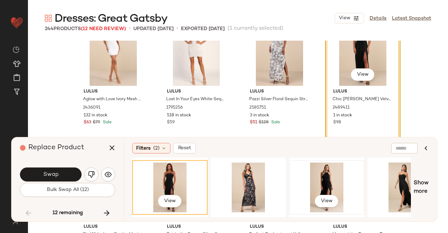
click at [325, 178] on div "View" at bounding box center [327, 187] width 70 height 50
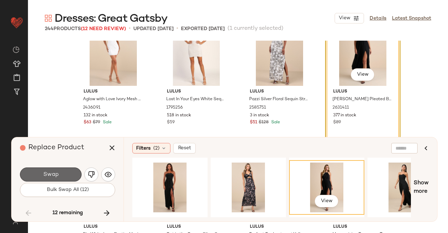
click at [62, 175] on button "Swap" at bounding box center [51, 174] width 62 height 14
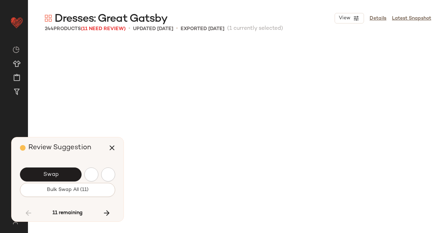
scroll to position [6218, 0]
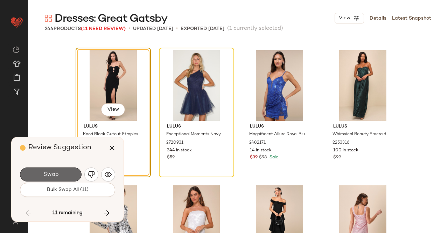
click at [67, 175] on button "Swap" at bounding box center [51, 174] width 62 height 14
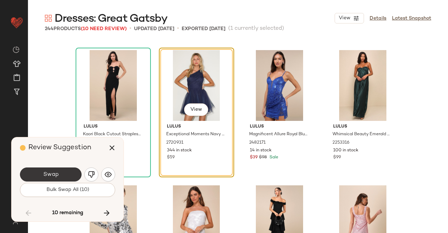
click at [73, 172] on button "Swap" at bounding box center [51, 174] width 62 height 14
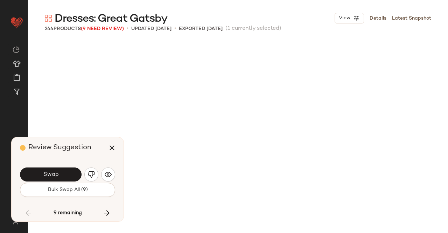
scroll to position [6489, 0]
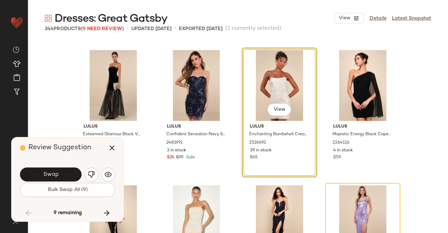
click at [73, 171] on button "Swap" at bounding box center [51, 174] width 62 height 14
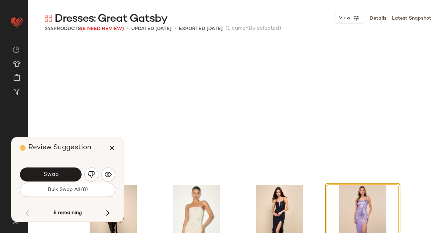
scroll to position [6624, 0]
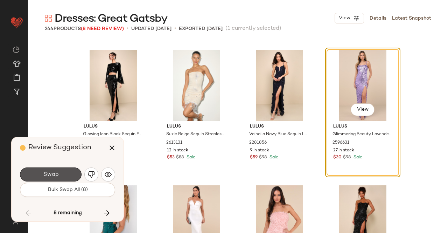
click at [72, 171] on button "Swap" at bounding box center [51, 174] width 62 height 14
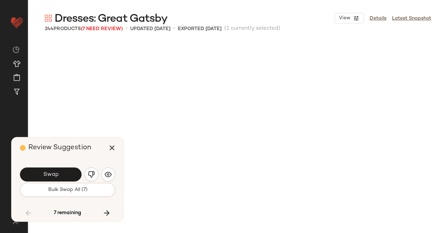
scroll to position [6894, 0]
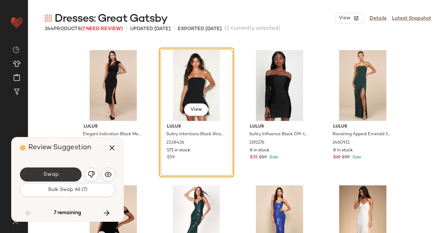
click at [55, 173] on span "Swap" at bounding box center [51, 174] width 16 height 7
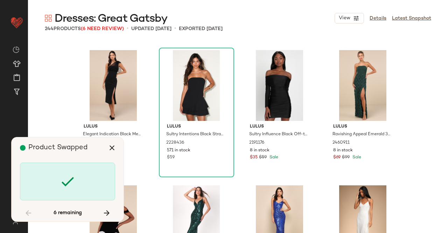
scroll to position [7165, 0]
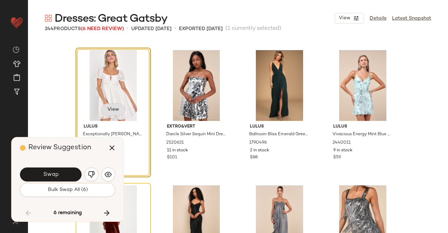
click at [116, 109] on button "View" at bounding box center [113, 109] width 24 height 13
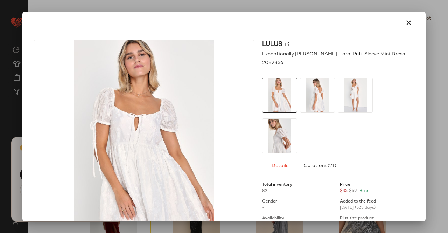
click at [320, 93] on img at bounding box center [317, 95] width 34 height 34
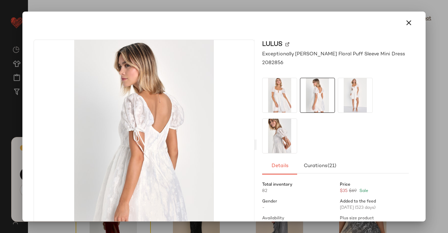
drag, startPoint x: 358, startPoint y: 93, endPoint x: 342, endPoint y: 103, distance: 18.1
click at [358, 94] on img at bounding box center [355, 95] width 34 height 34
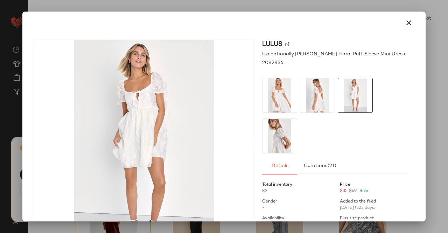
click at [264, 149] on img at bounding box center [280, 136] width 34 height 34
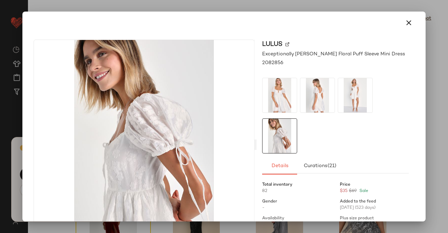
drag, startPoint x: 448, startPoint y: 104, endPoint x: 414, endPoint y: 109, distance: 34.3
click at [448, 104] on div at bounding box center [224, 116] width 448 height 233
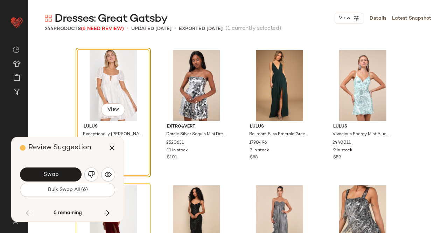
click at [91, 174] on img "button" at bounding box center [91, 174] width 7 height 7
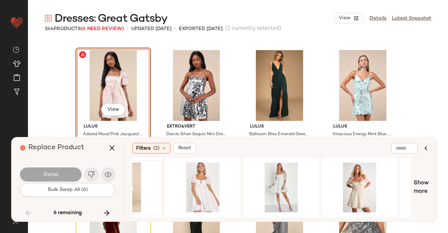
scroll to position [0, 34]
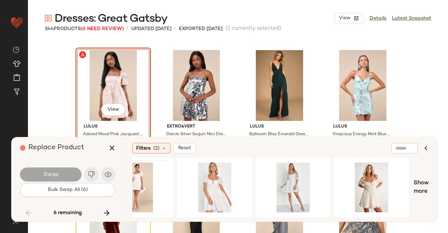
click at [151, 185] on div at bounding box center [136, 187] width 70 height 50
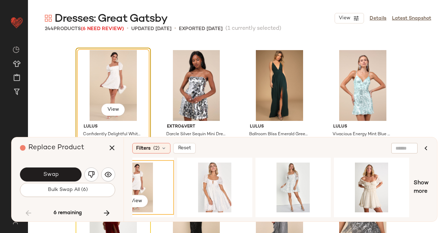
scroll to position [7200, 0]
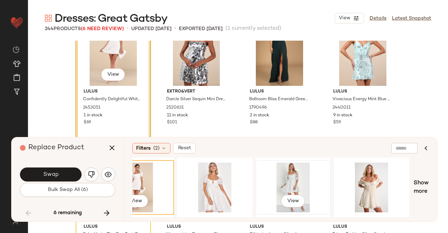
click at [289, 175] on div "View" at bounding box center [293, 187] width 70 height 50
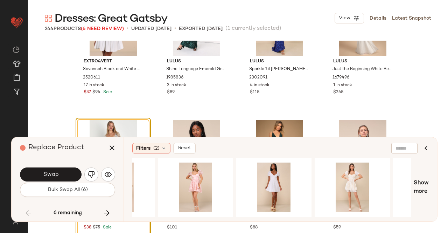
scroll to position [0, 502]
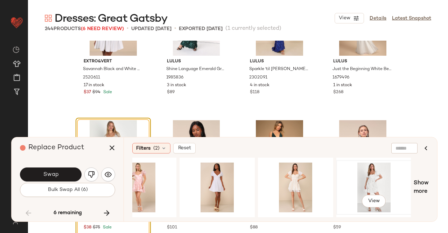
click at [372, 175] on div "View" at bounding box center [374, 187] width 70 height 50
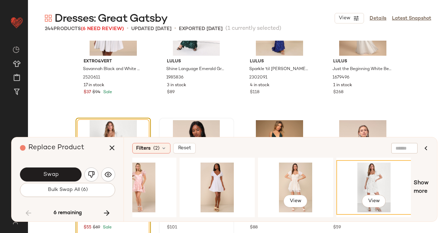
drag, startPoint x: 291, startPoint y: 177, endPoint x: 204, endPoint y: 136, distance: 96.5
click at [291, 177] on div "View" at bounding box center [296, 187] width 70 height 50
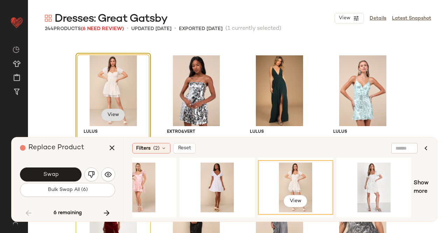
scroll to position [7165, 0]
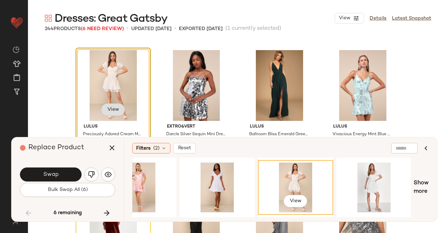
click at [113, 108] on span "View" at bounding box center [113, 110] width 12 height 6
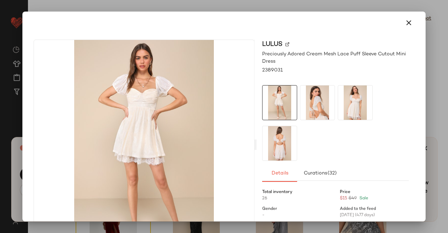
click at [311, 105] on img at bounding box center [317, 102] width 34 height 34
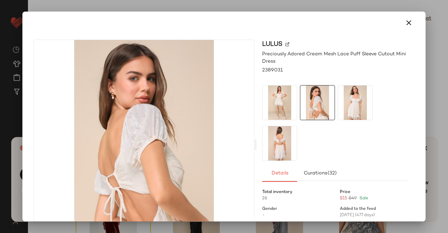
click at [377, 103] on div at bounding box center [335, 123] width 147 height 76
click at [278, 146] on img at bounding box center [280, 143] width 34 height 34
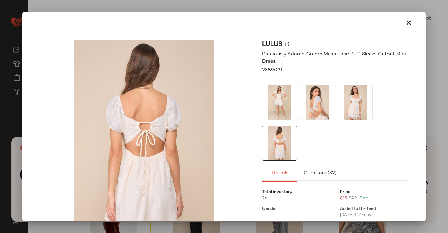
click at [410, 103] on div "Lulus Preciously Adored Cream Mesh Lace Puff Sleeve Cutout Mini Dress 2389031 D…" at bounding box center [224, 146] width 398 height 224
click at [368, 101] on img at bounding box center [355, 102] width 34 height 34
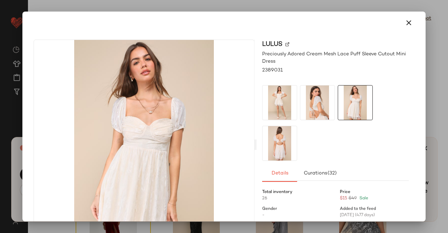
click at [448, 86] on div at bounding box center [224, 116] width 448 height 233
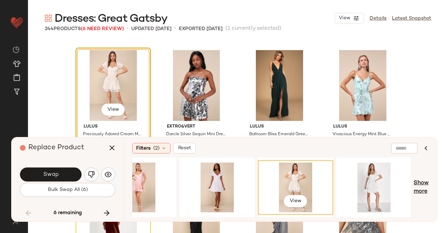
click at [421, 185] on span "Show more" at bounding box center [421, 187] width 15 height 17
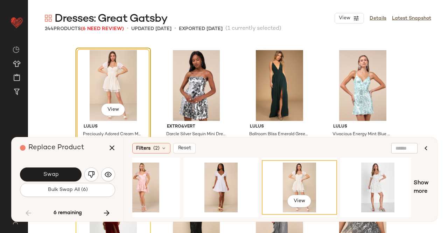
scroll to position [0, 0]
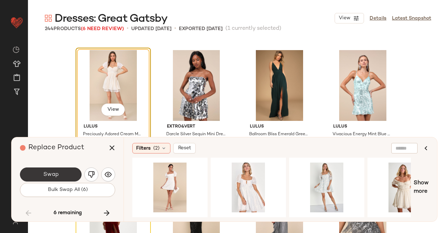
click at [54, 174] on span "Swap" at bounding box center [51, 174] width 16 height 7
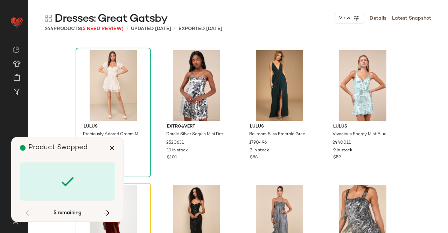
scroll to position [7300, 0]
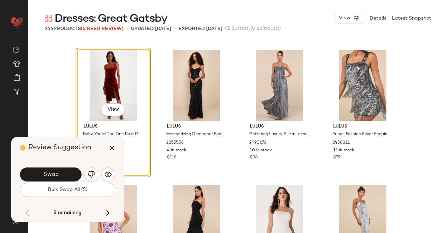
click at [64, 182] on div "Swap" at bounding box center [67, 174] width 95 height 17
click at [67, 178] on button "Swap" at bounding box center [51, 174] width 62 height 14
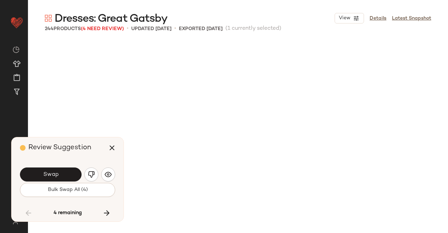
scroll to position [7570, 0]
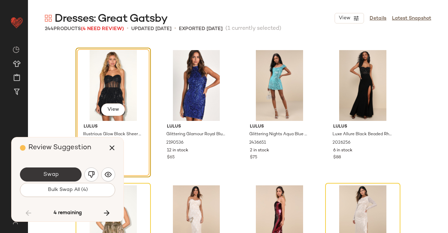
click at [64, 170] on button "Swap" at bounding box center [51, 174] width 62 height 14
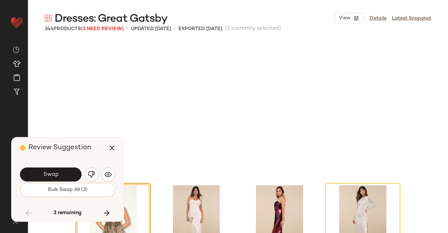
scroll to position [7705, 0]
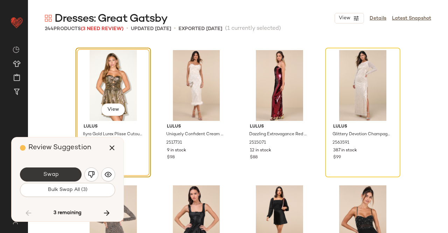
click at [64, 174] on button "Swap" at bounding box center [51, 174] width 62 height 14
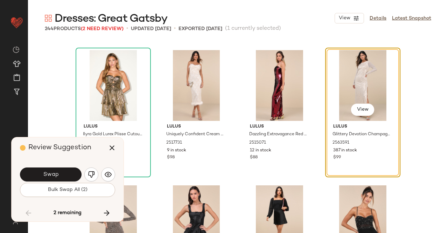
click at [64, 173] on button "Swap" at bounding box center [51, 174] width 62 height 14
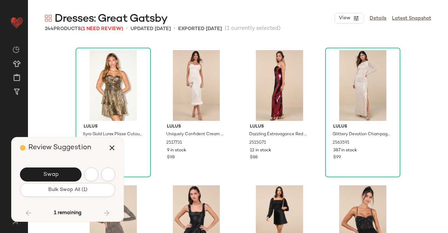
scroll to position [8025, 0]
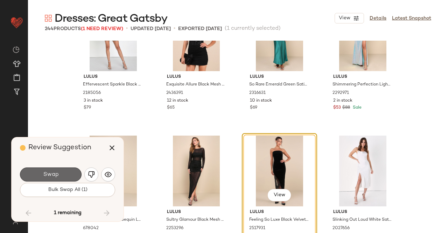
click at [49, 176] on span "Swap" at bounding box center [51, 174] width 16 height 7
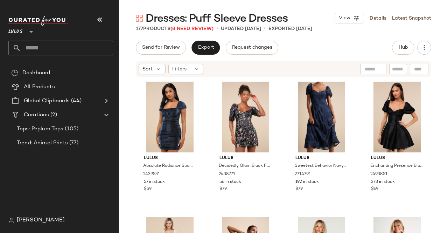
click at [104, 20] on icon "button" at bounding box center [100, 19] width 8 height 8
